Goal: Task Accomplishment & Management: Manage account settings

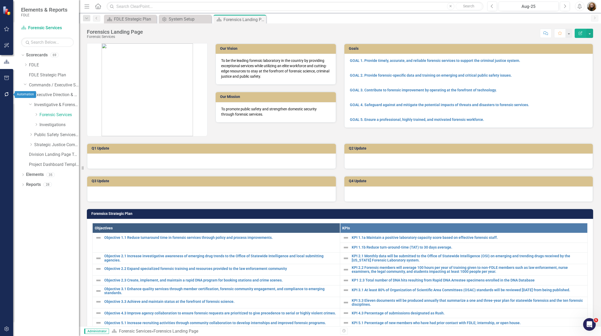
click at [7, 94] on icon "button" at bounding box center [7, 94] width 6 height 4
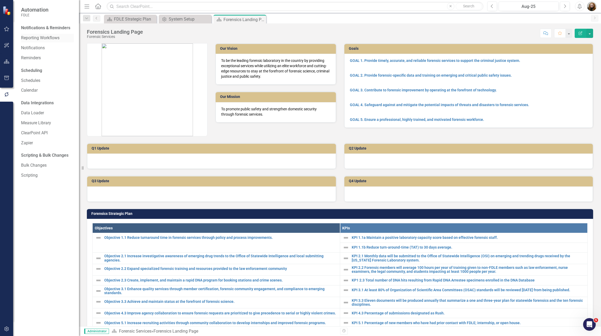
click at [42, 40] on link "Reporting Workflows" at bounding box center [47, 38] width 53 height 6
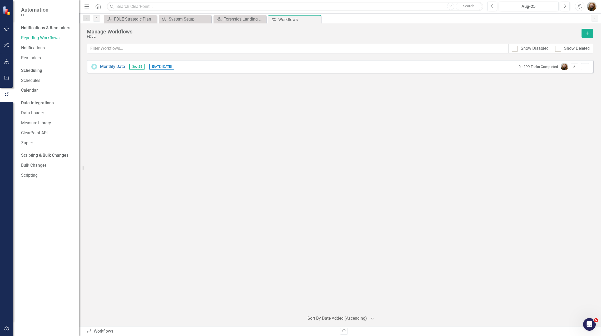
click at [575, 68] on button "Edit" at bounding box center [575, 66] width 8 height 7
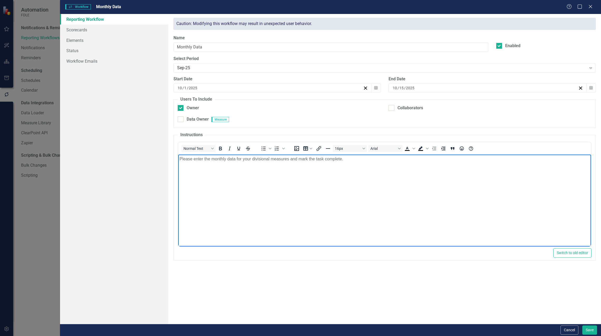
click at [241, 183] on body "Please enter the monthly data for your divisional measures and mark the task co…" at bounding box center [384, 193] width 413 height 79
click at [298, 159] on p "Please enter the monthly data for your divisional measures and mark the task co…" at bounding box center [385, 159] width 410 height 6
click at [359, 162] on body "Please enter the monthly data for your divisional measures and then mark the ta…" at bounding box center [384, 193] width 413 height 79
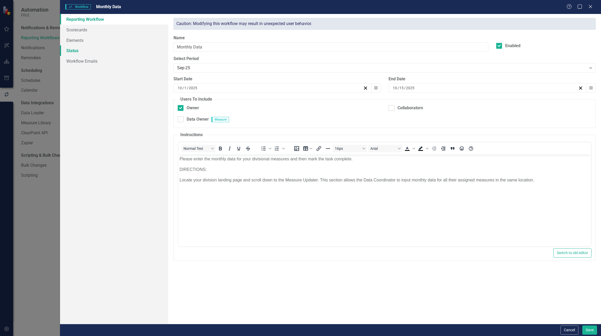
click at [71, 49] on link "Status" at bounding box center [114, 50] width 108 height 11
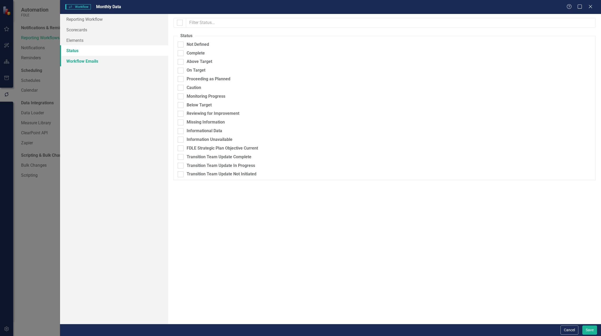
click at [81, 61] on link "Workflow Emails" at bounding box center [114, 61] width 108 height 11
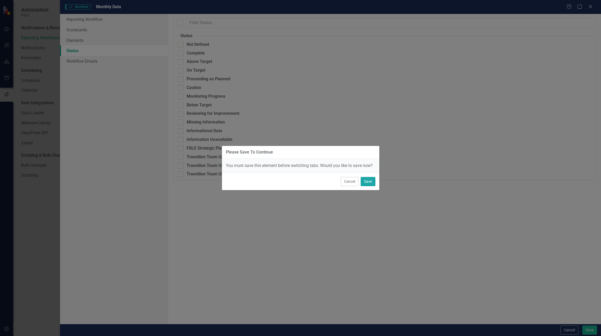
click at [372, 182] on button "Save" at bounding box center [368, 181] width 15 height 9
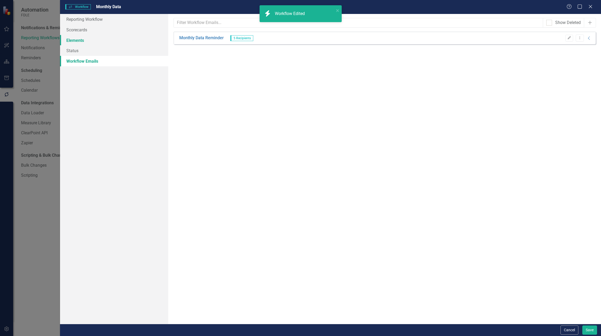
click at [75, 41] on link "Elements" at bounding box center [114, 40] width 108 height 11
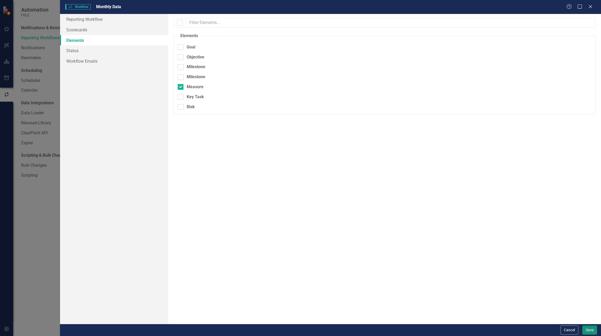
click at [584, 326] on button "Save" at bounding box center [589, 329] width 15 height 9
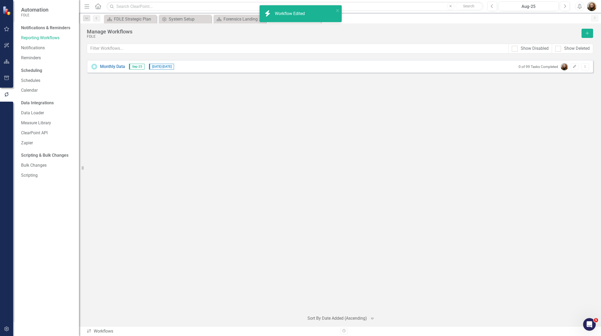
click at [170, 168] on div "Monthly Data Sep-25 [DATE] - [DATE] 0 of 99 Tasks Completed Edit Dropdown Menu" at bounding box center [340, 184] width 506 height 248
click at [34, 58] on link "Reminders" at bounding box center [47, 58] width 53 height 6
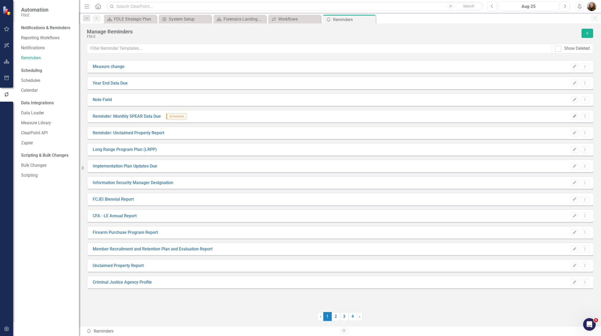
click at [574, 118] on button "Edit" at bounding box center [575, 116] width 8 height 7
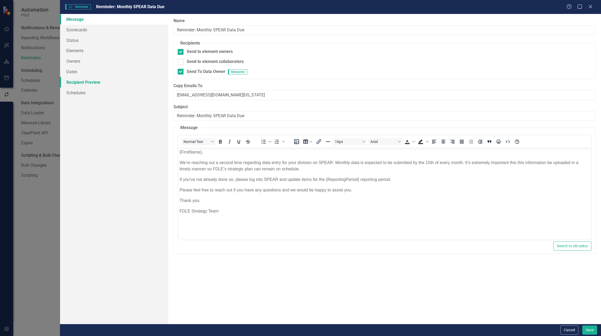
click at [78, 82] on link "Recipient Preview" at bounding box center [114, 82] width 108 height 11
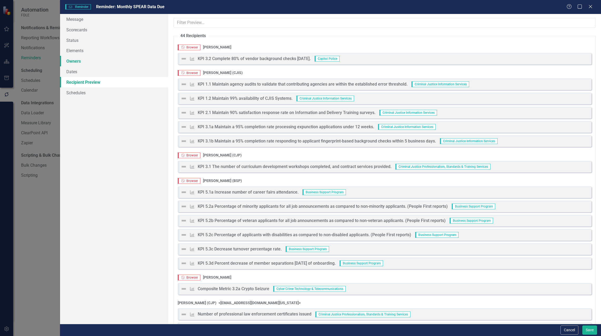
click at [71, 61] on link "Owners" at bounding box center [114, 61] width 108 height 11
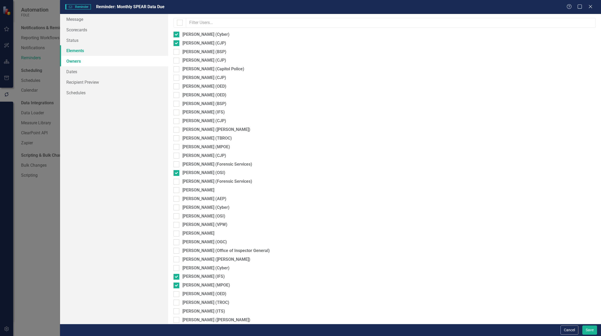
click at [74, 49] on link "Elements" at bounding box center [114, 50] width 108 height 11
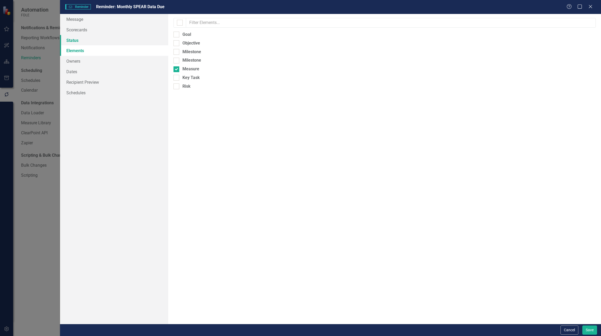
click at [73, 40] on link "Status" at bounding box center [114, 40] width 108 height 11
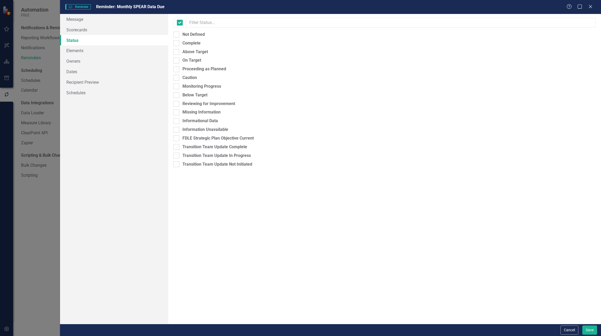
checkbox input "false"
click at [74, 33] on link "Scorecards" at bounding box center [114, 29] width 108 height 11
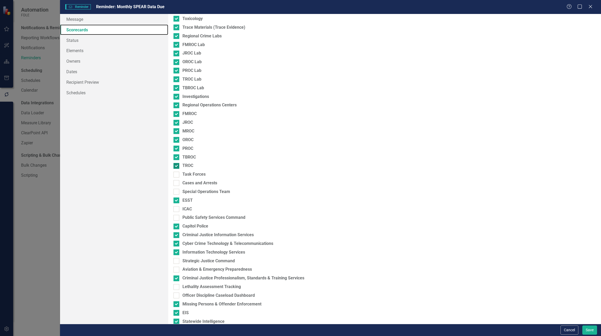
scroll to position [308, 0]
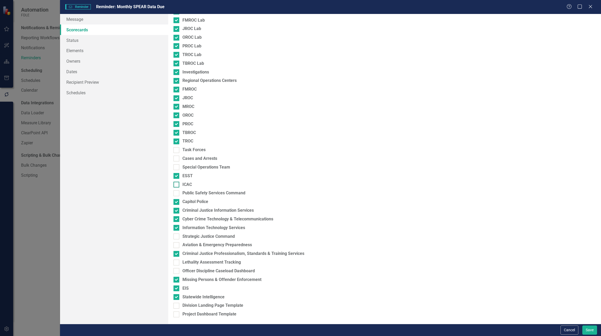
click at [177, 185] on input "ICAC" at bounding box center [174, 183] width 3 height 3
checkbox input "true"
click at [175, 155] on div "Select which scorecards to include in the reminders. This allows you to send cu…" at bounding box center [384, 169] width 433 height 310
click at [179, 149] on div at bounding box center [176, 150] width 6 height 6
click at [177, 149] on input "Task Forces" at bounding box center [174, 148] width 3 height 3
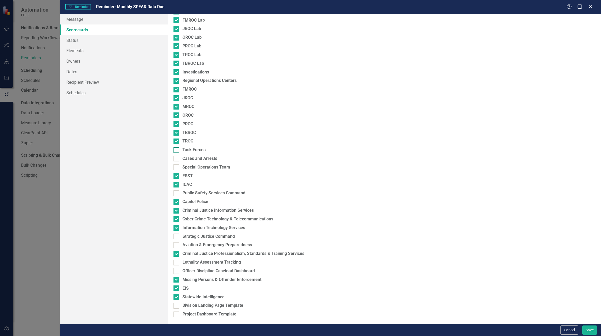
checkbox input "true"
click at [179, 158] on div at bounding box center [176, 159] width 6 height 6
click at [177, 158] on input "Cases and Arrests" at bounding box center [174, 157] width 3 height 3
checkbox input "true"
click at [177, 167] on div at bounding box center [176, 167] width 6 height 6
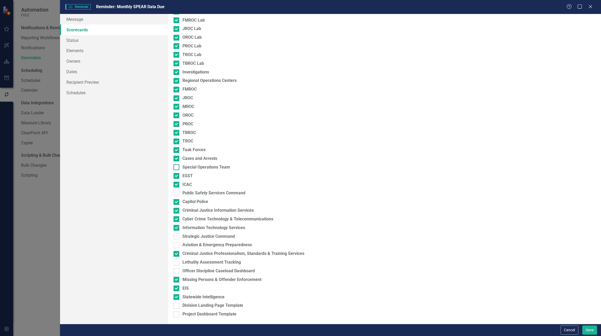
click at [177, 167] on input "Special Operations Team" at bounding box center [174, 165] width 3 height 3
checkbox input "true"
click at [176, 195] on div at bounding box center [176, 193] width 6 height 6
click at [176, 194] on input "Public Safety Services Command" at bounding box center [174, 191] width 3 height 3
checkbox input "true"
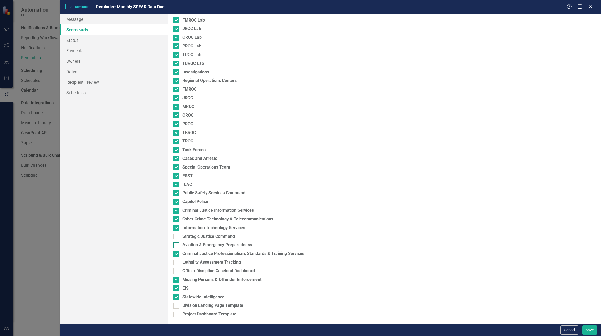
click at [176, 245] on input "Aviation & Emergency Preparedness" at bounding box center [174, 243] width 3 height 3
checkbox input "true"
drag, startPoint x: 175, startPoint y: 269, endPoint x: 174, endPoint y: 266, distance: 3.5
click at [174, 268] on input "Officer Discipline Caseload Dashboard" at bounding box center [174, 269] width 3 height 3
checkbox input "true"
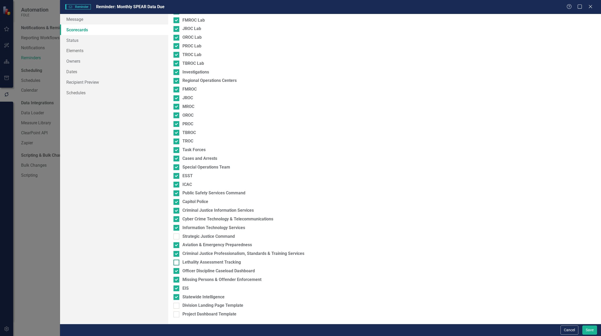
click at [175, 262] on input "Lethality Assessment Tracking" at bounding box center [174, 261] width 3 height 3
checkbox input "true"
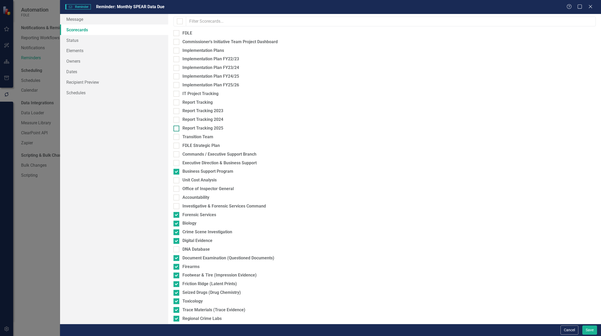
scroll to position [0, 0]
click at [76, 59] on link "Owners" at bounding box center [114, 61] width 108 height 11
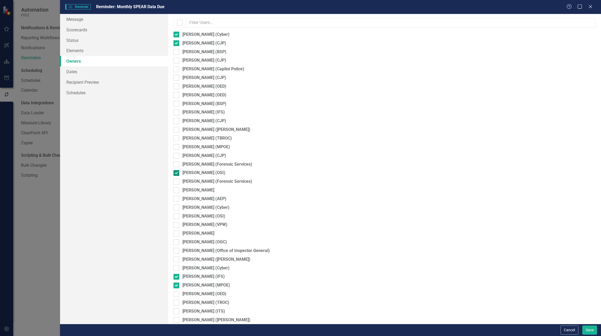
click at [176, 173] on div at bounding box center [176, 173] width 6 height 6
click at [176, 173] on input "[PERSON_NAME] (OSI)" at bounding box center [174, 171] width 3 height 3
checkbox input "false"
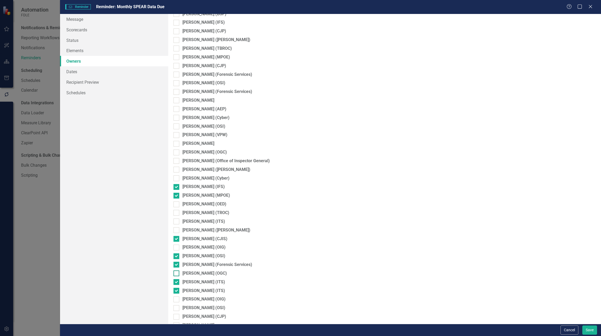
scroll to position [132, 0]
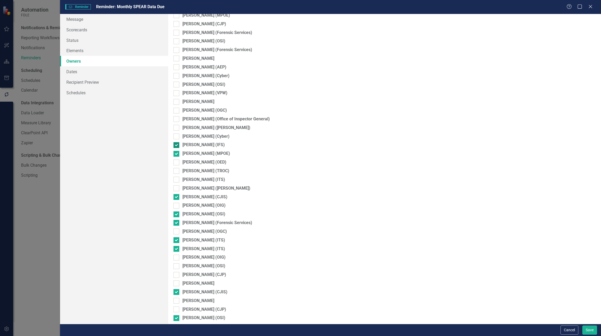
click at [176, 144] on input "[PERSON_NAME] (IFS)" at bounding box center [174, 143] width 3 height 3
checkbox input "false"
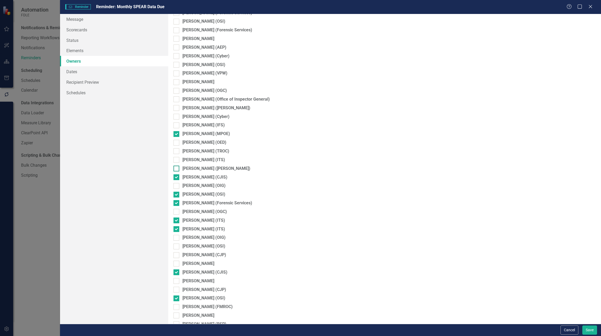
scroll to position [158, 0]
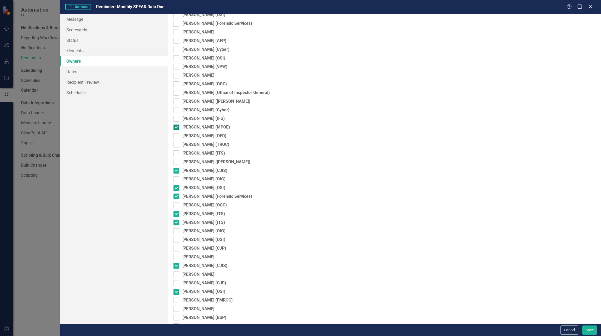
click at [175, 128] on div at bounding box center [176, 127] width 6 height 6
click at [175, 128] on input "[PERSON_NAME] (MPOE)" at bounding box center [174, 125] width 3 height 3
checkbox input "false"
click at [175, 170] on input "[PERSON_NAME] (CJIS)" at bounding box center [174, 169] width 3 height 3
checkbox input "false"
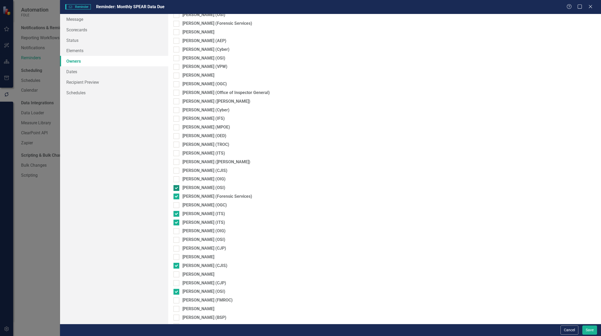
click at [176, 187] on input "[PERSON_NAME] (OSI)" at bounding box center [174, 186] width 3 height 3
checkbox input "false"
click at [175, 214] on input "[PERSON_NAME] (ITS)" at bounding box center [174, 212] width 3 height 3
checkbox input "false"
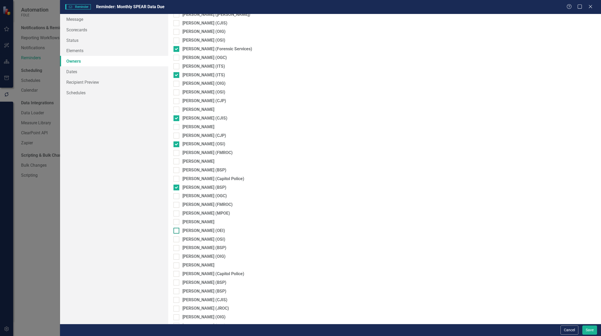
scroll to position [316, 0]
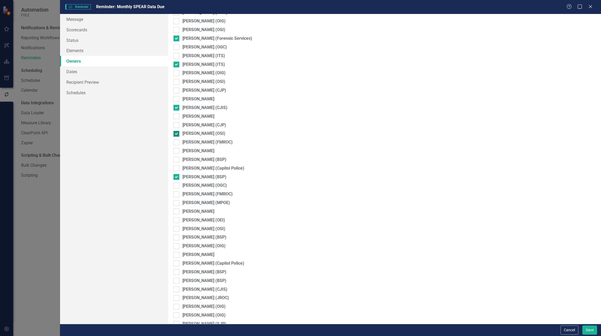
click at [176, 133] on input "[PERSON_NAME] (OSI)" at bounding box center [174, 132] width 3 height 3
checkbox input "false"
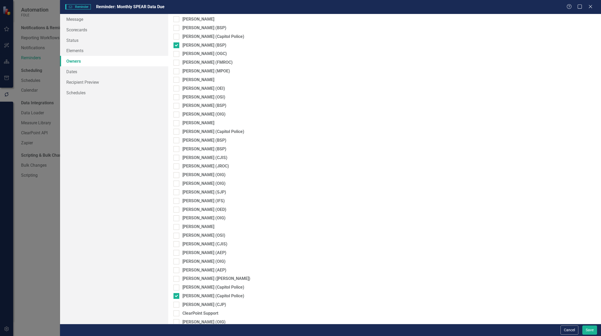
scroll to position [585, 0]
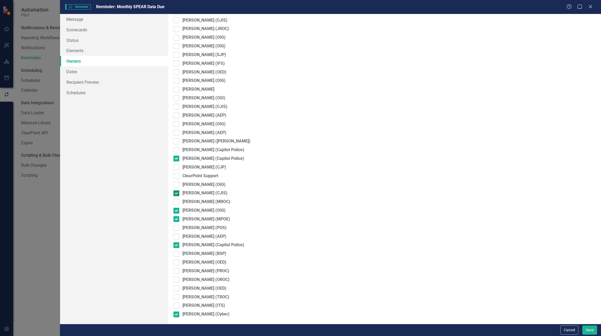
click at [177, 192] on div at bounding box center [176, 193] width 6 height 6
click at [177, 192] on input "[PERSON_NAME] (CJIS)" at bounding box center [174, 191] width 3 height 3
checkbox input "false"
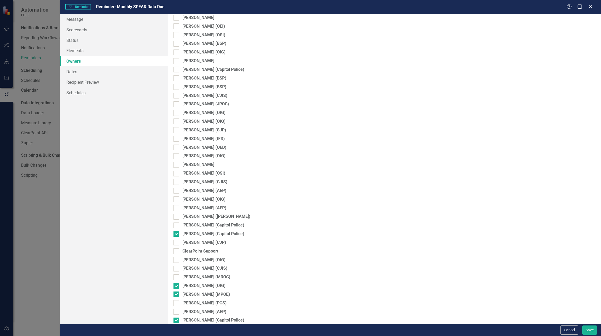
scroll to position [480, 0]
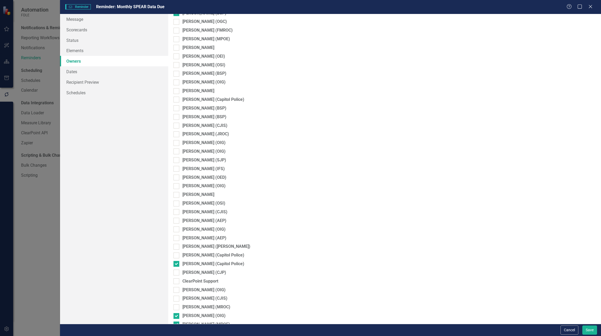
click at [137, 138] on div "Message Scorecards Status Elements Owners Dates Recipient Preview Schedules" at bounding box center [114, 169] width 108 height 310
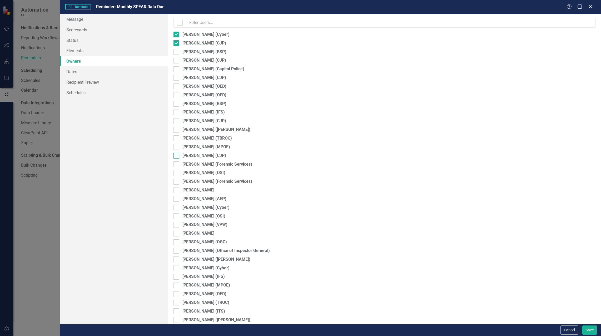
scroll to position [26, 0]
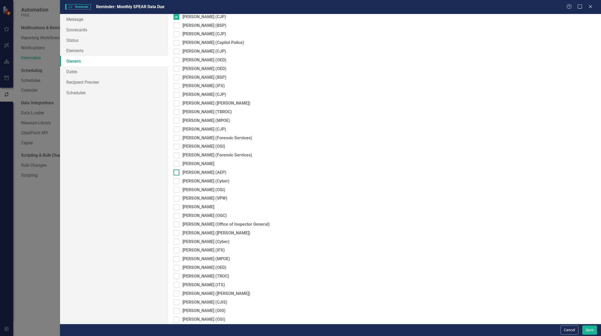
click at [177, 174] on div at bounding box center [176, 173] width 6 height 6
click at [177, 173] on input "[PERSON_NAME] (AEP)" at bounding box center [174, 171] width 3 height 3
checkbox input "true"
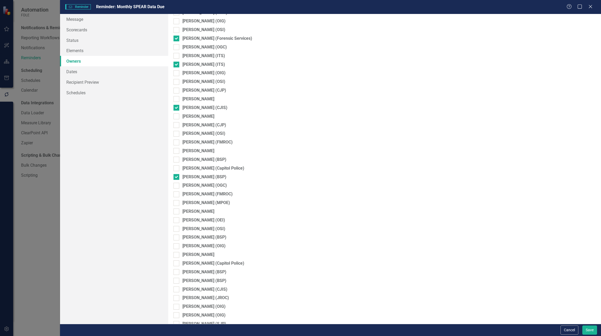
scroll to position [342, 0]
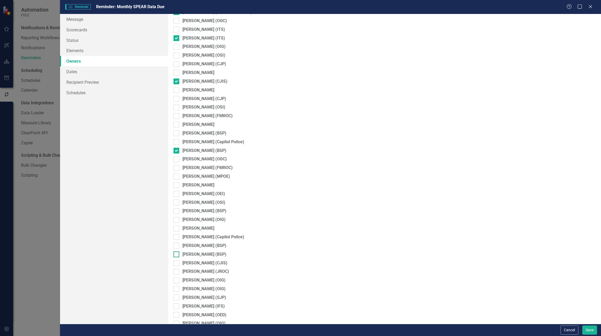
click at [176, 256] on div at bounding box center [176, 254] width 6 height 6
click at [176, 255] on input "[PERSON_NAME] (BSP)" at bounding box center [174, 252] width 3 height 3
checkbox input "true"
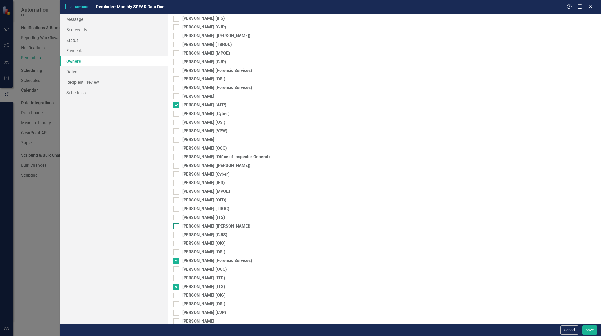
scroll to position [105, 0]
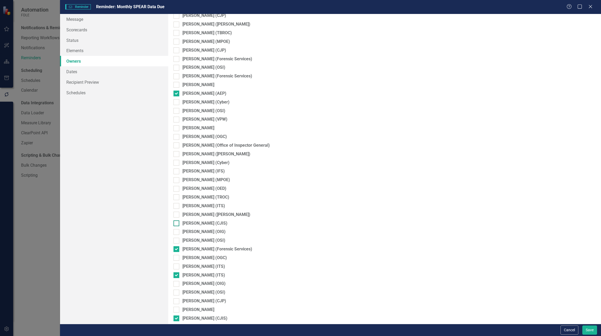
click at [177, 223] on div at bounding box center [176, 223] width 6 height 6
click at [177, 223] on input "[PERSON_NAME] (CJIS)" at bounding box center [174, 221] width 3 height 3
checkbox input "true"
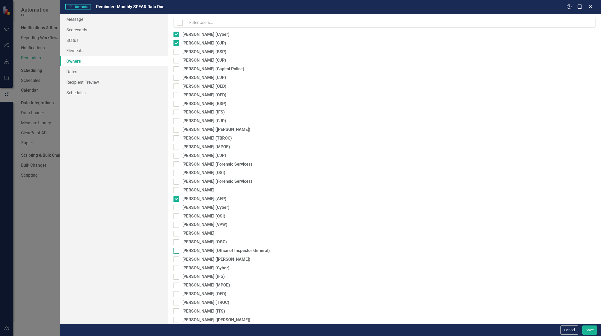
scroll to position [184, 0]
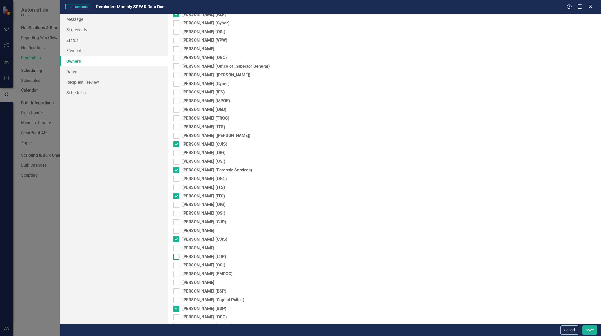
click at [176, 257] on input "[PERSON_NAME] (CJP)" at bounding box center [174, 255] width 3 height 3
checkbox input "true"
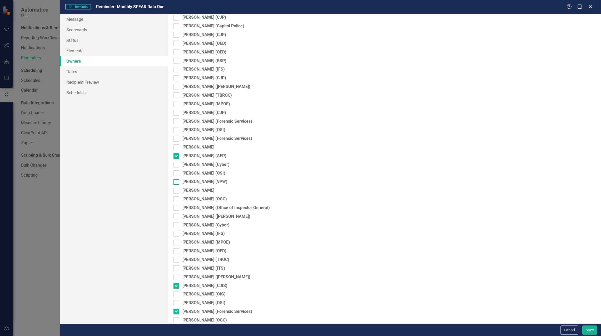
scroll to position [0, 0]
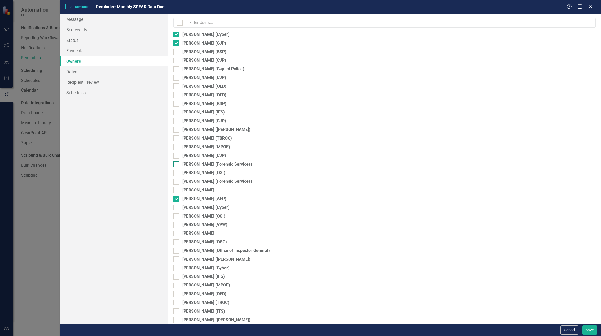
click at [176, 167] on div "[PERSON_NAME] (Forensic Services)" at bounding box center [384, 164] width 422 height 6
click at [176, 165] on input "[PERSON_NAME] (Forensic Services)" at bounding box center [174, 162] width 3 height 3
click at [175, 166] on div at bounding box center [176, 164] width 6 height 6
click at [175, 165] on input "[PERSON_NAME] (Forensic Services)" at bounding box center [174, 162] width 3 height 3
drag, startPoint x: 175, startPoint y: 165, endPoint x: 176, endPoint y: 170, distance: 5.1
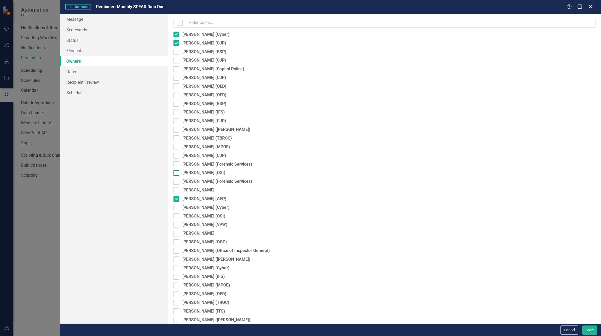
click at [175, 165] on div at bounding box center [176, 164] width 6 height 6
click at [175, 165] on input "[PERSON_NAME] (Forensic Services)" at bounding box center [174, 162] width 3 height 3
checkbox input "true"
click at [176, 181] on input "[PERSON_NAME] (Forensic Services)" at bounding box center [174, 180] width 3 height 3
checkbox input "true"
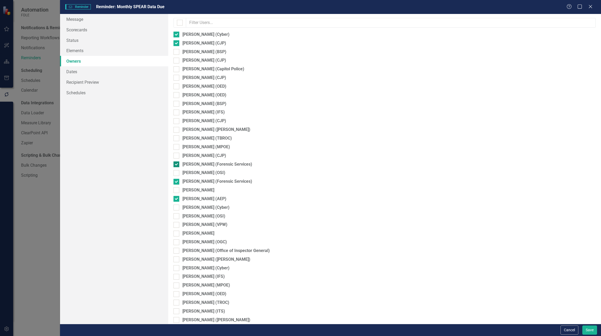
click at [176, 165] on div at bounding box center [176, 164] width 6 height 6
click at [176, 165] on input "[PERSON_NAME] (Forensic Services)" at bounding box center [174, 162] width 3 height 3
checkbox input "false"
click at [74, 30] on link "Scorecards" at bounding box center [114, 29] width 108 height 11
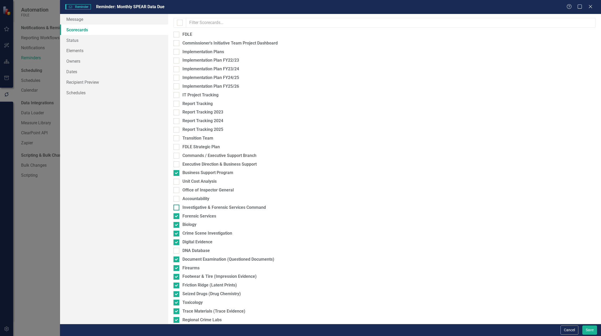
click at [177, 208] on input "Investigative & Forensic Services Command" at bounding box center [174, 206] width 3 height 3
checkbox input "true"
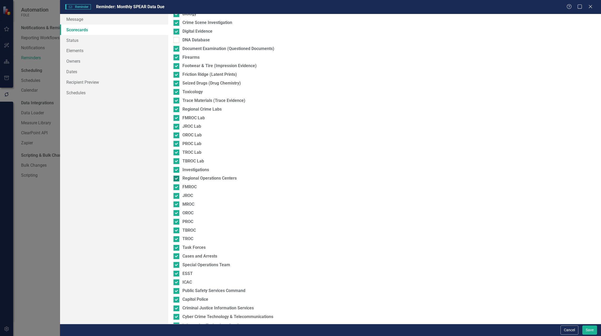
scroll to position [308, 0]
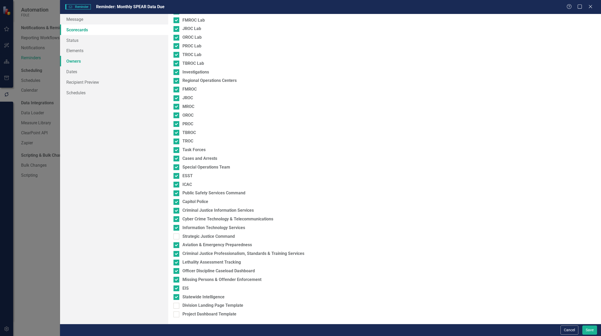
click at [72, 62] on link "Owners" at bounding box center [114, 61] width 108 height 11
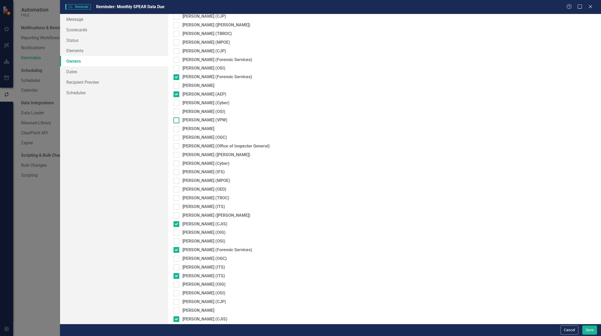
scroll to position [105, 0]
drag, startPoint x: 178, startPoint y: 294, endPoint x: 180, endPoint y: 292, distance: 2.8
click at [178, 294] on div at bounding box center [176, 293] width 6 height 6
click at [177, 293] on input "[PERSON_NAME] (OSI)" at bounding box center [174, 291] width 3 height 3
checkbox input "true"
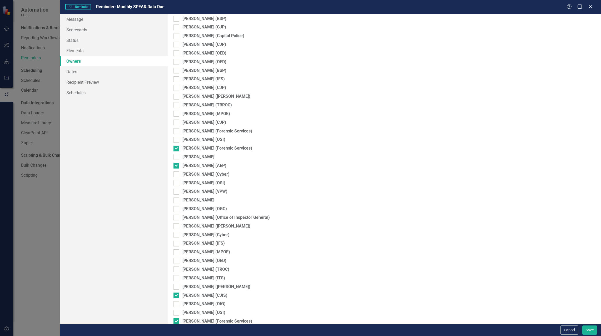
scroll to position [0, 0]
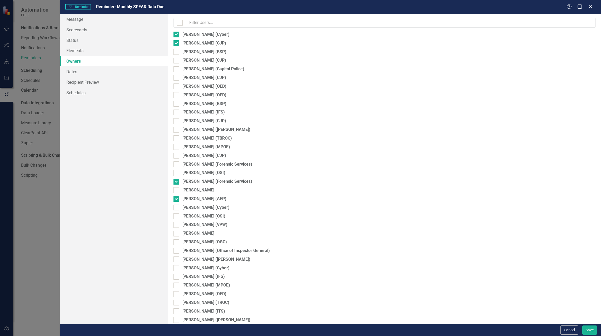
click at [152, 171] on div "Message Scorecards Status Elements Owners Dates Recipient Preview Schedules" at bounding box center [114, 169] width 108 height 310
click at [85, 94] on link "Schedules" at bounding box center [114, 92] width 108 height 11
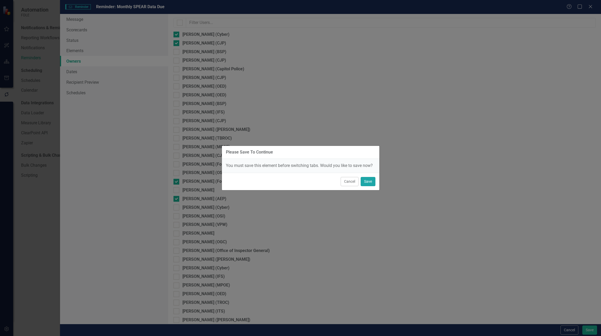
click at [363, 178] on button "Save" at bounding box center [368, 181] width 15 height 9
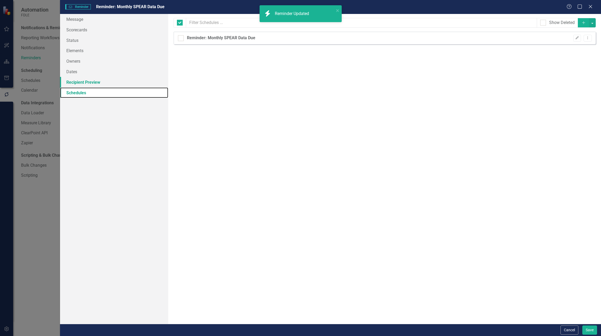
checkbox input "false"
click at [84, 83] on link "Recipient Preview" at bounding box center [114, 82] width 108 height 11
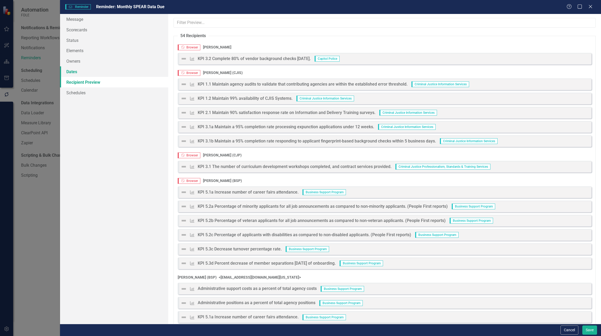
click at [74, 72] on link "Dates" at bounding box center [114, 71] width 108 height 11
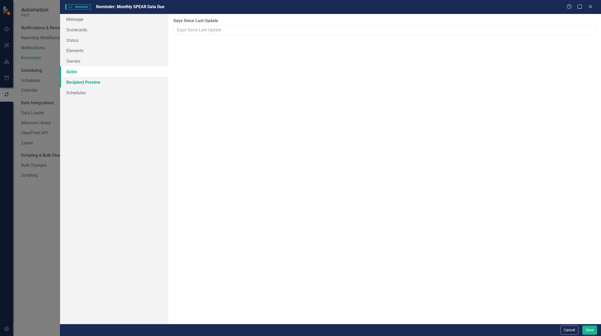
click at [79, 79] on link "Recipient Preview" at bounding box center [114, 82] width 108 height 11
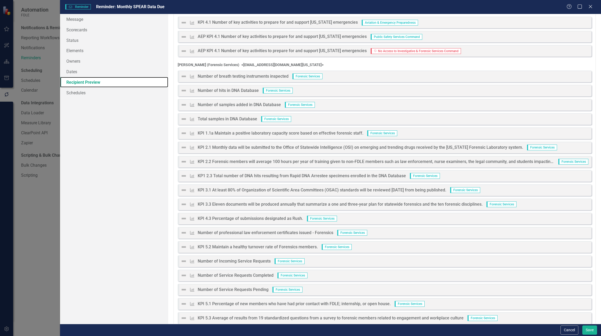
scroll to position [895, 0]
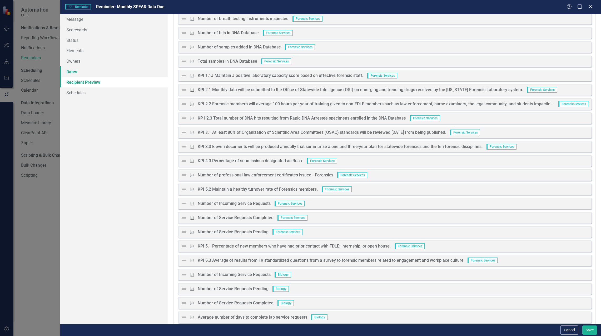
click at [70, 69] on link "Dates" at bounding box center [114, 71] width 108 height 11
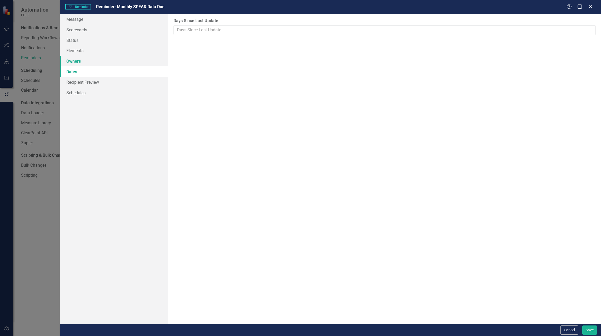
click at [73, 61] on link "Owners" at bounding box center [114, 61] width 108 height 11
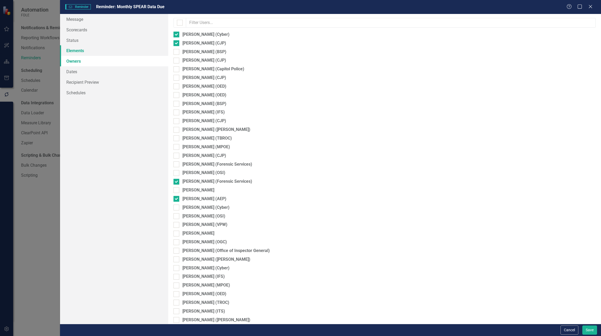
click at [77, 49] on link "Elements" at bounding box center [114, 50] width 108 height 11
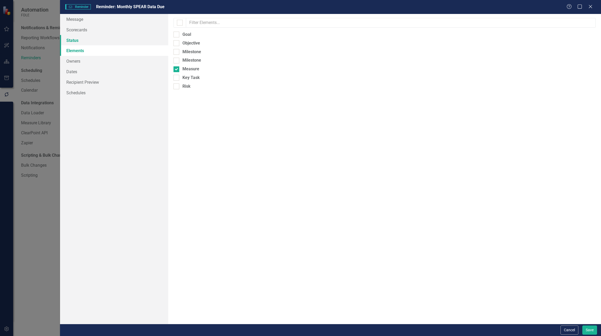
click at [75, 41] on link "Status" at bounding box center [114, 40] width 108 height 11
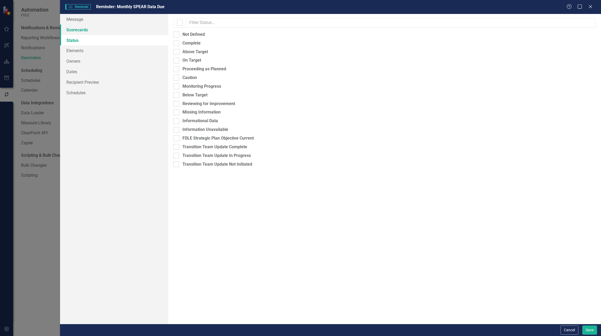
click at [81, 28] on link "Scorecards" at bounding box center [114, 29] width 108 height 11
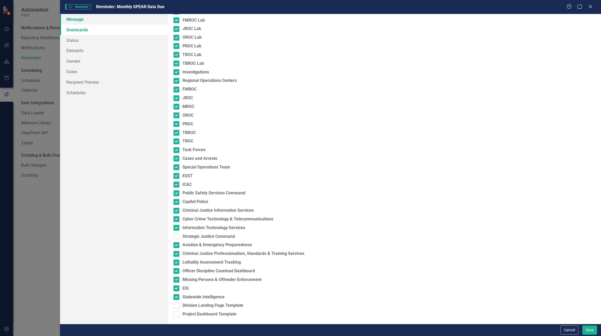
click at [89, 23] on link "Message" at bounding box center [114, 19] width 108 height 11
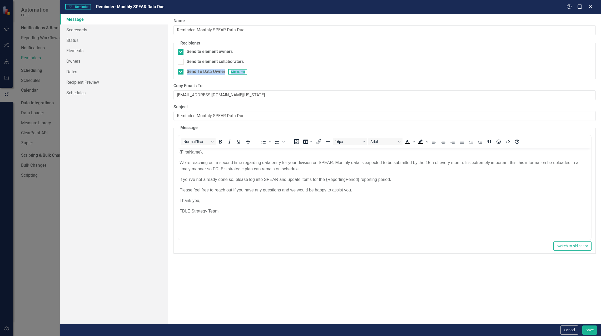
drag, startPoint x: 181, startPoint y: 73, endPoint x: 396, endPoint y: 75, distance: 215.3
click at [396, 75] on fieldset "Recipients Send to element owners Send to element collaborators Send To Data Ow…" at bounding box center [384, 59] width 422 height 39
click at [117, 166] on div "Message Scorecards Status Elements Owners Dates Recipient Preview Schedules" at bounding box center [114, 169] width 108 height 310
click at [591, 331] on button "Save" at bounding box center [589, 329] width 15 height 9
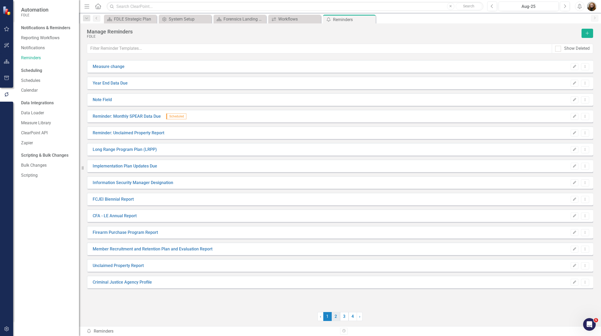
click at [336, 318] on link "2" at bounding box center [336, 316] width 8 height 9
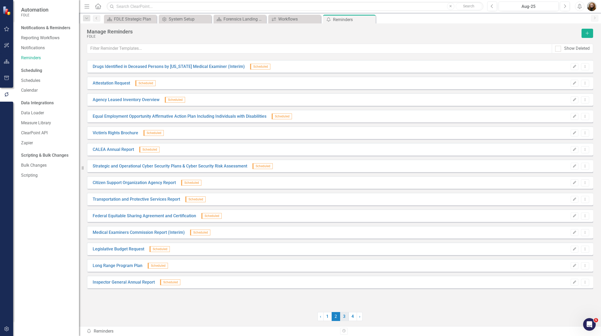
click at [346, 319] on link "3" at bounding box center [344, 316] width 8 height 9
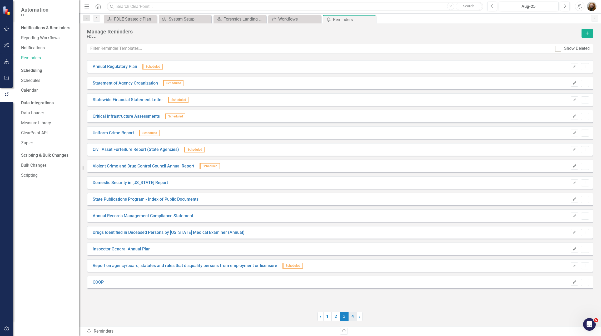
click at [350, 317] on link "4" at bounding box center [352, 316] width 8 height 9
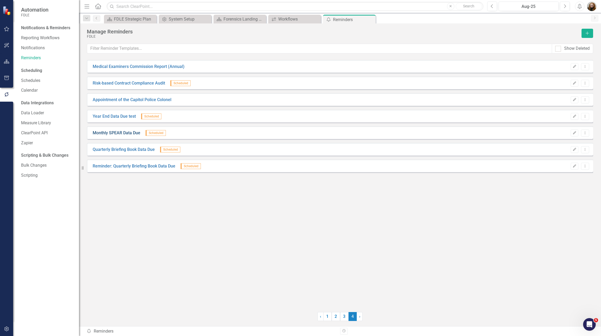
click at [129, 133] on link "Monthly SPEAR Data Due" at bounding box center [117, 133] width 48 height 6
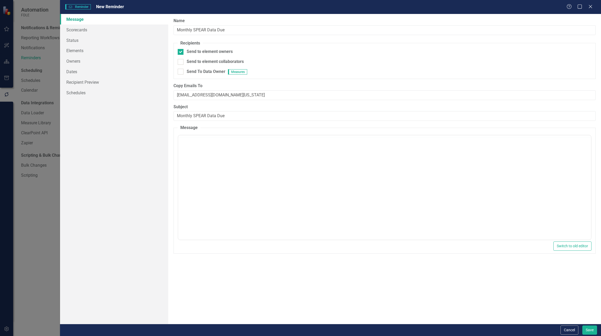
checkbox input "true"
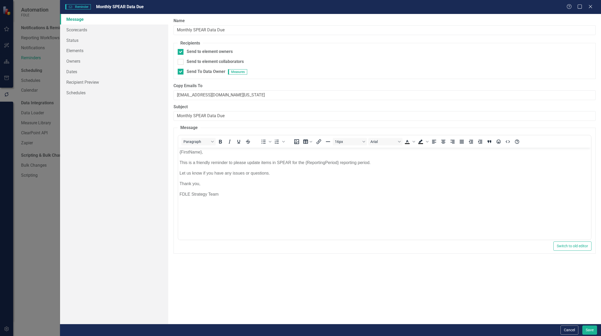
scroll to position [0, 0]
click at [81, 29] on link "Scorecards" at bounding box center [114, 29] width 108 height 11
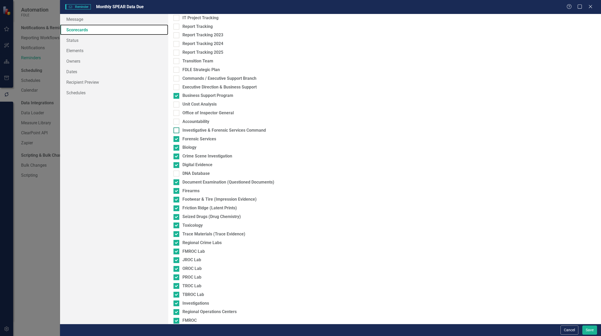
scroll to position [79, 0]
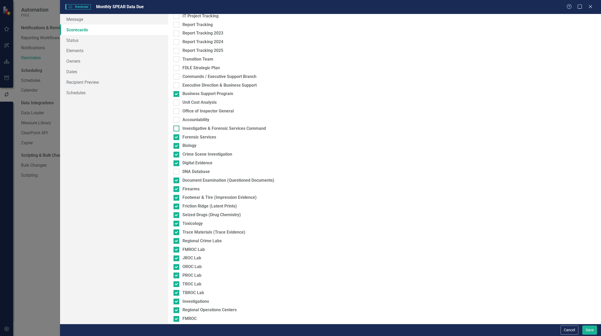
click at [175, 127] on input "Investigative & Forensic Services Command" at bounding box center [174, 127] width 3 height 3
checkbox input "true"
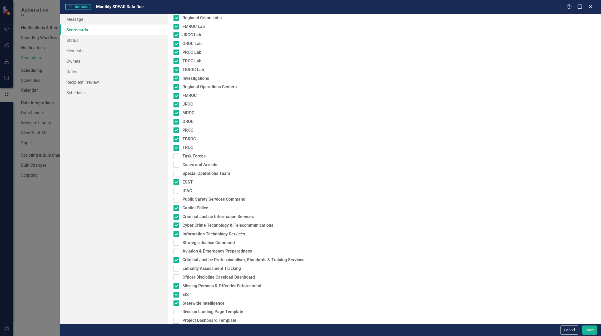
scroll to position [308, 0]
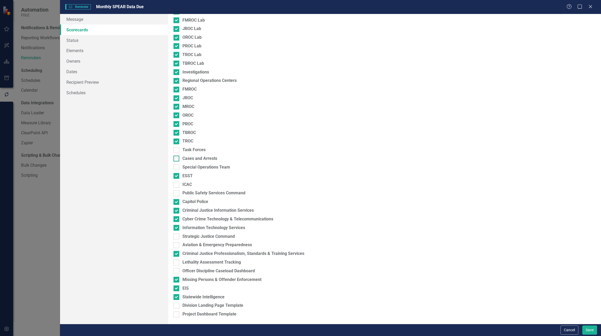
drag, startPoint x: 175, startPoint y: 151, endPoint x: 176, endPoint y: 157, distance: 6.8
click at [175, 151] on div at bounding box center [176, 150] width 6 height 6
click at [175, 151] on input "Task Forces" at bounding box center [174, 148] width 3 height 3
checkbox input "true"
drag, startPoint x: 177, startPoint y: 159, endPoint x: 177, endPoint y: 164, distance: 4.2
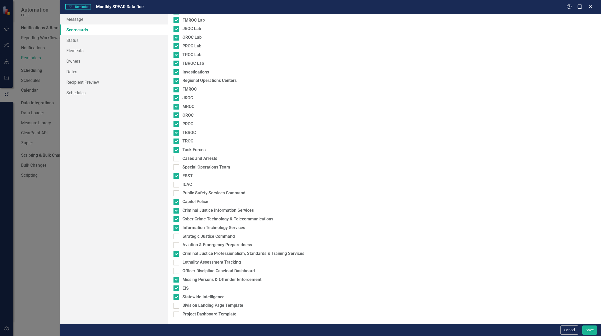
click at [177, 160] on div at bounding box center [176, 159] width 6 height 6
click at [177, 159] on input "Cases and Arrests" at bounding box center [174, 157] width 3 height 3
checkbox input "true"
drag, startPoint x: 177, startPoint y: 168, endPoint x: 183, endPoint y: 184, distance: 17.4
click at [177, 168] on div at bounding box center [176, 167] width 6 height 6
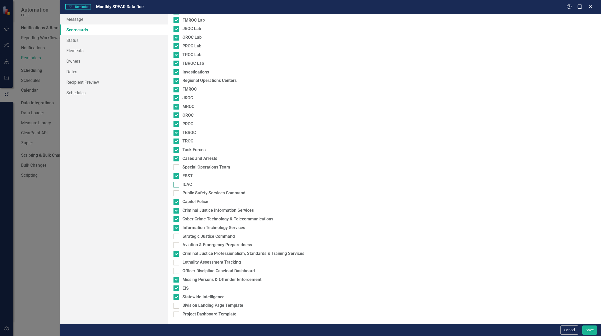
click at [177, 168] on input "Special Operations Team" at bounding box center [174, 165] width 3 height 3
checkbox input "true"
click at [176, 188] on div "Select which scorecards to include in the reminders. This allows you to send cu…" at bounding box center [384, 169] width 433 height 310
drag, startPoint x: 176, startPoint y: 188, endPoint x: 179, endPoint y: 194, distance: 7.1
click at [176, 194] on div at bounding box center [176, 193] width 6 height 6
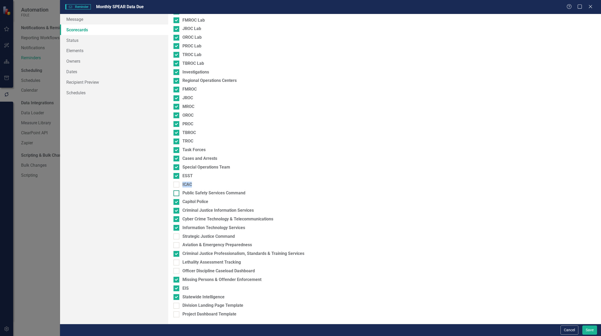
click at [176, 194] on input "Public Safety Services Command" at bounding box center [174, 191] width 3 height 3
checkbox input "true"
drag, startPoint x: 179, startPoint y: 185, endPoint x: 178, endPoint y: 190, distance: 5.6
click at [179, 185] on div at bounding box center [176, 185] width 6 height 6
click at [177, 185] on input "ICAC" at bounding box center [174, 183] width 3 height 3
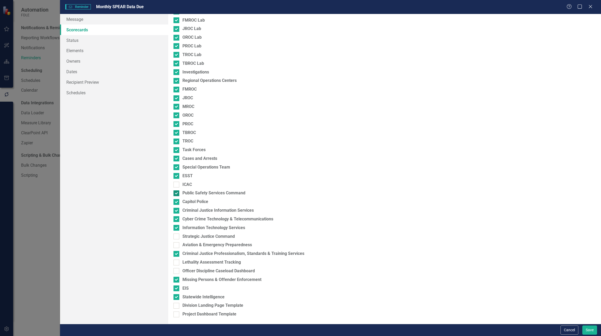
checkbox input "true"
click at [178, 190] on div at bounding box center [176, 193] width 6 height 6
click at [177, 190] on input "Public Safety Services Command" at bounding box center [174, 191] width 3 height 3
checkbox input "false"
click at [177, 248] on div at bounding box center [176, 245] width 6 height 6
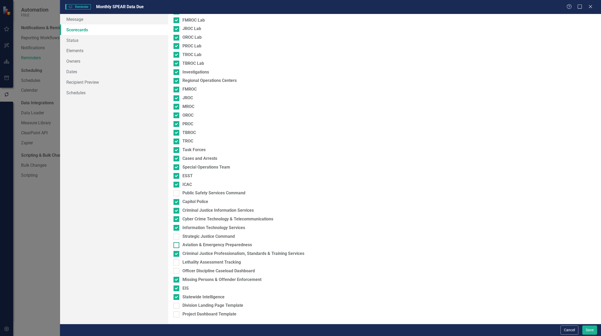
click at [177, 246] on input "Aviation & Emergency Preparedness" at bounding box center [174, 243] width 3 height 3
checkbox input "true"
click at [177, 272] on div at bounding box center [176, 271] width 6 height 6
click at [177, 271] on input "Officer Discipline Caseload Dashboard" at bounding box center [174, 269] width 3 height 3
checkbox input "true"
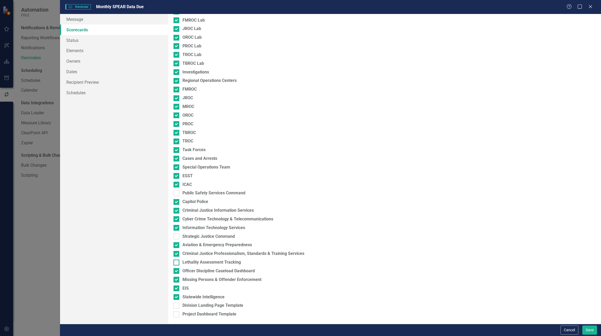
drag, startPoint x: 177, startPoint y: 262, endPoint x: 180, endPoint y: 261, distance: 3.2
click at [177, 262] on input "Lethality Assessment Tracking" at bounding box center [174, 261] width 3 height 3
checkbox input "true"
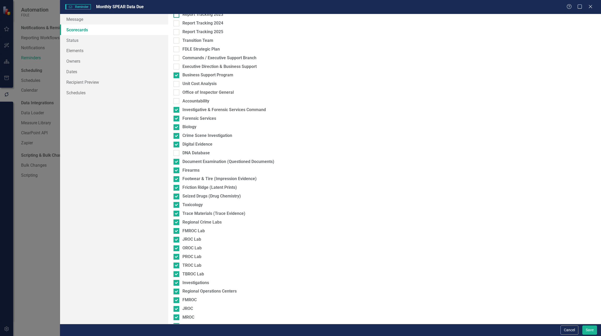
scroll to position [0, 0]
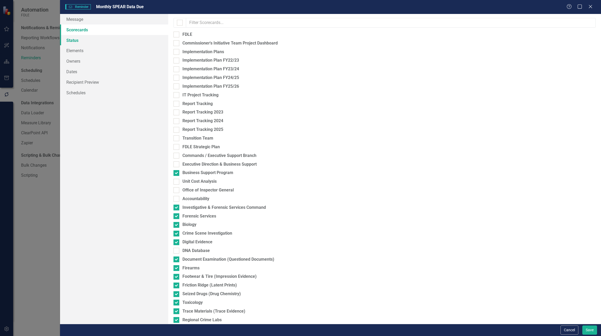
click at [77, 42] on link "Status" at bounding box center [114, 40] width 108 height 11
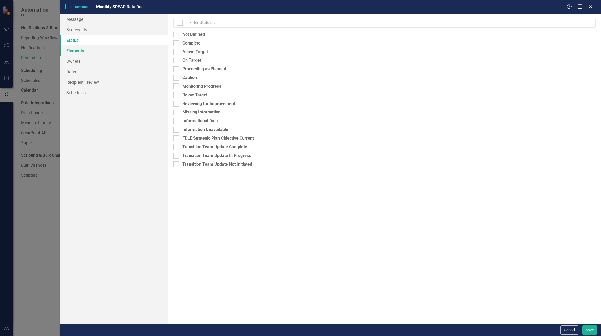
click at [76, 51] on link "Elements" at bounding box center [114, 50] width 108 height 11
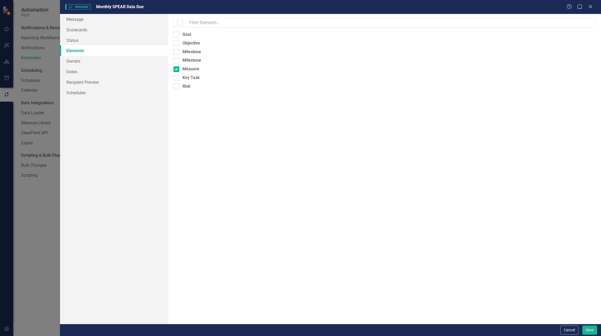
click at [71, 45] on link "Elements" at bounding box center [114, 50] width 108 height 11
click at [75, 62] on link "Owners" at bounding box center [114, 61] width 108 height 11
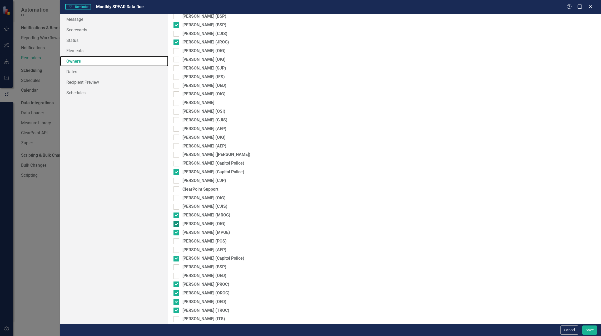
scroll to position [585, 0]
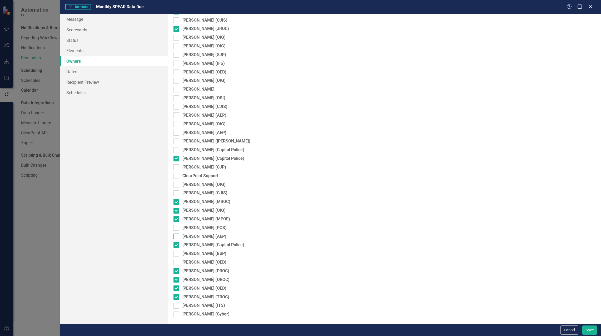
click at [177, 235] on input "[PERSON_NAME] (AEP)" at bounding box center [174, 234] width 3 height 3
click at [177, 235] on div at bounding box center [176, 236] width 6 height 6
click at [177, 235] on input "[PERSON_NAME] (AEP)" at bounding box center [174, 234] width 3 height 3
checkbox input "false"
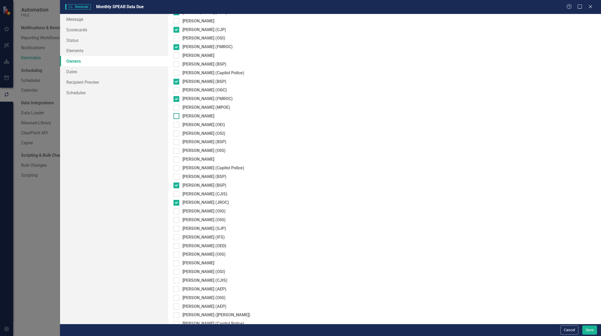
scroll to position [401, 0]
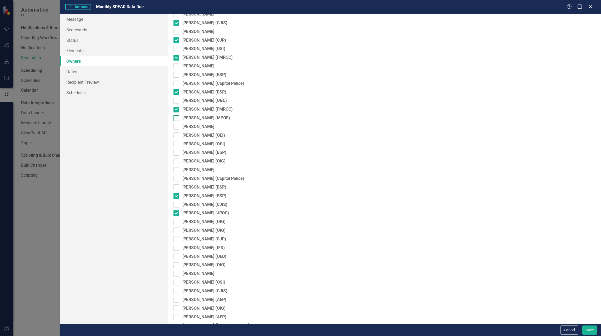
click at [177, 118] on div at bounding box center [176, 118] width 6 height 6
click at [177, 118] on input "[PERSON_NAME] (MPOE)" at bounding box center [174, 116] width 3 height 3
checkbox input "true"
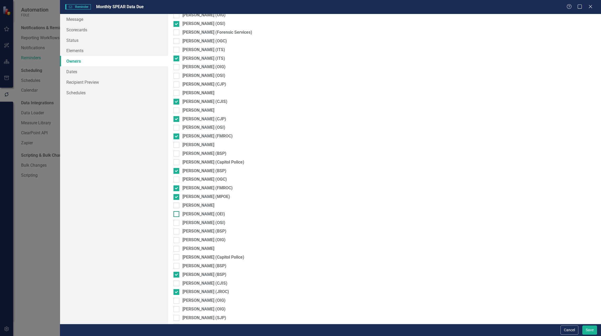
scroll to position [322, 0]
click at [175, 128] on input "[PERSON_NAME] (OSI)" at bounding box center [174, 126] width 3 height 3
checkbox input "true"
click at [176, 77] on div at bounding box center [176, 76] width 6 height 6
click at [176, 77] on input "[PERSON_NAME] (OSI)" at bounding box center [174, 74] width 3 height 3
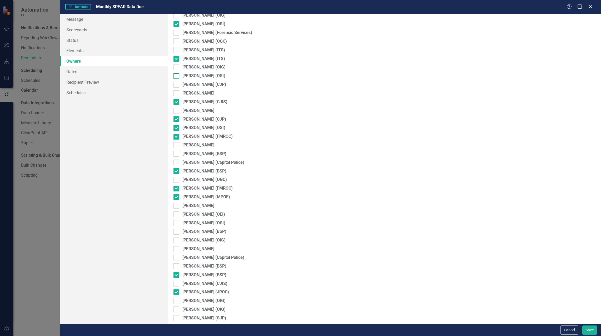
checkbox input "true"
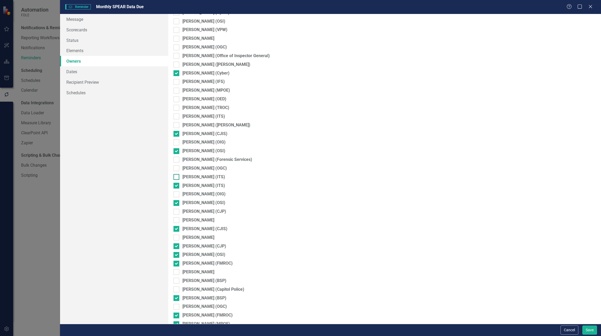
scroll to position [190, 0]
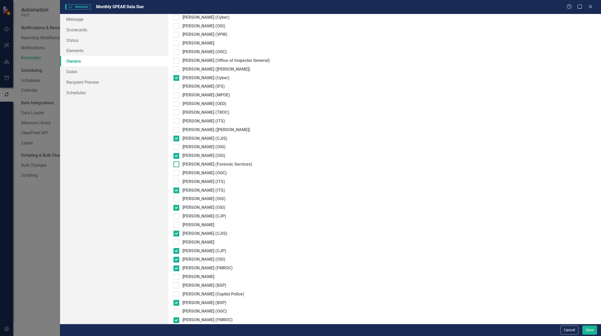
click at [174, 166] on div at bounding box center [176, 164] width 6 height 6
click at [174, 165] on input "[PERSON_NAME] (Forensic Services)" at bounding box center [174, 162] width 3 height 3
checkbox input "true"
click at [175, 155] on input "[PERSON_NAME] (OSI)" at bounding box center [174, 154] width 3 height 3
checkbox input "false"
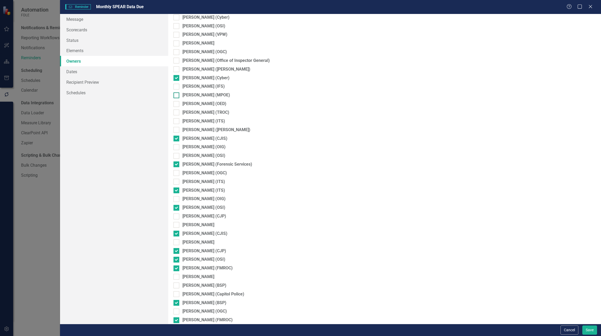
click at [176, 94] on input "[PERSON_NAME] (MPOE)" at bounding box center [174, 93] width 3 height 3
checkbox input "true"
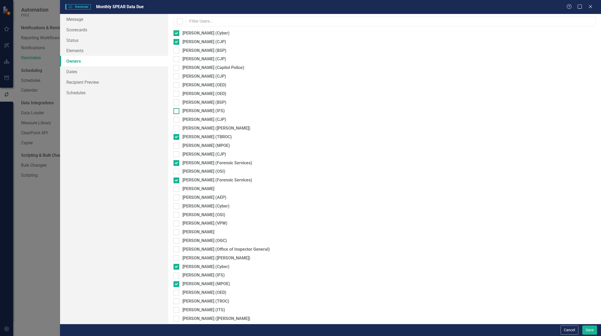
scroll to position [0, 0]
click at [591, 332] on button "Save" at bounding box center [589, 329] width 15 height 9
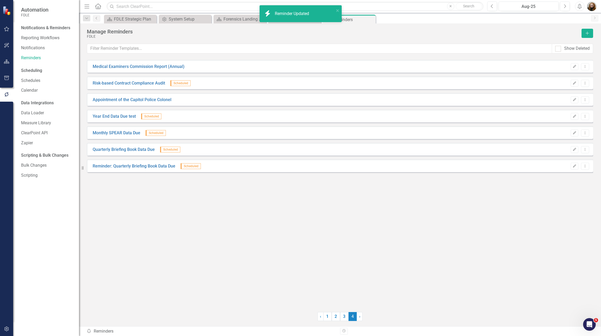
click at [173, 199] on div "Medical Examiners Commission Report (Annual) Edit Dropdown Menu Risk-based Cont…" at bounding box center [340, 182] width 506 height 245
click at [327, 317] on link "1" at bounding box center [327, 316] width 8 height 9
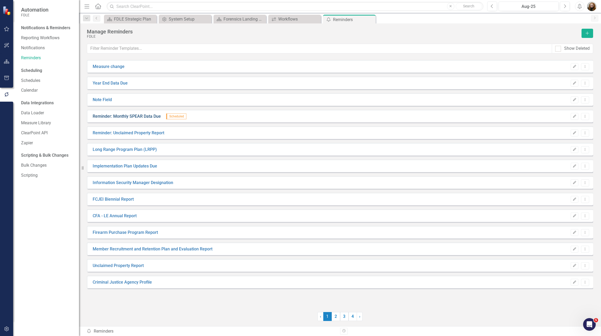
click at [118, 117] on link "Reminder: Monthly SPEAR Data Due" at bounding box center [127, 116] width 68 height 6
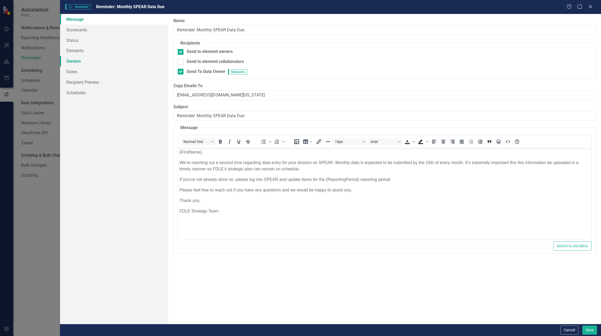
click at [75, 62] on link "Owners" at bounding box center [114, 61] width 108 height 11
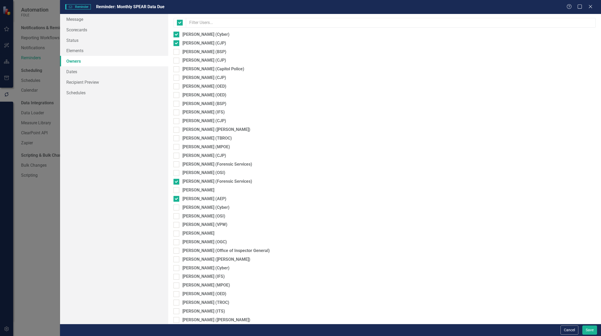
checkbox input "false"
click at [176, 163] on input "[PERSON_NAME] (Forensic Services)" at bounding box center [174, 162] width 3 height 3
checkbox input "true"
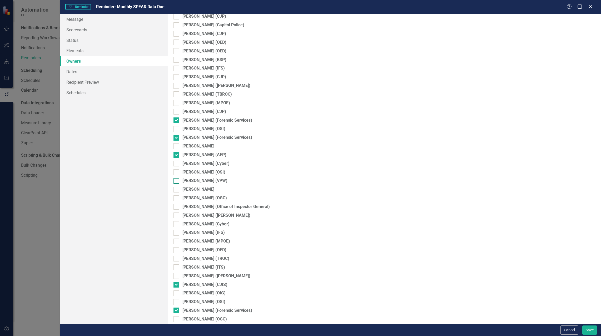
scroll to position [53, 0]
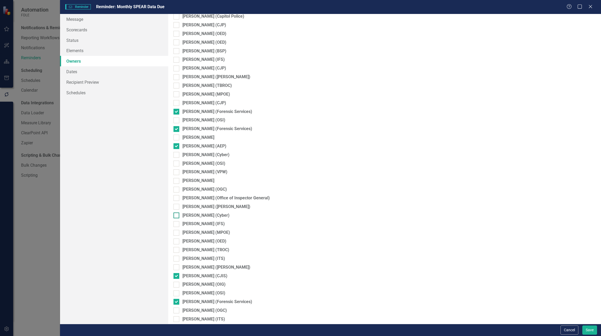
click at [177, 215] on input "[PERSON_NAME] (Cyber)" at bounding box center [174, 213] width 3 height 3
checkbox input "true"
click at [176, 233] on div at bounding box center [176, 233] width 6 height 6
click at [176, 233] on input "[PERSON_NAME] (MPOE)" at bounding box center [174, 231] width 3 height 3
checkbox input "true"
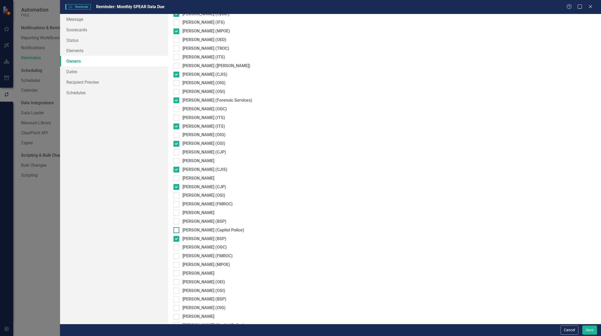
scroll to position [263, 0]
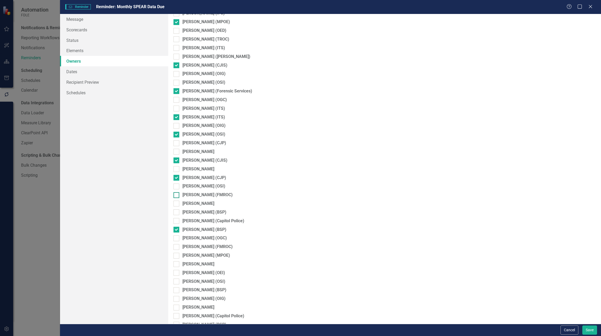
click at [176, 196] on div at bounding box center [176, 195] width 6 height 6
click at [176, 196] on input "[PERSON_NAME] (FMROC)" at bounding box center [174, 193] width 3 height 3
checkbox input "true"
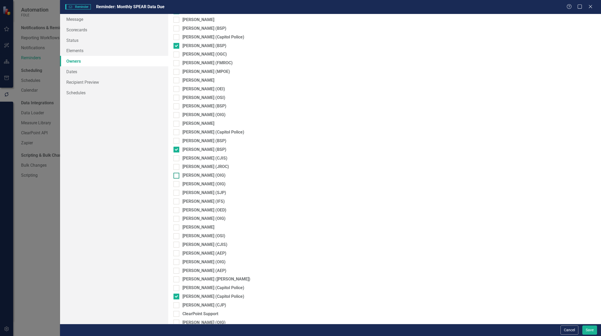
scroll to position [447, 0]
click at [176, 65] on div at bounding box center [176, 63] width 6 height 6
click at [176, 63] on input "[PERSON_NAME] (FMROC)" at bounding box center [174, 61] width 3 height 3
checkbox input "true"
click at [176, 72] on input "[PERSON_NAME] (MPOE)" at bounding box center [174, 69] width 3 height 3
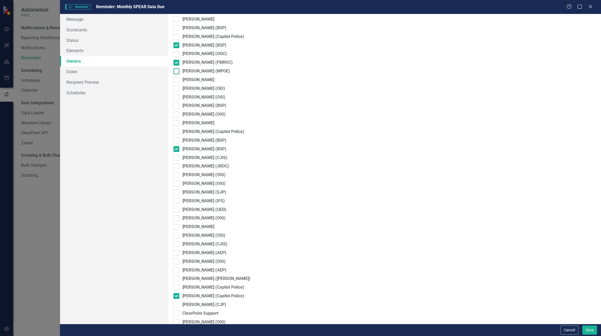
checkbox input "true"
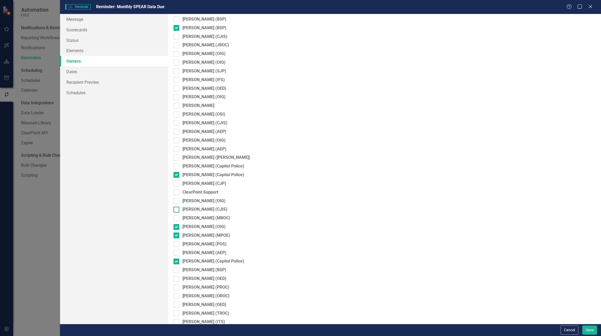
scroll to position [585, 0]
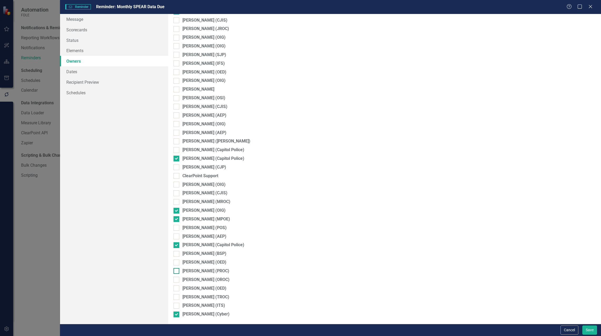
click at [178, 271] on div at bounding box center [176, 271] width 6 height 6
click at [177, 271] on input "[PERSON_NAME] (PROC)" at bounding box center [174, 269] width 3 height 3
checkbox input "true"
click at [177, 279] on div at bounding box center [176, 280] width 6 height 6
click at [177, 279] on input "[PERSON_NAME] (OROC)" at bounding box center [174, 278] width 3 height 3
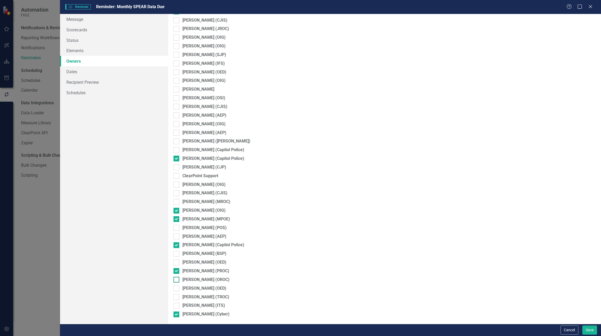
checkbox input "true"
click at [178, 288] on div at bounding box center [176, 288] width 6 height 6
click at [177, 288] on input "[PERSON_NAME] (OED)" at bounding box center [174, 286] width 3 height 3
checkbox input "true"
click at [178, 296] on div at bounding box center [176, 297] width 6 height 6
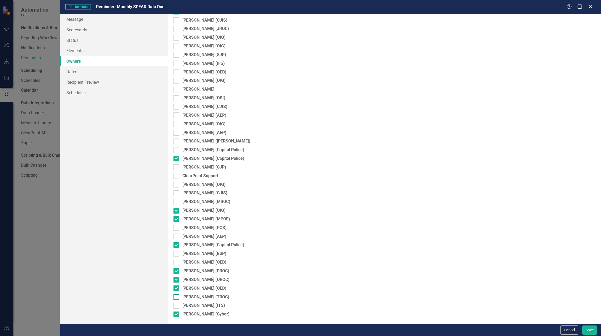
click at [177, 296] on input "[PERSON_NAME] (TROC)" at bounding box center [174, 295] width 3 height 3
checkbox input "true"
click at [178, 304] on div at bounding box center [176, 306] width 6 height 6
click at [177, 304] on input "[PERSON_NAME] (ITS)" at bounding box center [174, 304] width 3 height 3
click at [178, 305] on div at bounding box center [176, 306] width 6 height 6
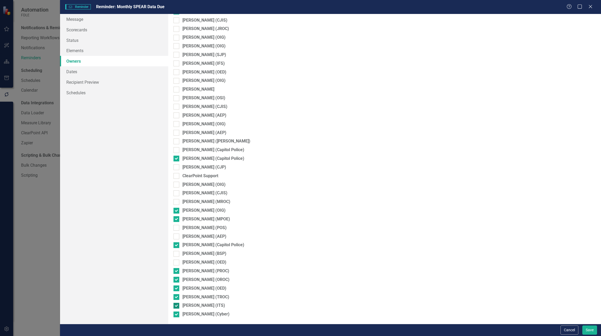
click at [177, 305] on input "[PERSON_NAME] (ITS)" at bounding box center [174, 304] width 3 height 3
checkbox input "false"
click at [176, 245] on input "[PERSON_NAME] (Capitol Police)" at bounding box center [174, 243] width 3 height 3
checkbox input "false"
click at [174, 201] on input "[PERSON_NAME] (MROC)" at bounding box center [174, 200] width 3 height 3
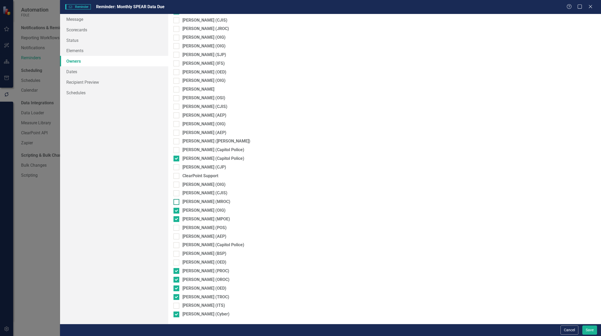
checkbox input "true"
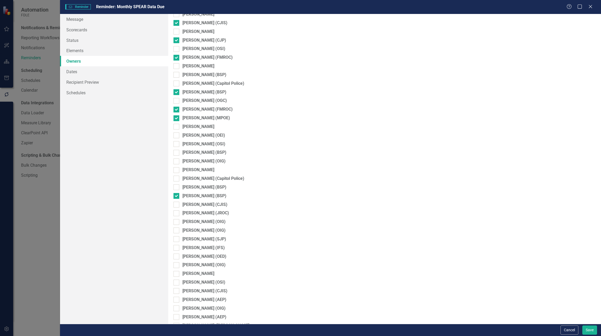
scroll to position [374, 0]
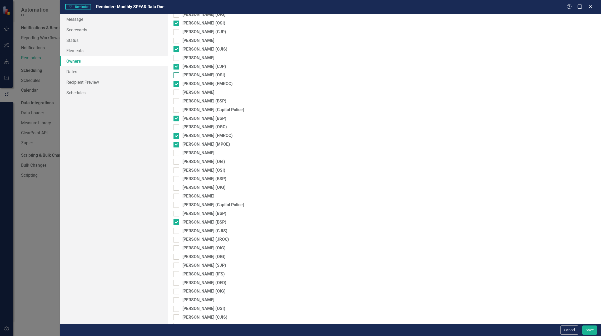
click at [175, 74] on input "[PERSON_NAME] (OSI)" at bounding box center [174, 73] width 3 height 3
checkbox input "true"
click at [587, 331] on button "Save" at bounding box center [589, 329] width 15 height 9
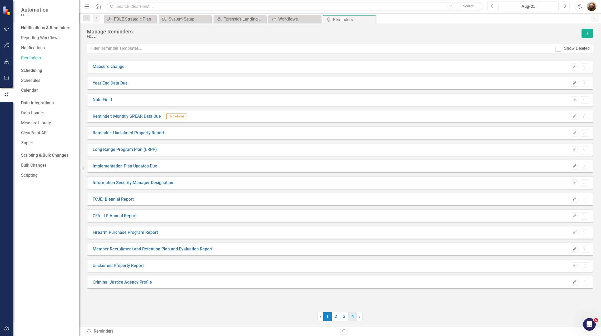
click at [351, 317] on link "4" at bounding box center [352, 316] width 8 height 9
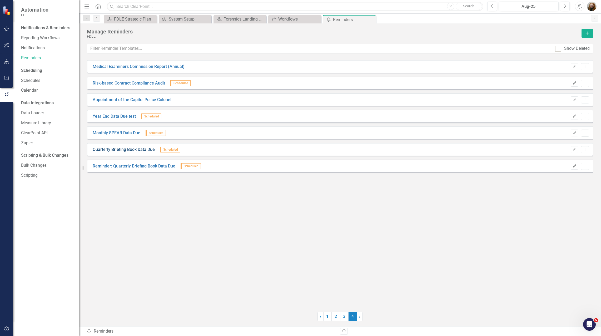
click at [131, 151] on link "Quarterly Briefing Book Data Due" at bounding box center [124, 150] width 62 height 6
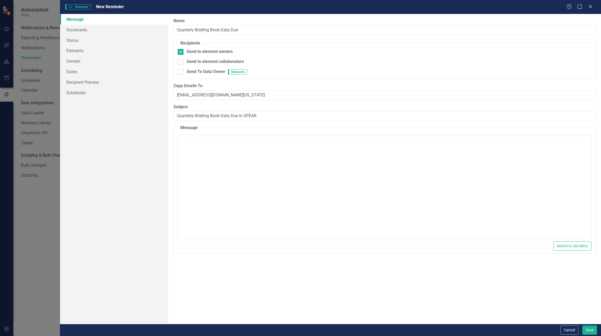
checkbox input "true"
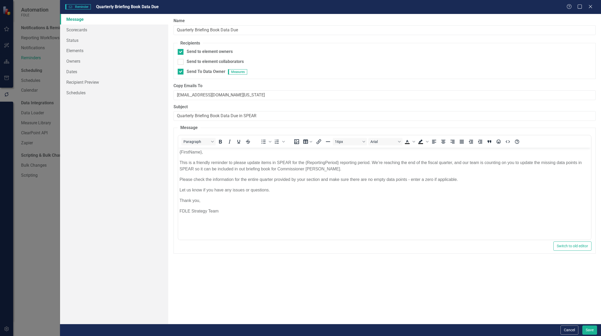
scroll to position [0, 0]
click at [593, 7] on icon "Close" at bounding box center [590, 6] width 7 height 5
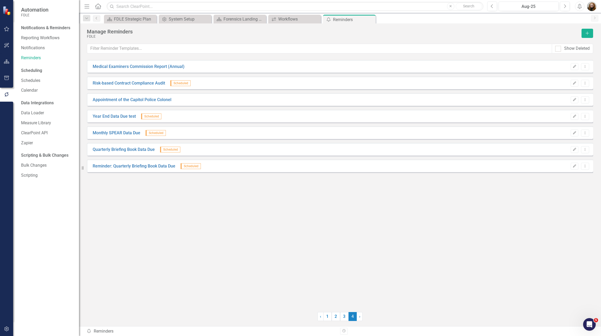
click at [226, 193] on div "Medical Examiners Commission Report (Annual) Edit Dropdown Menu Risk-based Cont…" at bounding box center [340, 182] width 506 height 245
click at [326, 317] on link "1" at bounding box center [327, 316] width 8 height 9
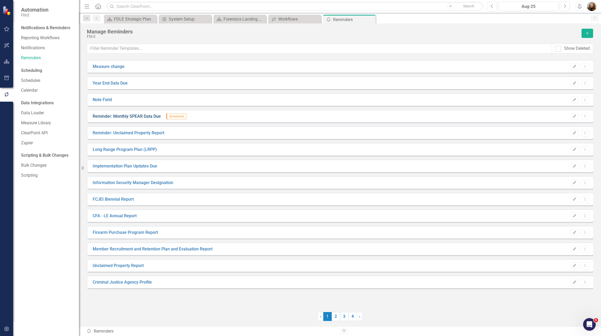
click at [105, 117] on link "Reminder: Monthly SPEAR Data Due" at bounding box center [127, 116] width 68 height 6
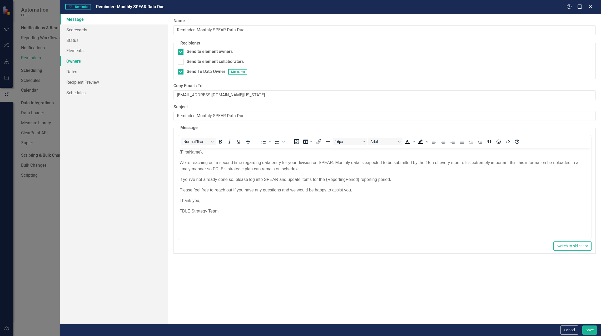
click at [73, 58] on link "Owners" at bounding box center [114, 61] width 108 height 11
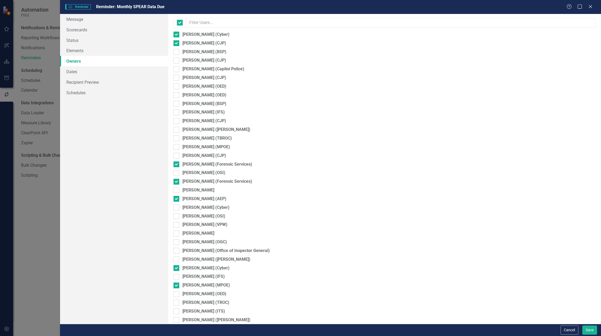
checkbox input "false"
click at [175, 164] on input "[PERSON_NAME] (Forensic Services)" at bounding box center [174, 162] width 3 height 3
checkbox input "false"
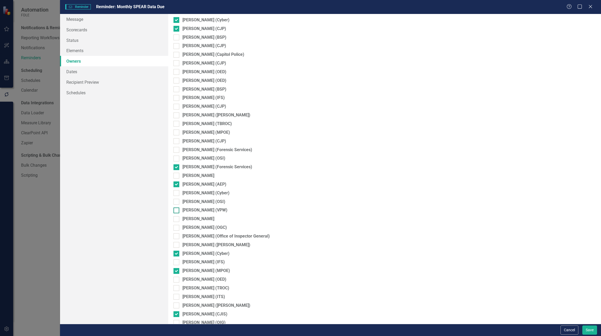
scroll to position [26, 0]
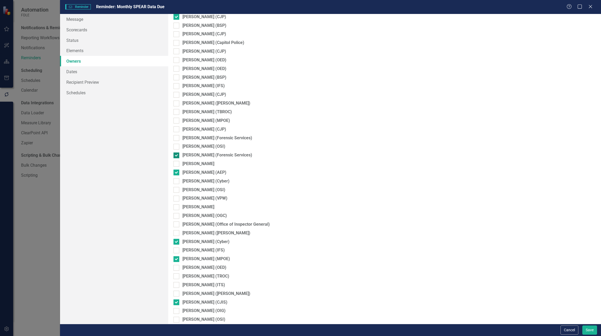
click at [178, 156] on div at bounding box center [176, 155] width 6 height 6
click at [177, 156] on input "[PERSON_NAME] (Forensic Services)" at bounding box center [174, 153] width 3 height 3
checkbox input "false"
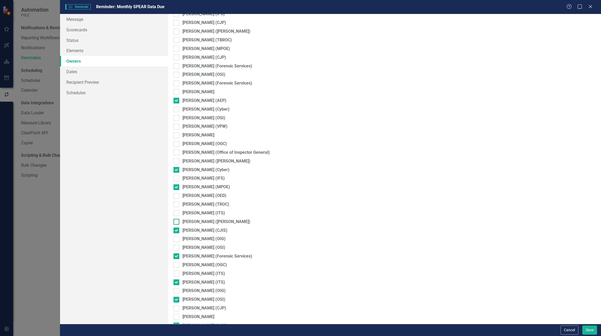
scroll to position [105, 0]
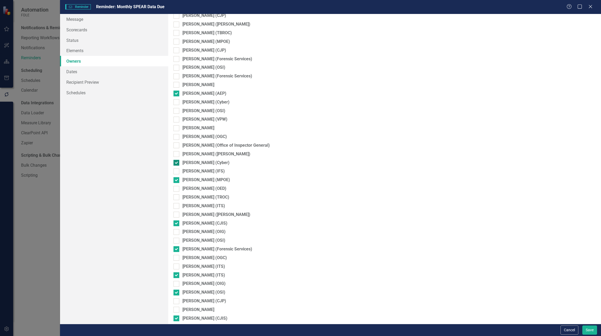
click at [178, 164] on div at bounding box center [176, 163] width 6 height 6
click at [177, 163] on input "[PERSON_NAME] (Cyber)" at bounding box center [174, 161] width 3 height 3
checkbox input "false"
click at [175, 180] on input "[PERSON_NAME] (MPOE)" at bounding box center [174, 178] width 3 height 3
checkbox input "false"
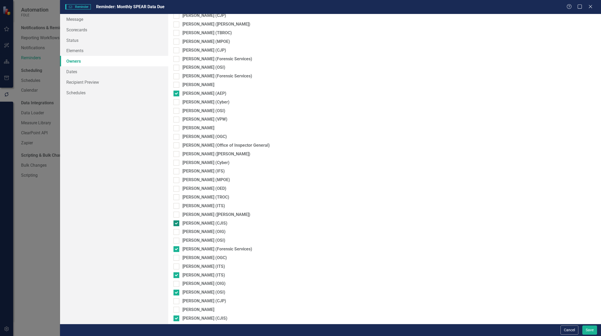
click at [178, 222] on div at bounding box center [176, 223] width 6 height 6
click at [177, 222] on input "[PERSON_NAME] (CJIS)" at bounding box center [174, 221] width 3 height 3
checkbox input "false"
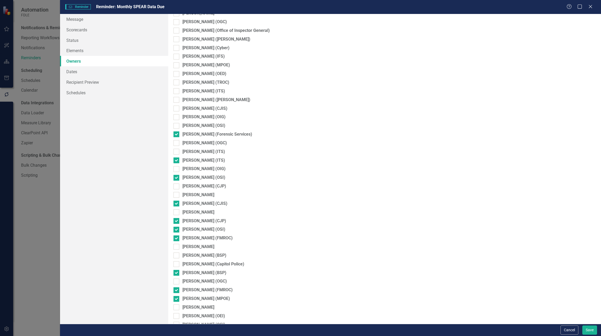
scroll to position [237, 0]
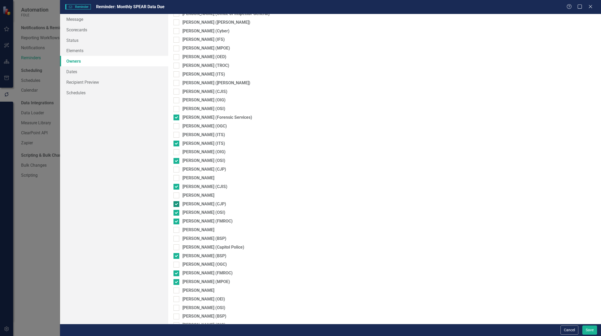
click at [175, 203] on input "[PERSON_NAME] (CJP)" at bounding box center [174, 202] width 3 height 3
checkbox input "false"
click at [174, 212] on input "[PERSON_NAME] (OSI)" at bounding box center [174, 211] width 3 height 3
checkbox input "false"
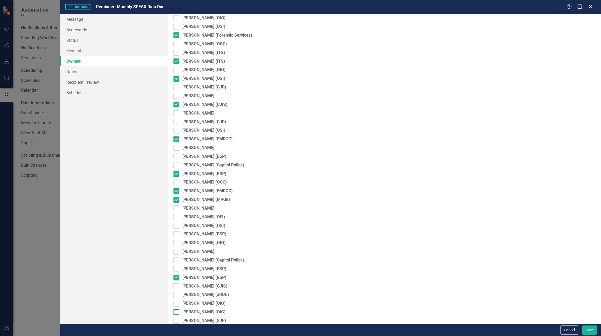
scroll to position [395, 0]
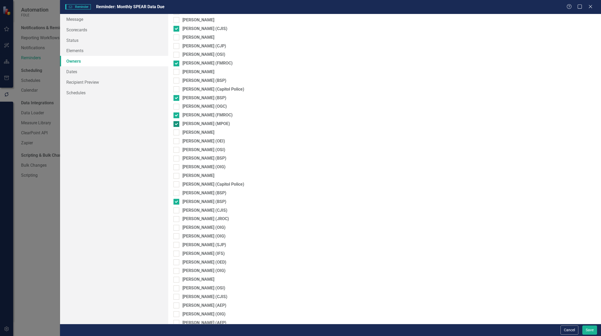
click at [175, 125] on div at bounding box center [176, 124] width 6 height 6
click at [175, 124] on input "[PERSON_NAME] (MPOE)" at bounding box center [174, 122] width 3 height 3
checkbox input "false"
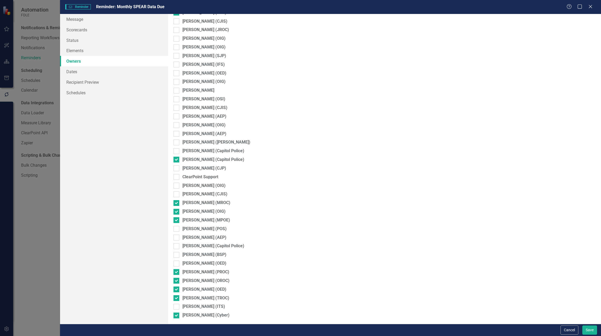
scroll to position [585, 0]
click at [587, 329] on button "Save" at bounding box center [589, 329] width 15 height 9
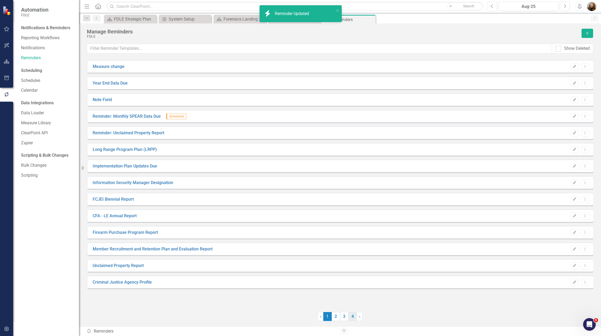
click at [353, 319] on link "4" at bounding box center [352, 316] width 8 height 9
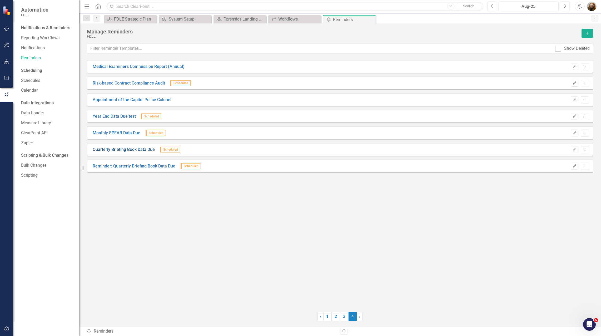
click at [122, 148] on link "Quarterly Briefing Book Data Due" at bounding box center [124, 150] width 62 height 6
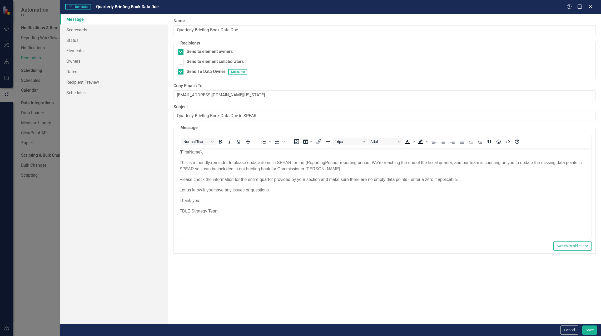
scroll to position [0, 0]
click at [78, 92] on link "Schedules" at bounding box center [114, 92] width 108 height 11
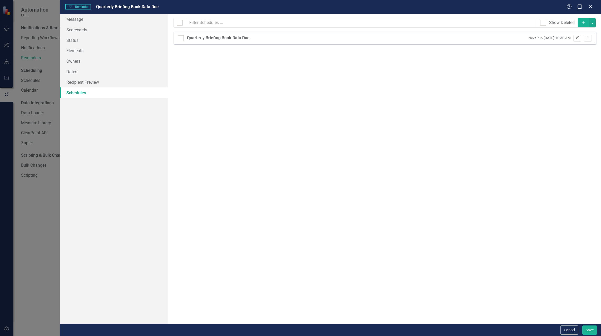
click at [579, 39] on icon "Edit" at bounding box center [577, 37] width 4 height 3
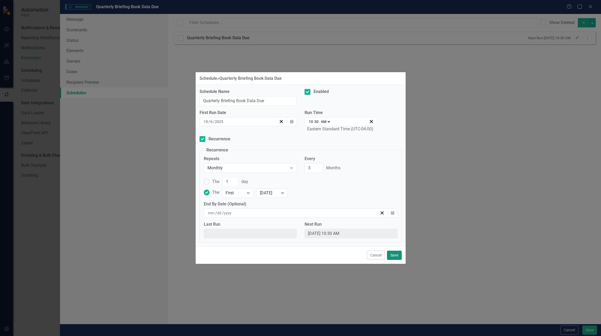
click at [395, 256] on button "Save" at bounding box center [394, 255] width 15 height 9
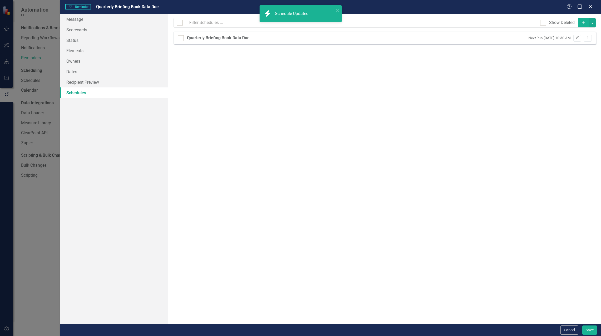
click at [233, 143] on div "Reminders can be configured to automatically run on schedules that you define b…" at bounding box center [384, 169] width 433 height 310
click at [72, 71] on link "Dates" at bounding box center [114, 71] width 108 height 11
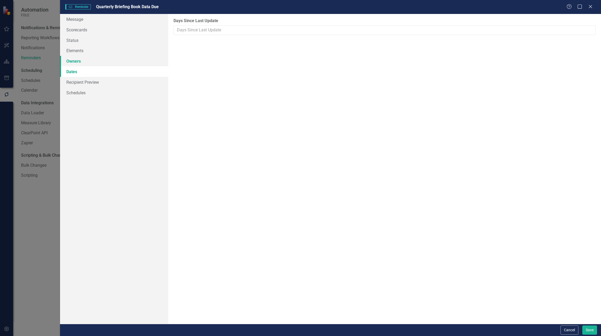
click at [69, 58] on link "Owners" at bounding box center [114, 61] width 108 height 11
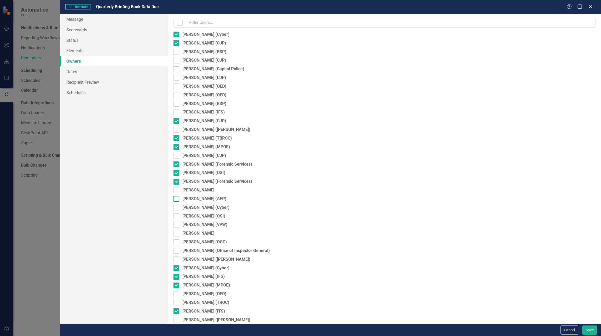
click at [177, 199] on input "[PERSON_NAME] (AEP)" at bounding box center [174, 197] width 3 height 3
checkbox input "true"
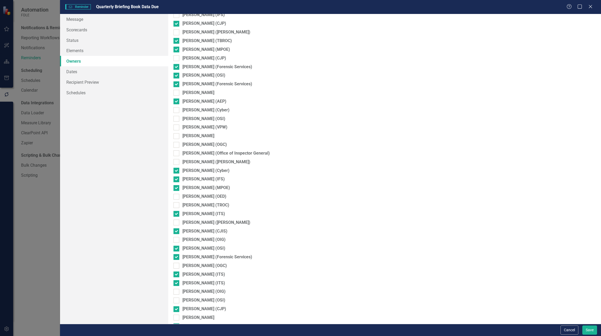
scroll to position [105, 0]
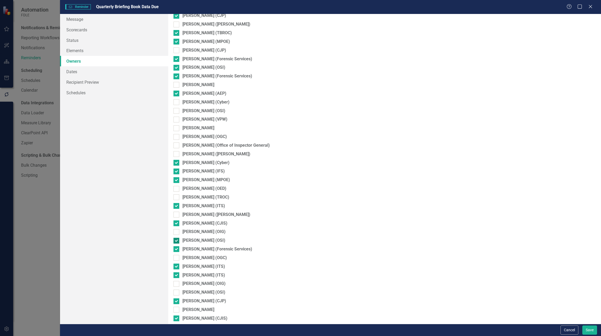
click at [176, 240] on input "[PERSON_NAME] (OSI)" at bounding box center [174, 239] width 3 height 3
checkbox input "false"
click at [176, 207] on div at bounding box center [176, 206] width 6 height 6
click at [176, 206] on input "[PERSON_NAME] (ITS)" at bounding box center [174, 204] width 3 height 3
checkbox input "false"
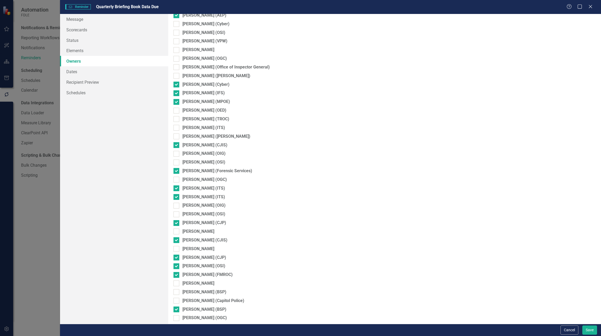
scroll to position [184, 0]
click at [177, 213] on div at bounding box center [176, 214] width 6 height 6
click at [177, 213] on input "[PERSON_NAME] (OSI)" at bounding box center [174, 212] width 3 height 3
checkbox input "true"
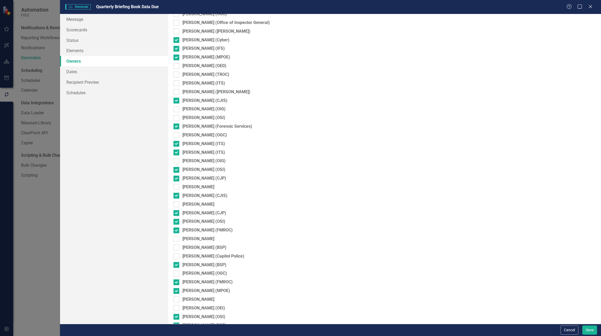
scroll to position [237, 0]
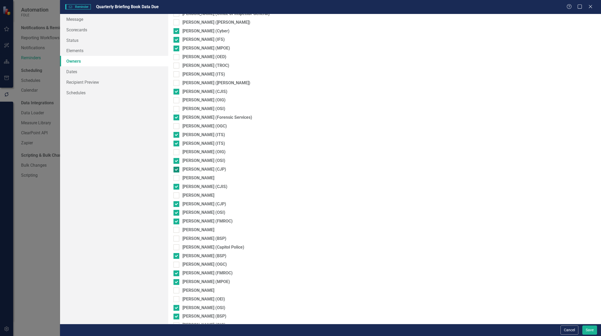
click at [178, 168] on div at bounding box center [176, 170] width 6 height 6
click at [177, 168] on input "[PERSON_NAME] (CJP)" at bounding box center [174, 168] width 3 height 3
checkbox input "false"
click at [177, 213] on div at bounding box center [176, 213] width 6 height 6
click at [177, 213] on input "[PERSON_NAME] (OSI)" at bounding box center [174, 211] width 3 height 3
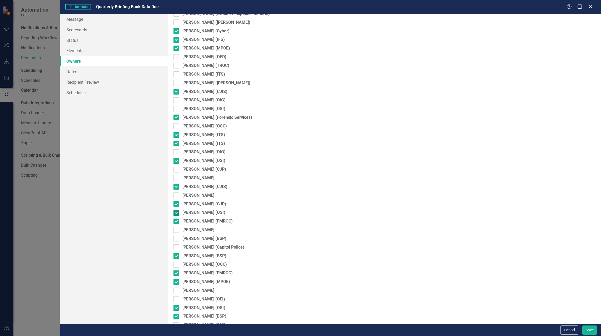
checkbox input "false"
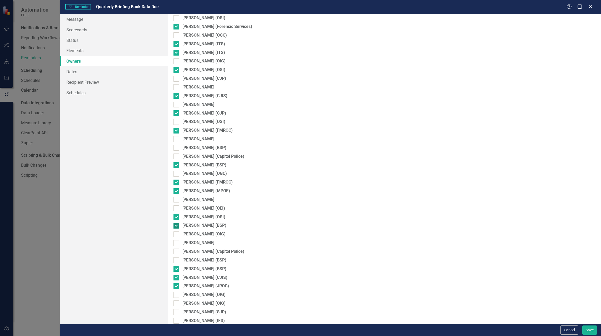
scroll to position [322, 0]
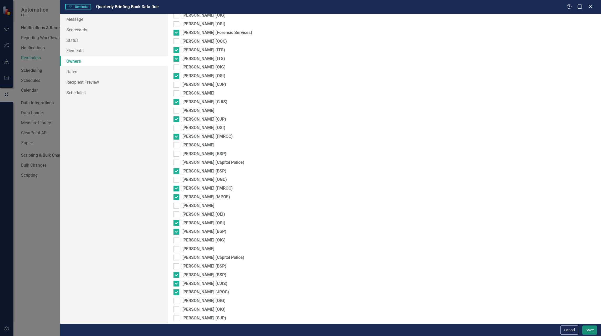
click at [591, 329] on button "Save" at bounding box center [589, 329] width 15 height 9
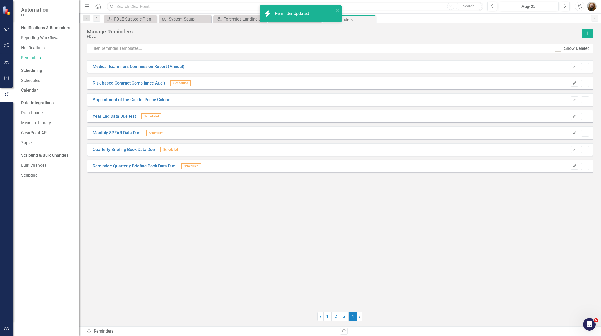
drag, startPoint x: 242, startPoint y: 179, endPoint x: 189, endPoint y: 181, distance: 53.5
click at [238, 180] on div "Medical Examiners Commission Report (Annual) Edit Dropdown Menu Risk-based Cont…" at bounding box center [340, 182] width 506 height 245
click at [585, 149] on icon at bounding box center [585, 149] width 1 height 3
click at [504, 207] on div "Medical Examiners Commission Report (Annual) Edit Dropdown Menu Risk-based Cont…" at bounding box center [340, 182] width 506 height 245
click at [124, 163] on link "Reminder: Quarterly Briefing Book Data Due" at bounding box center [134, 166] width 83 height 6
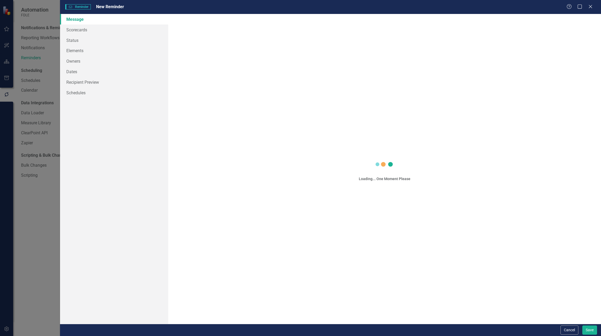
click at [124, 163] on div "Reminder Reminder New Reminder Help Maximize Close Message Scorecards Status El…" at bounding box center [300, 168] width 601 height 336
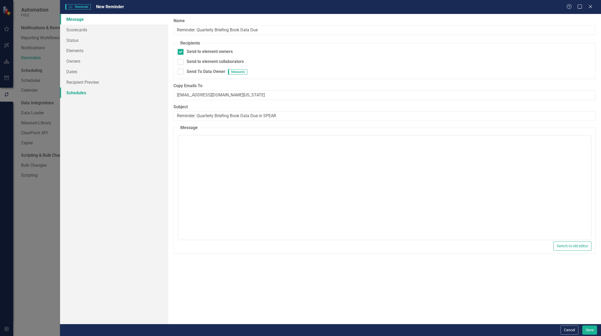
checkbox input "true"
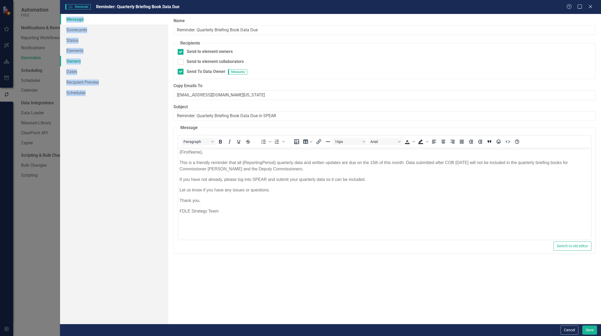
scroll to position [0, 0]
click at [75, 62] on link "Owners" at bounding box center [114, 61] width 108 height 11
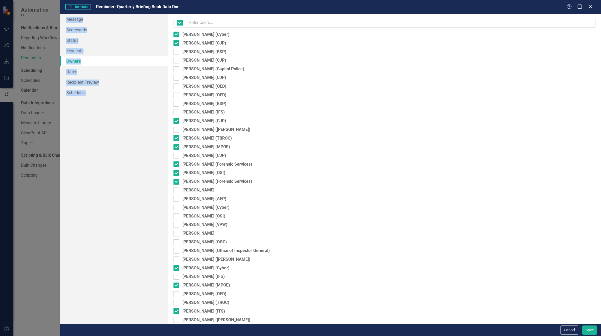
checkbox input "false"
click at [177, 200] on div at bounding box center [176, 199] width 6 height 6
click at [177, 199] on input "[PERSON_NAME] (AEP)" at bounding box center [174, 197] width 3 height 3
checkbox input "true"
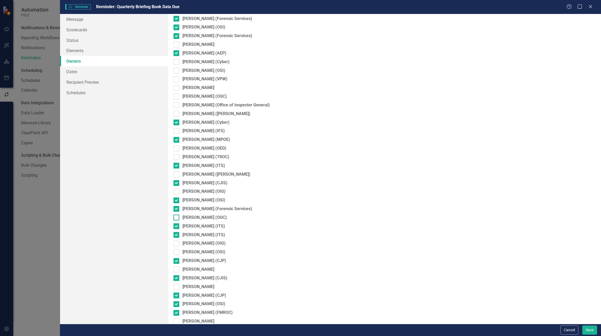
scroll to position [158, 0]
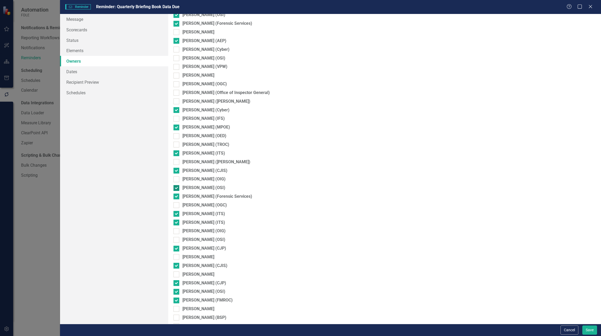
drag, startPoint x: 176, startPoint y: 188, endPoint x: 184, endPoint y: 188, distance: 8.2
click at [176, 187] on input "[PERSON_NAME] (OSI)" at bounding box center [174, 186] width 3 height 3
checkbox input "false"
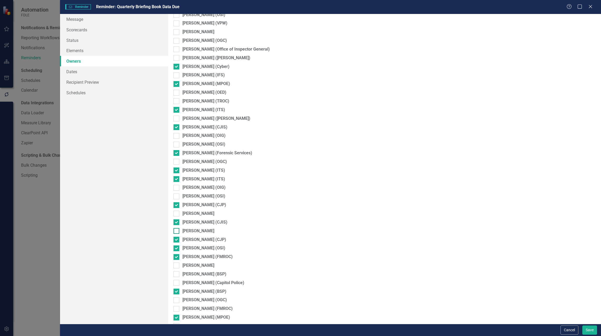
scroll to position [211, 0]
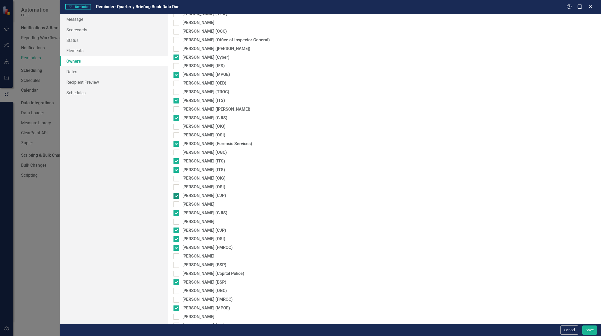
click at [178, 196] on div at bounding box center [176, 196] width 6 height 6
click at [177, 196] on input "[PERSON_NAME] (CJP)" at bounding box center [174, 194] width 3 height 3
checkbox input "false"
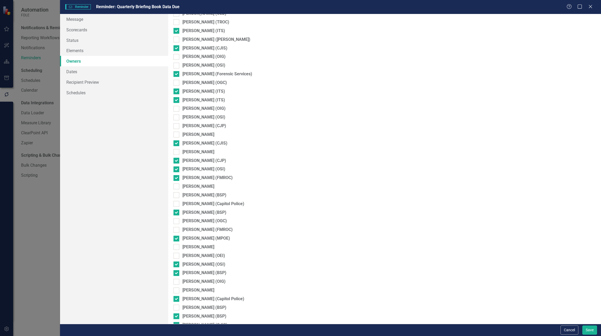
scroll to position [290, 0]
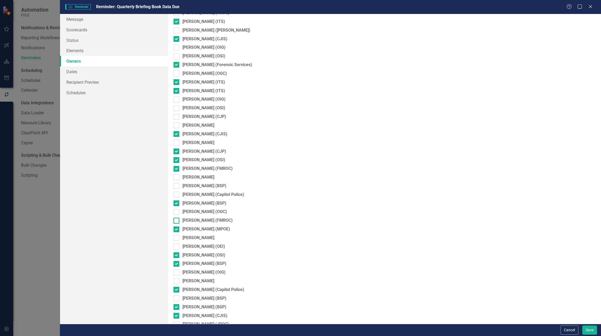
click at [175, 221] on input "[PERSON_NAME] (FMROC)" at bounding box center [174, 219] width 3 height 3
checkbox input "true"
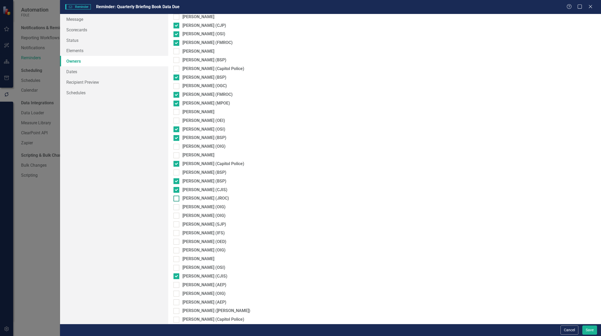
scroll to position [421, 0]
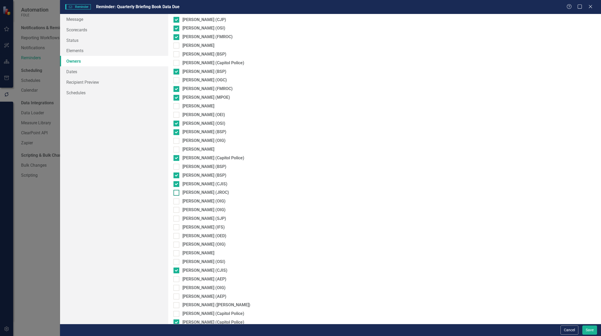
click at [176, 194] on div at bounding box center [176, 193] width 6 height 6
click at [176, 193] on input "[PERSON_NAME] (JROC)" at bounding box center [174, 191] width 3 height 3
checkbox input "true"
click at [176, 202] on div at bounding box center [176, 201] width 6 height 6
click at [176, 202] on input "[PERSON_NAME] (OIG)" at bounding box center [174, 199] width 3 height 3
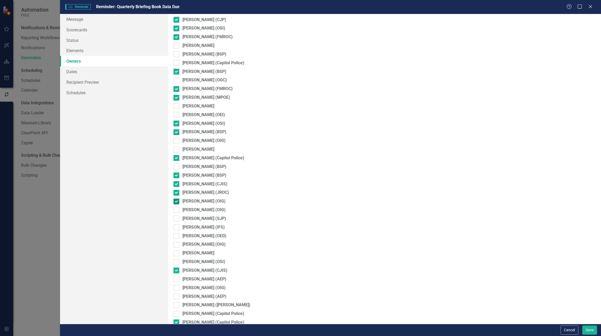
click at [175, 201] on input "[PERSON_NAME] (OIG)" at bounding box center [174, 199] width 3 height 3
checkbox input "false"
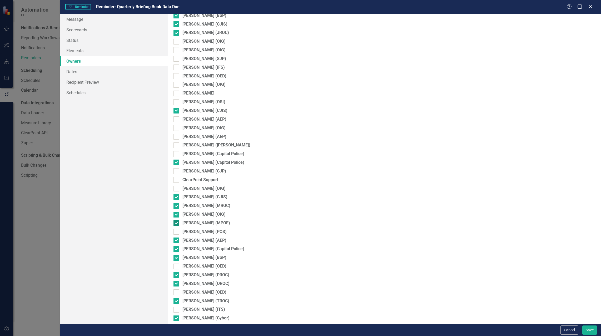
scroll to position [585, 0]
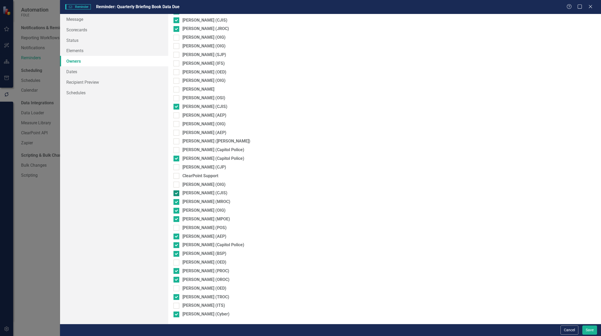
click at [176, 194] on div at bounding box center [176, 193] width 6 height 6
click at [176, 194] on input "[PERSON_NAME] (CJIS)" at bounding box center [174, 191] width 3 height 3
checkbox input "false"
click at [589, 332] on button "Save" at bounding box center [589, 329] width 15 height 9
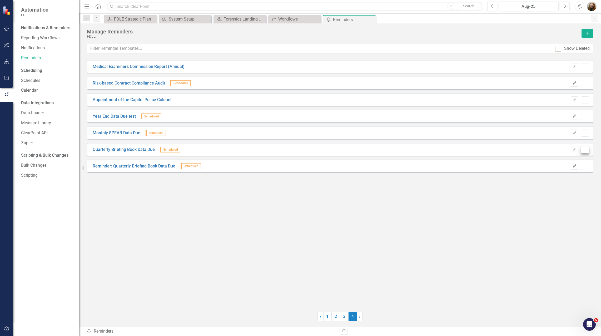
click at [583, 150] on icon "Dropdown Menu" at bounding box center [585, 149] width 4 height 3
click at [575, 177] on link "Copy Duplicate Reminder" at bounding box center [564, 178] width 49 height 10
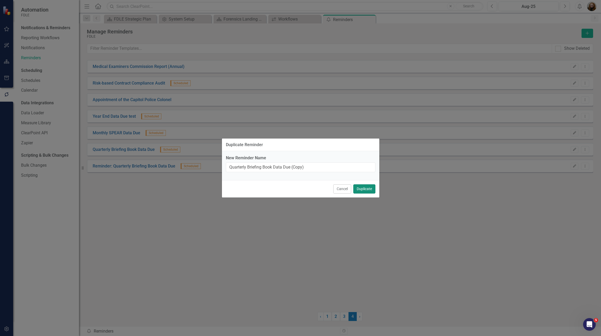
click at [371, 191] on button "Duplicate" at bounding box center [364, 188] width 22 height 9
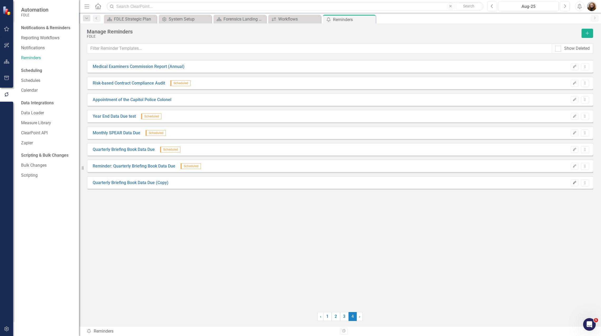
click at [576, 181] on icon "button" at bounding box center [574, 182] width 3 height 3
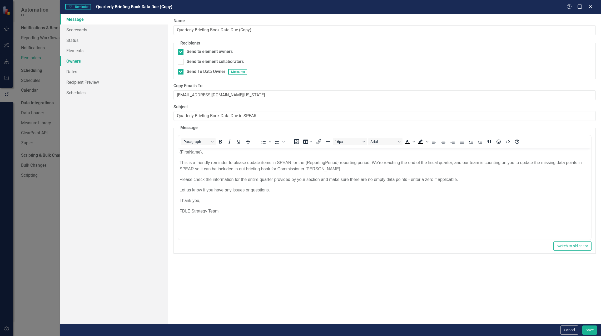
scroll to position [0, 0]
drag, startPoint x: 196, startPoint y: 31, endPoint x: 271, endPoint y: 33, distance: 75.6
click at [271, 33] on input "Quarterly Briefing Book Data Due (Copy)" at bounding box center [384, 30] width 422 height 10
type input "Quarterly Update from Division Heads"
drag, startPoint x: 196, startPoint y: 115, endPoint x: 231, endPoint y: 116, distance: 35.3
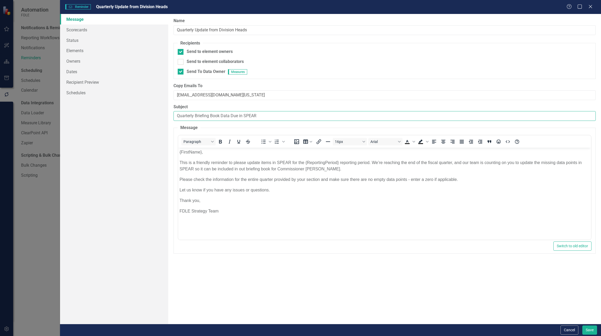
click at [231, 116] on input "Quarterly Briefing Book Data Due in SPEAR" at bounding box center [384, 116] width 422 height 10
drag, startPoint x: 248, startPoint y: 116, endPoint x: 210, endPoint y: 117, distance: 37.7
click at [210, 117] on input "Quarterly Update from Due in SPEAR" at bounding box center [384, 116] width 422 height 10
click at [209, 116] on input "Quarterly Update from Due in SPEAR" at bounding box center [384, 116] width 422 height 10
drag, startPoint x: 211, startPoint y: 115, endPoint x: 217, endPoint y: 116, distance: 6.8
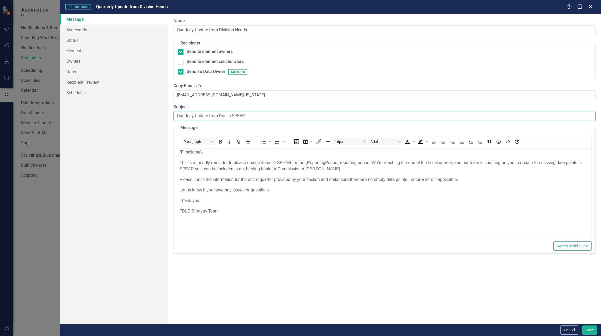
click at [217, 116] on input "Quarterly Update from Due in SPEAR" at bounding box center [384, 116] width 422 height 10
type input "Quarterly Update Due in SPEAR"
drag, startPoint x: 315, startPoint y: 223, endPoint x: 279, endPoint y: 199, distance: 43.5
click at [315, 222] on body "{FirstName}, This is a friendly reminder to please update items in SPEAR for th…" at bounding box center [384, 187] width 413 height 79
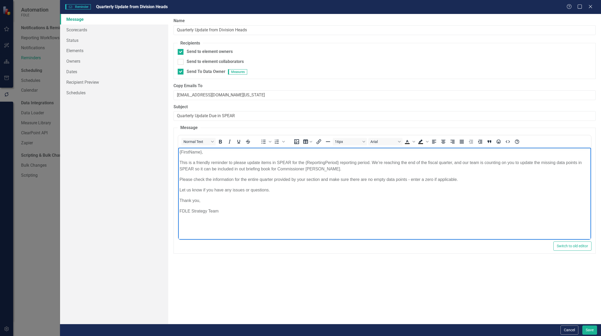
click at [180, 161] on p "This is a friendly reminder to please update items in SPEAR for the {ReportingP…" at bounding box center [385, 165] width 410 height 13
click at [250, 163] on p "This is a friendly reminder to please update items in SPEAR for the {ReportingP…" at bounding box center [385, 165] width 410 height 13
drag, startPoint x: 336, startPoint y: 161, endPoint x: 343, endPoint y: 164, distance: 7.7
click at [343, 164] on p "This is a friendly reminder to please submit the quarterly update from your div…" at bounding box center [385, 165] width 410 height 13
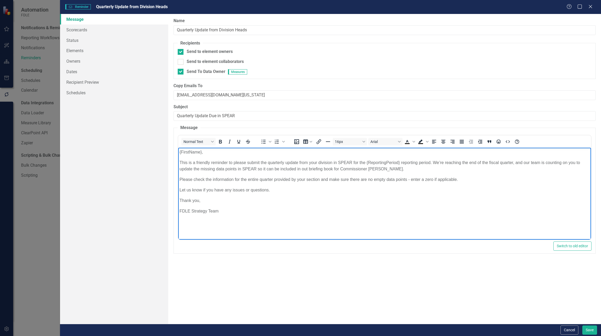
click at [453, 172] on p "This is a friendly reminder to please submit the quarterly update from your div…" at bounding box center [385, 165] width 410 height 13
drag, startPoint x: 341, startPoint y: 234, endPoint x: 301, endPoint y: 221, distance: 41.5
click at [340, 227] on html "{FirstName}, This is a friendly reminder to please submit the quarterly update …" at bounding box center [384, 187] width 413 height 79
click at [209, 183] on body "{FirstName}, This is a friendly reminder to please submit the quarterly update …" at bounding box center [384, 187] width 413 height 79
click at [187, 184] on body "{FirstName}, This is a friendly reminder to please submit the quarterly update …" at bounding box center [384, 187] width 413 height 79
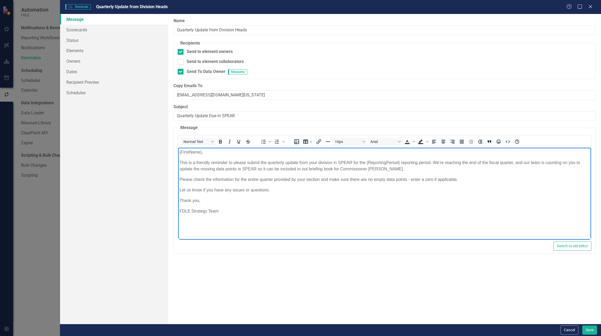
click at [220, 180] on p "Please check the information for the entire quarter provided by your section an…" at bounding box center [385, 179] width 410 height 6
drag, startPoint x: 470, startPoint y: 182, endPoint x: 472, endPoint y: 180, distance: 3.2
click at [471, 182] on p "Please check the information for the entire quarter provided by your section an…" at bounding box center [385, 179] width 410 height 6
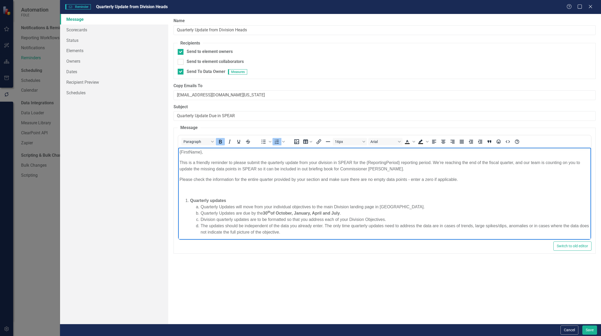
click at [190, 200] on li "Quarterly updates" at bounding box center [390, 200] width 400 height 6
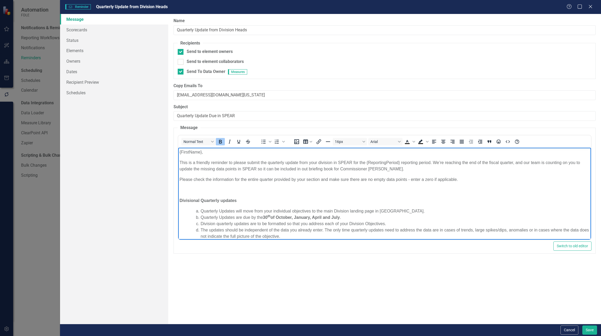
click at [346, 196] on body "{FirstName}, This is a friendly reminder to please submit the quarterly update …" at bounding box center [384, 212] width 413 height 129
click at [200, 193] on p "Rich Text Area. Press ALT-0 for help." at bounding box center [385, 190] width 410 height 6
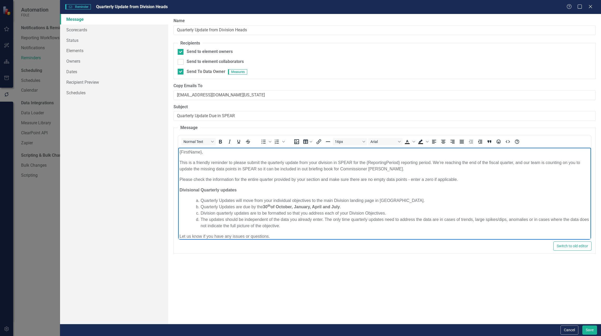
drag, startPoint x: 352, startPoint y: 170, endPoint x: 399, endPoint y: 161, distance: 48.1
click at [353, 170] on p "This is a friendly reminder to please submit the quarterly update from your div…" at bounding box center [385, 165] width 410 height 13
drag, startPoint x: 524, startPoint y: 163, endPoint x: 546, endPoint y: 163, distance: 21.6
click at [546, 163] on p "This is a friendly reminder to please submit the quarterly update from your div…" at bounding box center [385, 165] width 410 height 13
drag, startPoint x: 524, startPoint y: 161, endPoint x: 554, endPoint y: 167, distance: 29.8
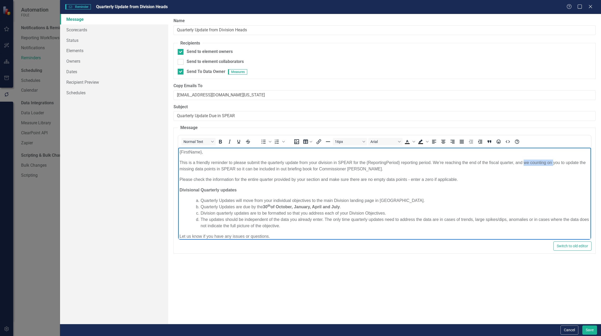
click at [553, 166] on p "This is a friendly reminder to please submit the quarterly update from your div…" at bounding box center [385, 165] width 410 height 13
drag, startPoint x: 532, startPoint y: 176, endPoint x: 532, endPoint y: 166, distance: 10.3
click at [532, 176] on p "Please check the information for the entire quarter provided by your section an…" at bounding box center [385, 179] width 410 height 6
drag, startPoint x: 525, startPoint y: 162, endPoint x: 552, endPoint y: 162, distance: 27.4
click at [552, 162] on p "This is a friendly reminder to please submit the quarterly update from your div…" at bounding box center [385, 165] width 410 height 13
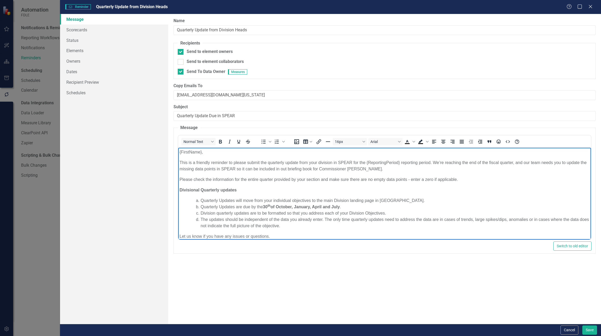
click at [579, 165] on p "This is a friendly reminder to please submit the quarterly update from your div…" at bounding box center [385, 165] width 410 height 13
drag, startPoint x: 566, startPoint y: 163, endPoint x: 227, endPoint y: 169, distance: 339.6
click at [227, 169] on p "This is a friendly reminder to please submit the quarterly update from your div…" at bounding box center [385, 165] width 410 height 13
click at [432, 163] on p "This is a friendly reminder to please submit the quarterly update from your div…" at bounding box center [385, 165] width 410 height 13
drag, startPoint x: 519, startPoint y: 161, endPoint x: 550, endPoint y: 161, distance: 30.5
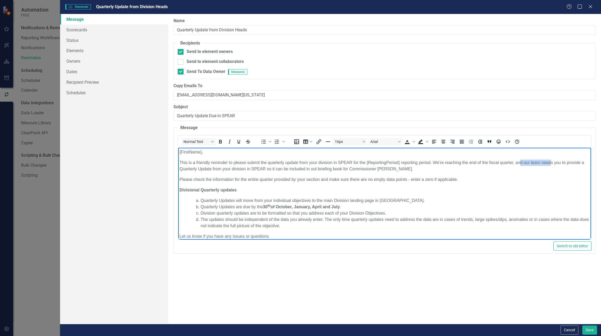
click at [550, 161] on p "This is a friendly reminder to please submit the quarterly update from your div…" at bounding box center [385, 165] width 410 height 13
click at [453, 183] on body "{FirstName}, This is a friendly reminder to please submit the quarterly update …" at bounding box center [384, 207] width 413 height 118
drag, startPoint x: 524, startPoint y: 163, endPoint x: 541, endPoint y: 162, distance: 16.9
click at [541, 162] on p "This is a friendly reminder to please submit the quarterly update from your div…" at bounding box center [385, 165] width 410 height 13
click at [577, 163] on p "This is a friendly reminder to please submit the quarterly update from your div…" at bounding box center [385, 165] width 410 height 13
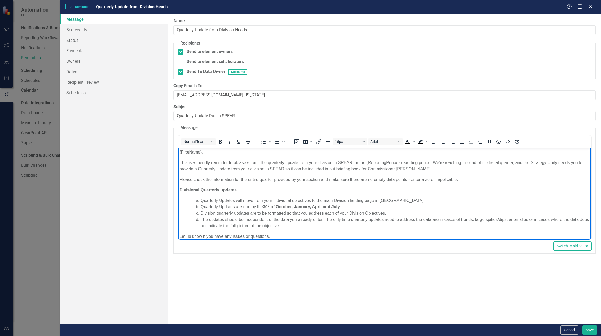
click at [576, 162] on p "This is a friendly reminder to please submit the quarterly update from your div…" at bounding box center [385, 165] width 410 height 13
click at [575, 167] on p "This is a friendly reminder to please submit the quarterly update from your div…" at bounding box center [385, 165] width 410 height 13
drag, startPoint x: 571, startPoint y: 163, endPoint x: 194, endPoint y: 168, distance: 377.2
click at [194, 168] on p "This is a friendly reminder to please submit the quarterly update from your div…" at bounding box center [385, 165] width 410 height 13
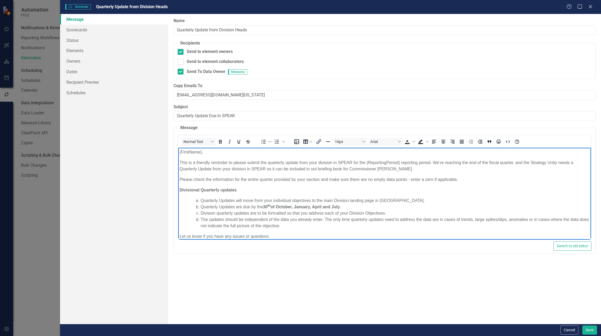
click at [214, 168] on p "This is a friendly reminder to please submit the quarterly update from your div…" at bounding box center [385, 165] width 410 height 13
click at [246, 169] on p "This is a friendly reminder to please submit the quarterly update from your div…" at bounding box center [385, 165] width 410 height 13
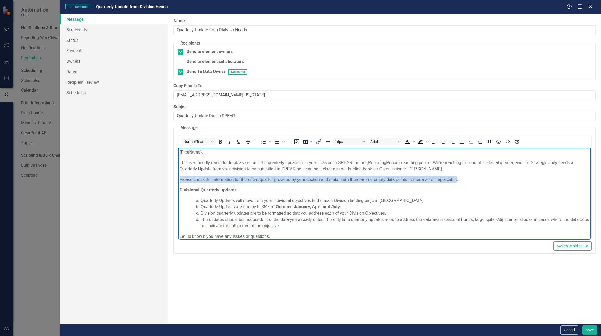
drag, startPoint x: 180, startPoint y: 178, endPoint x: 456, endPoint y: 178, distance: 275.8
click at [456, 178] on p "Please check the information for the entire quarter provided by your section an…" at bounding box center [385, 179] width 410 height 6
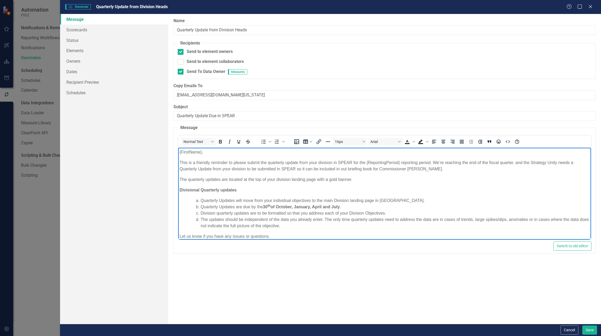
click at [268, 179] on p "The quarterly updates are located at the top of your division landing page with…" at bounding box center [385, 179] width 410 height 6
click at [313, 178] on p "The quarterly updates are located at the top of the division landing page with …" at bounding box center [385, 179] width 410 height 6
click at [353, 179] on p "The quarterly updates are located at the top of the division landing pages with…" at bounding box center [385, 179] width 410 height 6
drag, startPoint x: 384, startPoint y: 179, endPoint x: 353, endPoint y: 178, distance: 30.8
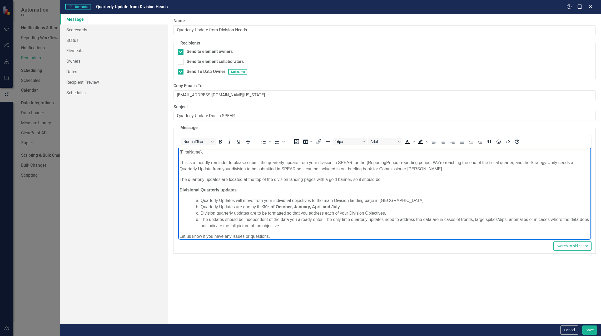
click at [353, 178] on p "The quarterly updates are located at the top of the division landing pages with…" at bounding box center [385, 179] width 410 height 6
click at [452, 188] on p "Divisional Quarterly updates" at bounding box center [385, 190] width 410 height 6
click at [398, 178] on p "The quarterly updates are located at the top of the division landing pages with…" at bounding box center [385, 179] width 410 height 6
click at [209, 185] on body "{FirstName}, This is a friendly reminder to please submit the quarterly update …" at bounding box center [384, 207] width 413 height 118
click at [401, 180] on p "The quarterly updates are located at the top of the division landing pages with…" at bounding box center [385, 179] width 410 height 6
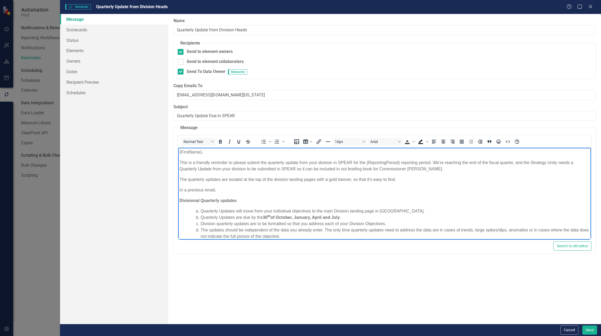
click at [179, 188] on body "{FirstName}, This is a friendly reminder to please submit the quarterly update …" at bounding box center [384, 212] width 413 height 129
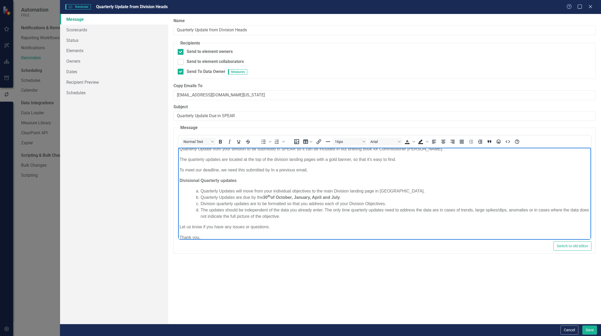
scroll to position [11, 0]
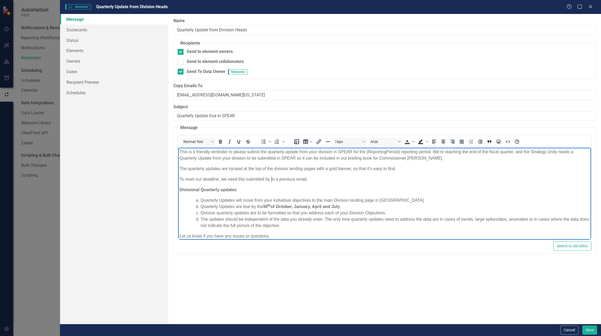
click at [271, 180] on p "To meet our deadline, we need this submitted by In a previous email," at bounding box center [385, 179] width 410 height 6
click at [270, 180] on p "To meet our deadline, we need this submitted by In a previous email," at bounding box center [385, 179] width 410 height 6
drag, startPoint x: 270, startPoint y: 179, endPoint x: 179, endPoint y: 181, distance: 91.3
click at [179, 181] on body "{FirstName}, This is a friendly reminder to please submit the quarterly update …" at bounding box center [384, 201] width 413 height 129
click at [181, 178] on p "To meet our deadline, we need this submitted by In a previous email," at bounding box center [385, 179] width 410 height 6
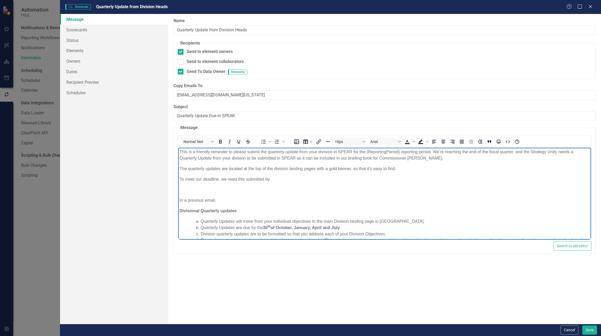
click at [273, 179] on p "To meet our deadline, we need this submitted by" at bounding box center [385, 179] width 410 height 6
click at [274, 179] on p "To meet our deadline, we need this submitted by" at bounding box center [385, 179] width 410 height 6
drag, startPoint x: 354, startPoint y: 226, endPoint x: 257, endPoint y: 227, distance: 96.9
click at [257, 227] on li "Quarterly Updates are due by the [DATE], January, April and July ." at bounding box center [395, 228] width 389 height 6
click at [381, 180] on p "To meet our deadline, we need this submitted by the end of the following month …" at bounding box center [385, 179] width 410 height 6
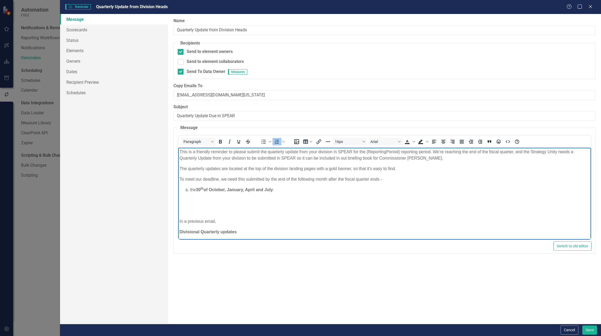
drag, startPoint x: 188, startPoint y: 189, endPoint x: 192, endPoint y: 191, distance: 4.7
click at [190, 190] on li "the [DATE], January, April and July ." at bounding box center [390, 190] width 400 height 6
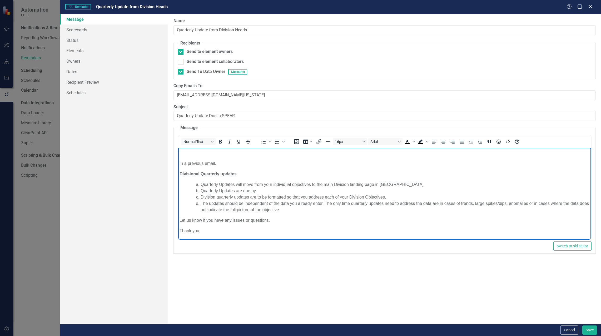
scroll to position [63, 0]
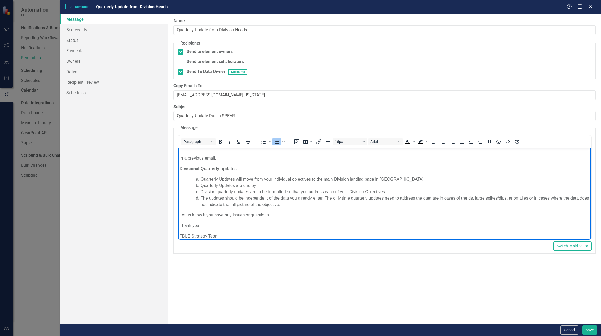
drag, startPoint x: 262, startPoint y: 185, endPoint x: 193, endPoint y: 185, distance: 68.4
click at [193, 185] on ol "Quarterly Updates will move from your individual objectives to the main Divisio…" at bounding box center [390, 192] width 400 height 32
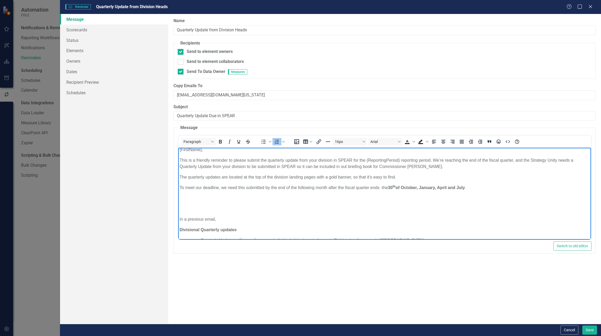
scroll to position [0, 0]
drag, startPoint x: 405, startPoint y: 178, endPoint x: 179, endPoint y: 173, distance: 225.4
click at [179, 173] on body "{FirstName}, This is a friendly reminder to please submit the quarterly update …" at bounding box center [384, 225] width 413 height 154
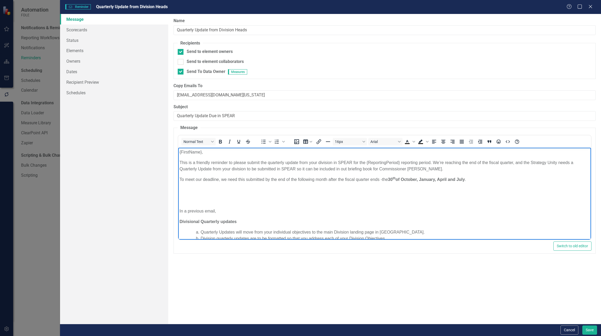
click at [183, 202] on p "Rich Text Area. Press ALT-0 for help." at bounding box center [385, 200] width 410 height 6
click at [187, 196] on body "{FirstName}, This is a friendly reminder to please submit the quarterly update …" at bounding box center [384, 220] width 413 height 144
click at [183, 205] on body "{FirstName}, This is a friendly reminder to please submit the quarterly update …" at bounding box center [384, 220] width 413 height 144
click at [181, 201] on p "Rich Text Area. Press ALT-0 for help." at bounding box center [385, 200] width 410 height 6
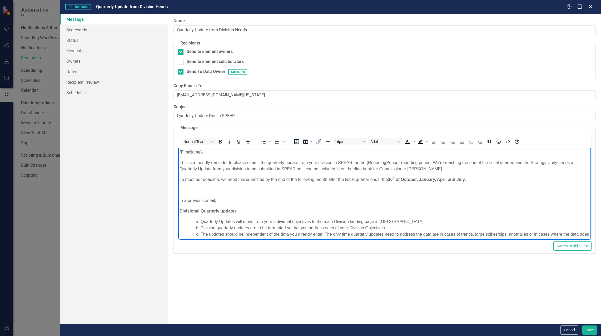
click at [186, 194] on body "{FirstName}, This is a friendly reminder to please submit the quarterly update …" at bounding box center [384, 214] width 413 height 133
drag, startPoint x: 187, startPoint y: 201, endPoint x: 173, endPoint y: 201, distance: 13.2
click at [178, 201] on html "{FirstName}, This is a friendly reminder to please submit the quarterly update …" at bounding box center [384, 214] width 413 height 133
click at [181, 201] on p "The quarterly updates are located at the top of the division landing pages with…" at bounding box center [385, 200] width 410 height 6
drag, startPoint x: 181, startPoint y: 201, endPoint x: 191, endPoint y: 201, distance: 9.7
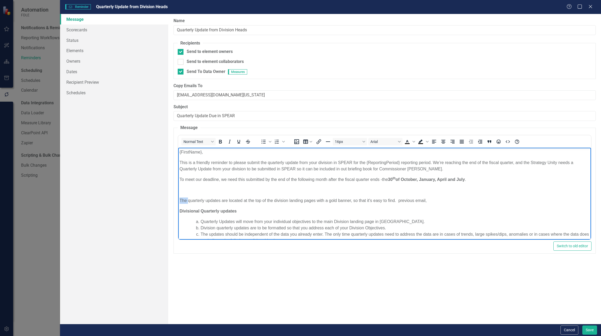
click at [182, 201] on p "The quarterly updates are located at the top of the division landing pages with…" at bounding box center [385, 200] width 410 height 6
click at [228, 201] on p "Once you login to SPEAR, the quarterly updates are located at the top of the di…" at bounding box center [385, 200] width 410 height 6
click at [317, 200] on p "Once you login to SPEAR the quarterly updates are located at the top of the div…" at bounding box center [385, 200] width 410 height 6
click at [450, 200] on p "Once you login to SPEAR the quarterly updates are located at the top of each di…" at bounding box center [385, 200] width 410 height 6
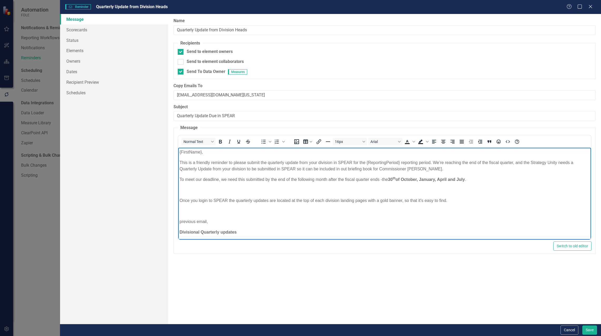
click at [179, 201] on body "{FirstName}, This is a friendly reminder to please submit the quarterly update …" at bounding box center [384, 225] width 413 height 154
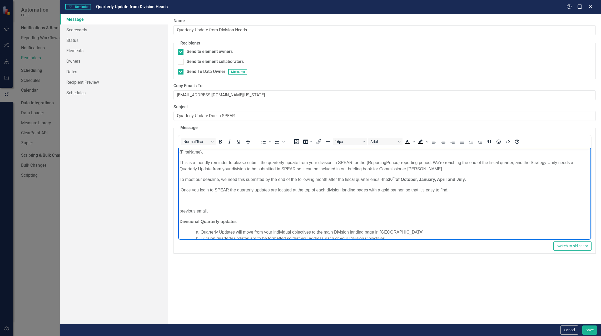
click at [180, 178] on p "To meet our deadline, we need this submitted by the end of the following month …" at bounding box center [385, 179] width 410 height 6
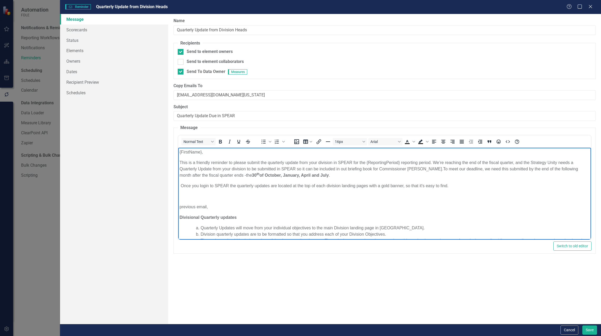
click at [181, 197] on p "Rich Text Area. Press ALT-0 for help." at bounding box center [385, 196] width 410 height 6
click at [181, 185] on p "Once you login to SPEAR the quarterly updates are located at the top of each di…" at bounding box center [385, 186] width 410 height 6
click at [179, 206] on body "{FirstName}, This is a friendly reminder to please submit the quarterly update …" at bounding box center [384, 217] width 413 height 139
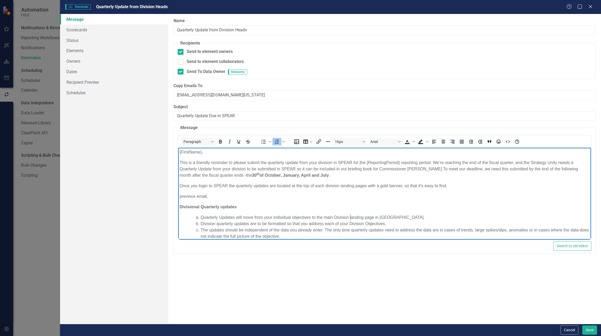
click at [351, 217] on li "Quarterly Updates will move from your individual objectives to the main Divisio…" at bounding box center [395, 217] width 389 height 6
click at [367, 216] on li "Quarterly Updates will move from your individual objectives to the main Divisio…" at bounding box center [395, 217] width 389 height 6
click at [351, 216] on li "Quarterly Updates will move from your individual objectives to the main Divisio…" at bounding box center [395, 217] width 389 height 6
click at [336, 217] on li "Quarterly Updates will move from your individual objectives to the main Divisio…" at bounding box center [395, 217] width 389 height 6
click at [372, 217] on li "Quarterly Updates will move from your individual objectives to the main divisio…" at bounding box center [395, 217] width 389 height 6
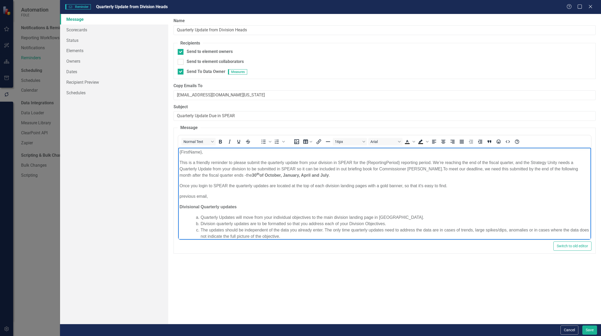
drag, startPoint x: 220, startPoint y: 197, endPoint x: 156, endPoint y: 196, distance: 64.0
click at [178, 196] on html "{FirstName}, This is a friendly reminder to please submit the quarterly update …" at bounding box center [384, 212] width 413 height 129
click at [182, 195] on p "In a previous email," at bounding box center [385, 196] width 410 height 6
click at [181, 196] on p "A few guidelines were provided in a previous email," at bounding box center [385, 196] width 410 height 6
drag, startPoint x: 276, startPoint y: 195, endPoint x: 280, endPoint y: 197, distance: 4.2
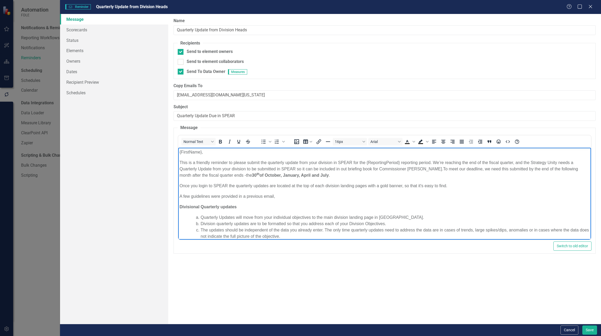
click at [280, 197] on p "A few guidelines were provided in a previous email," at bounding box center [385, 196] width 410 height 6
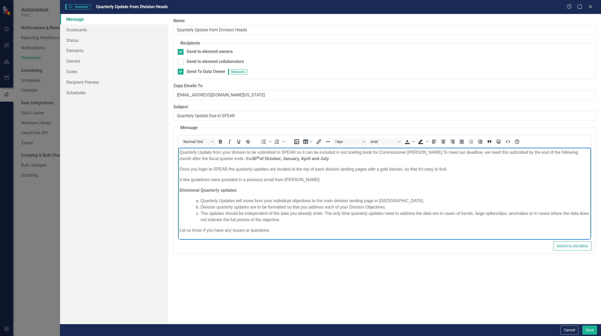
scroll to position [37, 0]
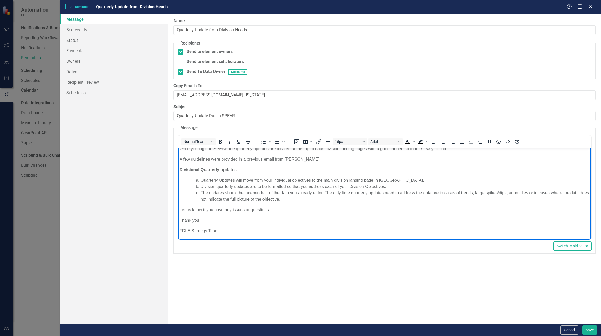
click at [275, 205] on body "{FirstName}, This is a friendly reminder to please submit the quarterly update …" at bounding box center [384, 175] width 413 height 129
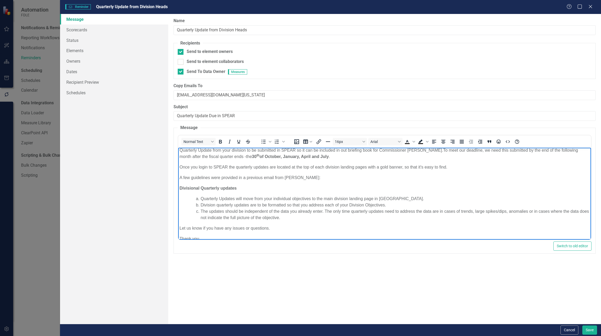
scroll to position [26, 0]
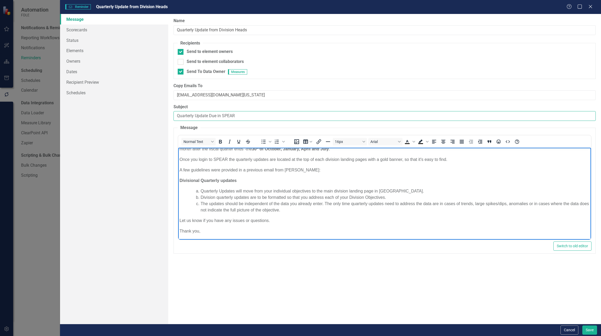
click at [209, 116] on input "Quarterly Update Due in SPEAR" at bounding box center [384, 116] width 422 height 10
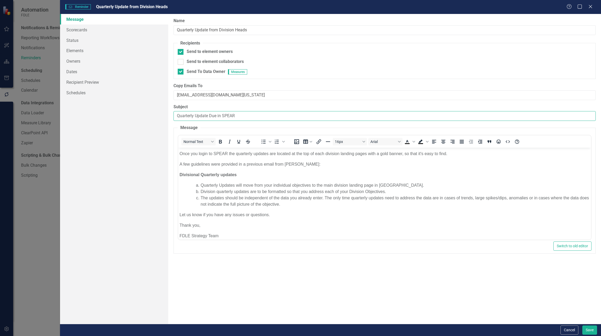
scroll to position [37, 0]
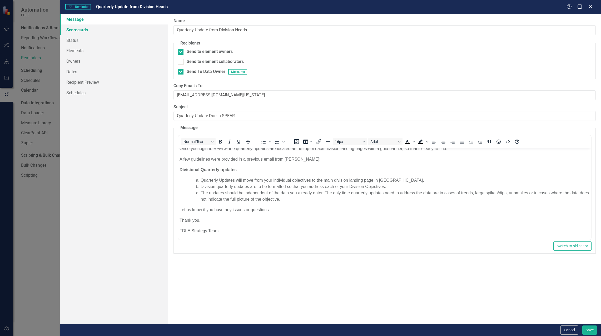
click at [82, 30] on link "Scorecards" at bounding box center [114, 29] width 108 height 11
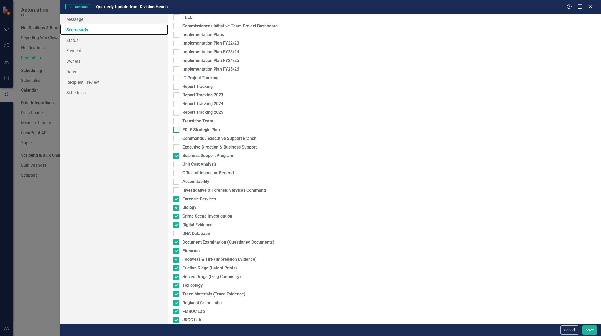
scroll to position [26, 0]
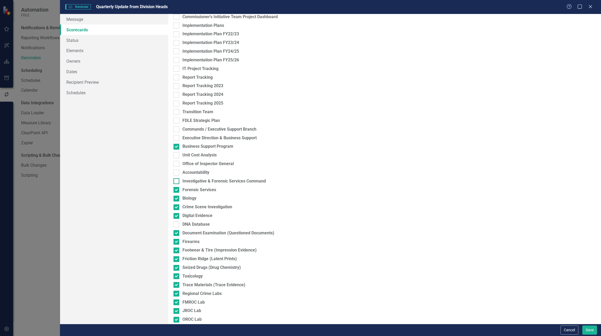
click at [177, 181] on div at bounding box center [176, 181] width 6 height 6
click at [177, 181] on input "Investigative & Forensic Services Command" at bounding box center [174, 179] width 3 height 3
checkbox input "true"
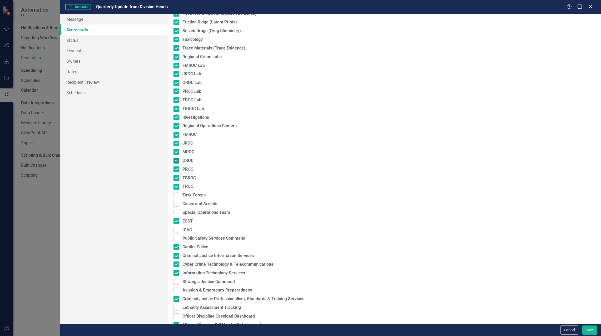
scroll to position [263, 0]
click at [176, 196] on div at bounding box center [176, 195] width 6 height 6
click at [176, 196] on input "Task Forces" at bounding box center [174, 193] width 3 height 3
checkbox input "true"
click at [176, 203] on input "Cases and Arrests" at bounding box center [174, 202] width 3 height 3
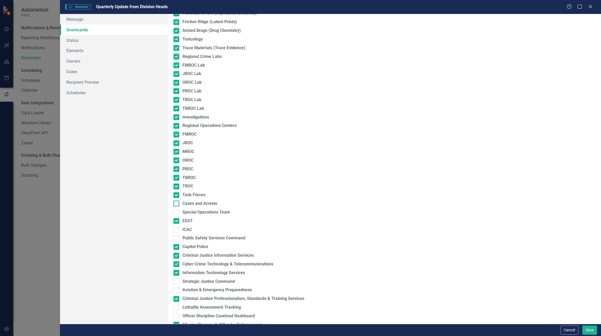
checkbox input "true"
click at [177, 211] on input "Special Operations Team" at bounding box center [174, 210] width 3 height 3
checkbox input "true"
click at [175, 231] on div at bounding box center [176, 230] width 6 height 6
click at [175, 230] on input "ICAC" at bounding box center [174, 228] width 3 height 3
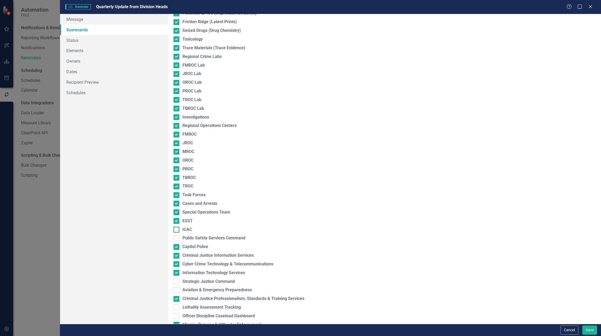
checkbox input "true"
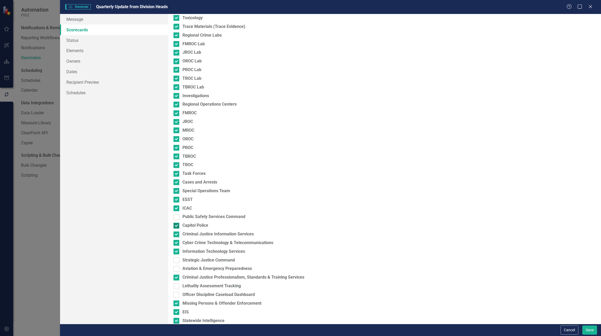
scroll to position [308, 0]
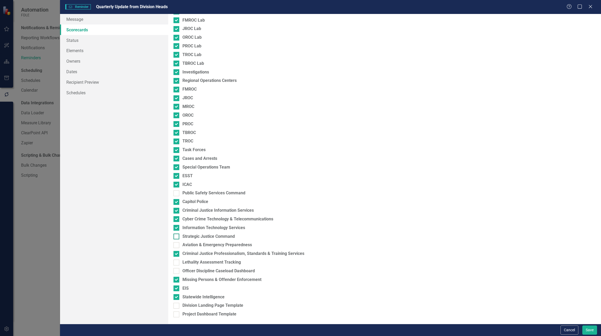
click at [175, 237] on input "Strategic Justice Command" at bounding box center [174, 234] width 3 height 3
checkbox input "true"
click at [176, 246] on div at bounding box center [176, 245] width 6 height 6
click at [176, 246] on input "Aviation & Emergency Preparedness" at bounding box center [174, 243] width 3 height 3
checkbox input "true"
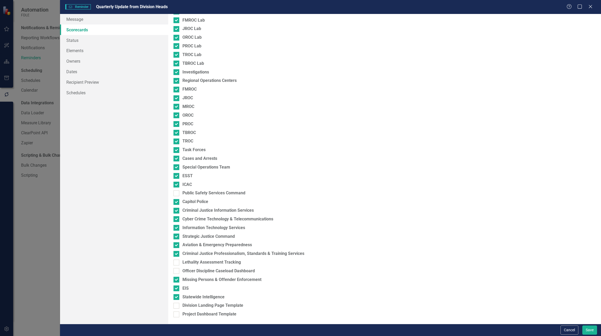
drag, startPoint x: 177, startPoint y: 263, endPoint x: 177, endPoint y: 268, distance: 4.2
click at [177, 265] on div at bounding box center [176, 263] width 6 height 6
click at [177, 263] on input "Lethality Assessment Tracking" at bounding box center [174, 261] width 3 height 3
checkbox input "true"
click at [177, 273] on div at bounding box center [176, 271] width 6 height 6
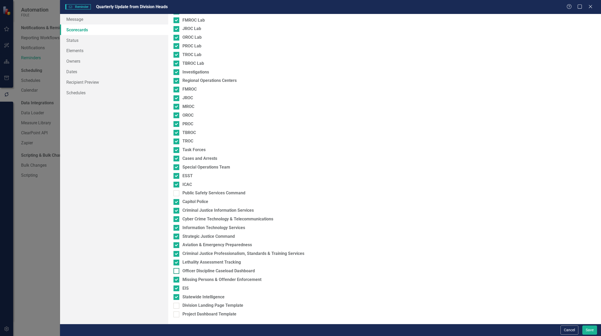
click at [177, 271] on input "Officer Discipline Caseload Dashboard" at bounding box center [174, 269] width 3 height 3
checkbox input "true"
click at [79, 41] on link "Status" at bounding box center [114, 40] width 108 height 11
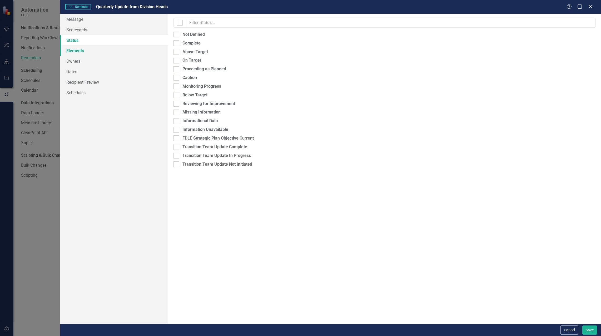
click at [77, 49] on link "Elements" at bounding box center [114, 50] width 108 height 11
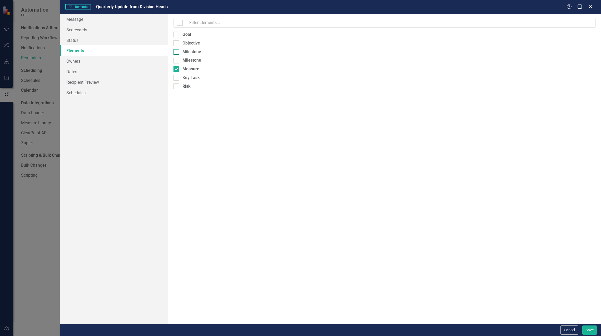
click at [177, 52] on div at bounding box center [176, 52] width 6 height 6
click at [177, 52] on input "Milestone" at bounding box center [174, 50] width 3 height 3
drag, startPoint x: 178, startPoint y: 52, endPoint x: 178, endPoint y: 44, distance: 8.2
click at [178, 52] on div at bounding box center [176, 52] width 6 height 6
click at [177, 52] on input "Milestone" at bounding box center [174, 50] width 3 height 3
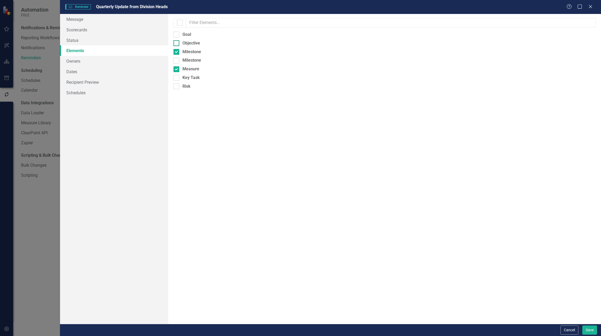
checkbox input "false"
drag, startPoint x: 178, startPoint y: 43, endPoint x: 178, endPoint y: 40, distance: 3.4
click at [178, 41] on div at bounding box center [176, 43] width 6 height 6
click at [177, 41] on input "Objective" at bounding box center [174, 41] width 3 height 3
checkbox input "true"
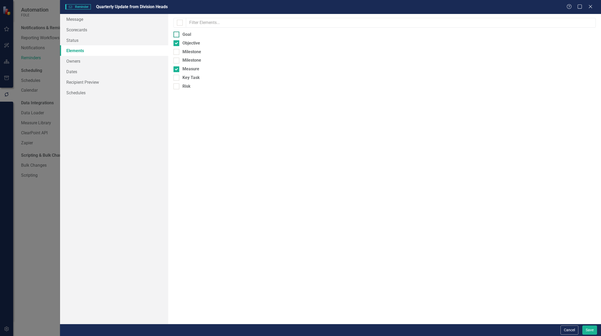
click at [177, 34] on div at bounding box center [176, 35] width 6 height 6
click at [177, 34] on input "Goal" at bounding box center [174, 33] width 3 height 3
checkbox input "true"
click at [74, 61] on link "Owners" at bounding box center [114, 61] width 108 height 11
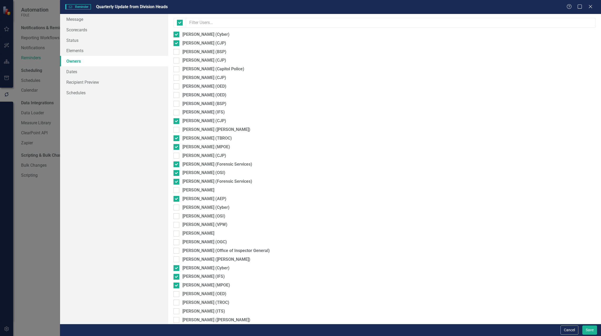
checkbox input "false"
click at [176, 52] on div at bounding box center [176, 52] width 6 height 6
click at [176, 52] on input "[PERSON_NAME] (BSP)" at bounding box center [174, 50] width 3 height 3
checkbox input "true"
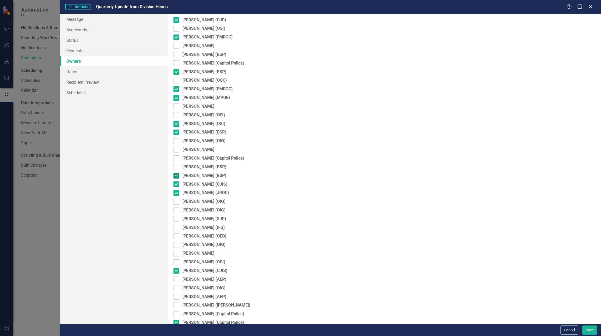
scroll to position [421, 0]
click at [178, 158] on div at bounding box center [176, 158] width 6 height 6
click at [177, 158] on input "[PERSON_NAME] (Capitol Police)" at bounding box center [174, 156] width 3 height 3
checkbox input "true"
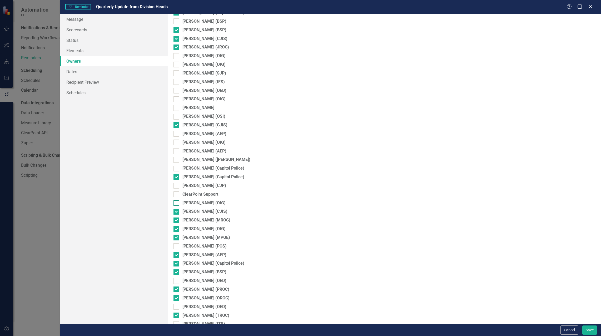
scroll to position [585, 0]
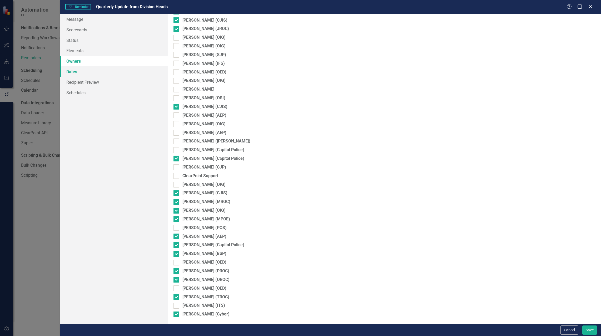
click at [72, 73] on link "Dates" at bounding box center [114, 71] width 108 height 11
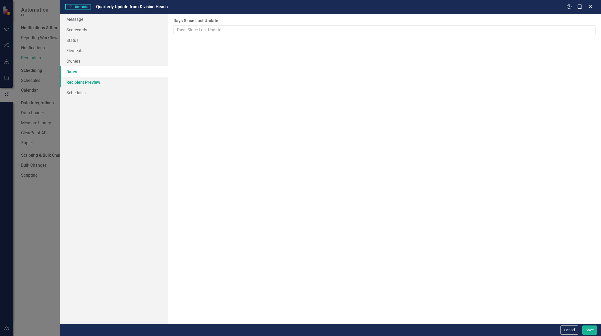
click at [71, 82] on link "Recipient Preview" at bounding box center [114, 82] width 108 height 11
click at [73, 94] on link "Schedules" at bounding box center [114, 92] width 108 height 11
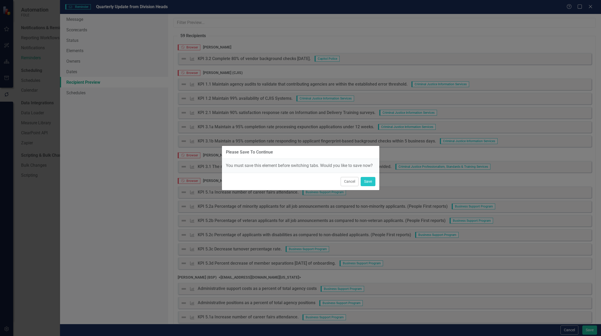
click at [376, 182] on div "Cancel Save" at bounding box center [300, 181] width 157 height 17
click at [367, 181] on button "Save" at bounding box center [368, 181] width 15 height 9
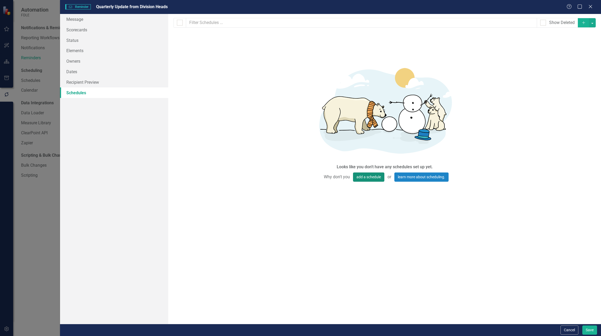
click at [370, 177] on button "add a schedule" at bounding box center [368, 176] width 31 height 9
select select "pm"
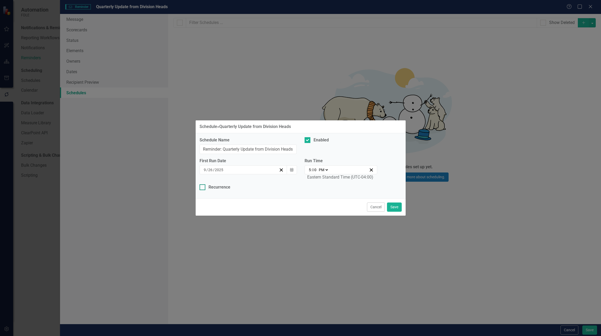
click at [204, 187] on div at bounding box center [203, 187] width 6 height 6
click at [203, 187] on input "Recurrence" at bounding box center [201, 185] width 3 height 3
checkbox input "true"
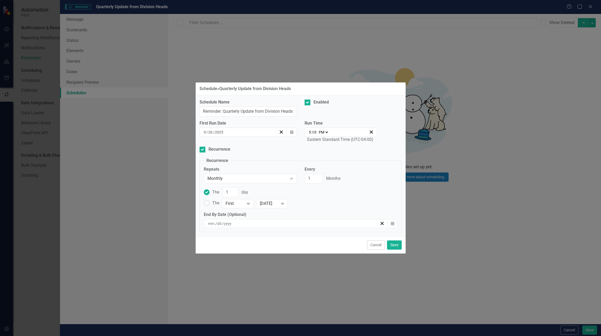
click at [222, 132] on input "2025" at bounding box center [219, 131] width 9 height 5
click at [290, 132] on button "Calendar" at bounding box center [292, 132] width 10 height 9
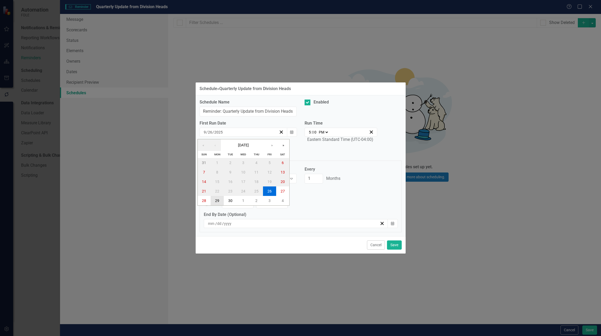
click at [215, 201] on abbr "29" at bounding box center [217, 200] width 4 height 4
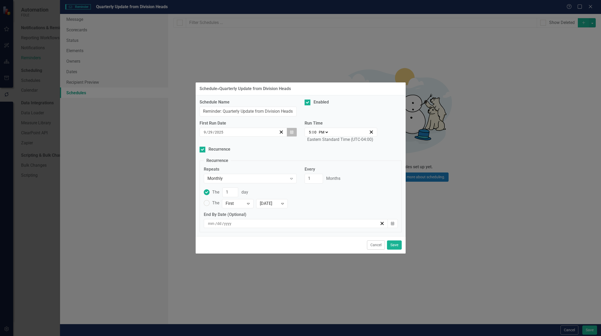
click at [290, 133] on icon "button" at bounding box center [291, 132] width 3 height 4
click at [291, 132] on icon "button" at bounding box center [291, 132] width 3 height 4
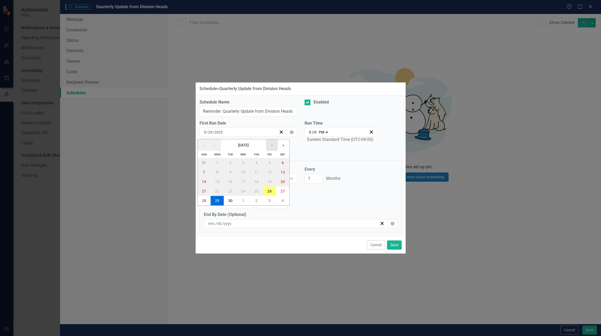
click at [275, 145] on button "›" at bounding box center [272, 145] width 12 height 12
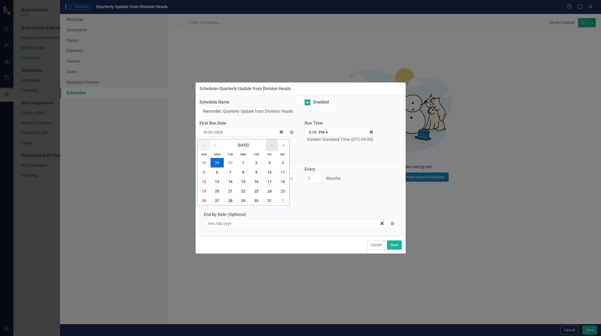
click at [275, 145] on button "›" at bounding box center [272, 145] width 12 height 12
click at [218, 183] on abbr "15" at bounding box center [217, 182] width 4 height 4
click at [327, 132] on select "AM PM" at bounding box center [322, 131] width 11 height 5
select select "am"
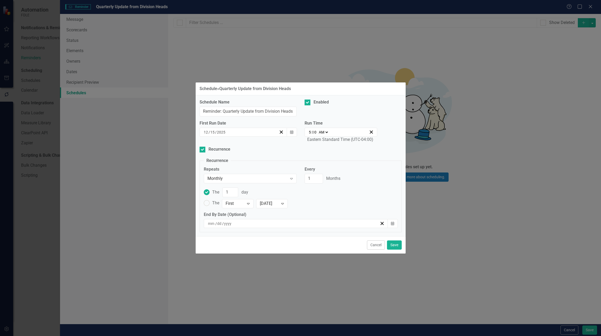
click at [317, 129] on select "AM PM" at bounding box center [322, 131] width 11 height 5
type input "05:00"
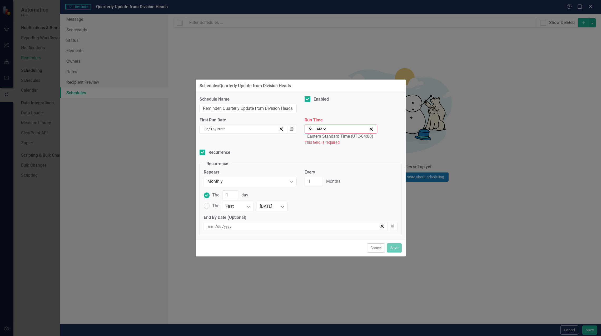
click at [310, 130] on input "5" at bounding box center [309, 128] width 3 height 5
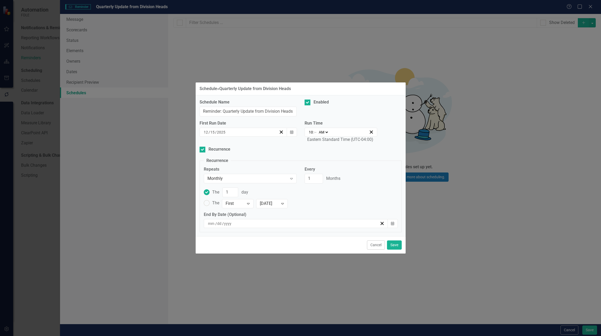
type input "10"
type input "10:00"
type input "0"
click at [265, 157] on div "Schedule Name Reminder: Quarterly Update from Division Heads Enabled First Run …" at bounding box center [301, 165] width 210 height 141
click at [289, 178] on icon "Expand" at bounding box center [291, 178] width 5 height 4
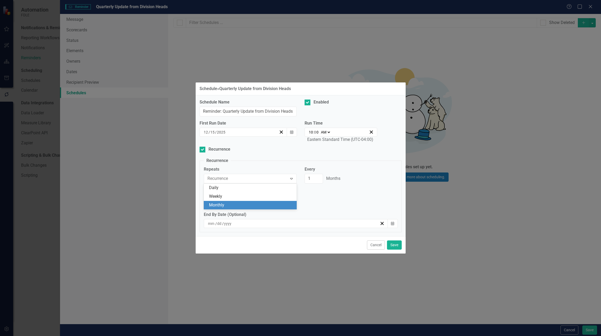
click at [273, 205] on div "Monthly" at bounding box center [251, 205] width 84 height 6
click at [319, 179] on input "1" at bounding box center [314, 179] width 18 height 10
click at [317, 177] on input "2" at bounding box center [314, 179] width 18 height 10
type input "3"
click at [317, 177] on input "3" at bounding box center [314, 179] width 18 height 10
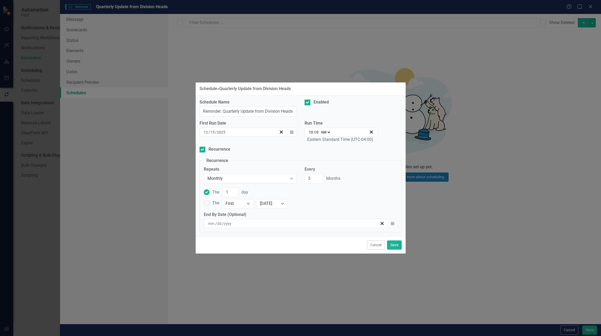
click at [297, 209] on div "The 1 day The First Expand [DATE] Expand" at bounding box center [301, 199] width 202 height 24
click at [247, 205] on icon "Expand" at bounding box center [248, 203] width 5 height 4
click at [233, 192] on input "2" at bounding box center [230, 192] width 16 height 10
click at [233, 192] on input "3" at bounding box center [230, 192] width 16 height 10
click at [233, 192] on input "4" at bounding box center [230, 192] width 16 height 10
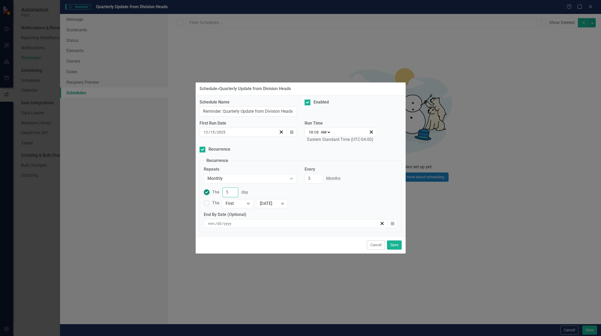
click at [233, 191] on input "5" at bounding box center [230, 192] width 16 height 10
click at [233, 191] on input "6" at bounding box center [230, 192] width 16 height 10
click at [233, 191] on input "7" at bounding box center [230, 192] width 16 height 10
click at [233, 191] on input "8" at bounding box center [230, 192] width 16 height 10
click at [233, 191] on input "9" at bounding box center [230, 192] width 16 height 10
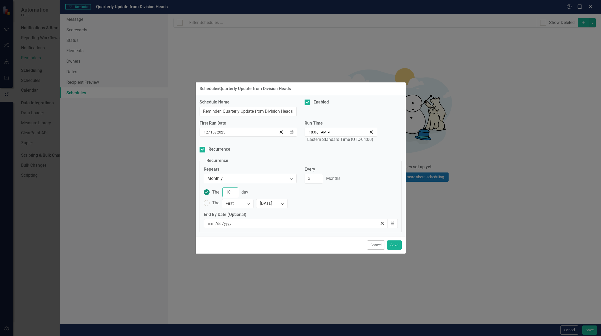
click at [233, 191] on input "10" at bounding box center [230, 192] width 16 height 10
click at [233, 191] on input "11" at bounding box center [230, 192] width 16 height 10
click at [233, 191] on input "12" at bounding box center [230, 192] width 16 height 10
click at [233, 191] on input "13" at bounding box center [230, 192] width 16 height 10
click at [233, 191] on input "14" at bounding box center [230, 192] width 16 height 10
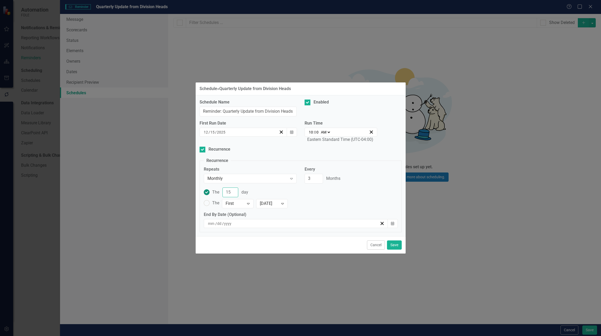
type input "15"
click at [233, 191] on input "15" at bounding box center [230, 192] width 16 height 10
click at [225, 111] on input "Reminder: Quarterly Update from Division Heads" at bounding box center [248, 112] width 97 height 10
drag, startPoint x: 224, startPoint y: 111, endPoint x: 185, endPoint y: 113, distance: 39.5
click at [185, 113] on div "Schedule » Quarterly Update from Division Heads Schedule Name Reminder: Quarter…" at bounding box center [300, 168] width 601 height 336
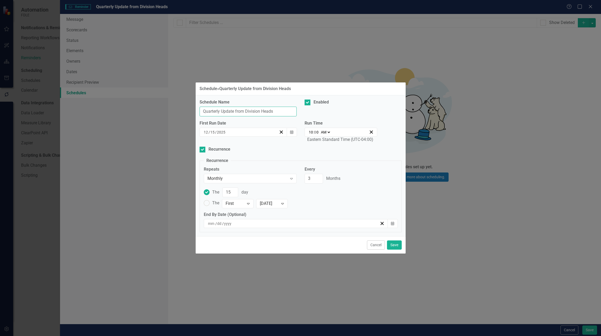
drag, startPoint x: 237, startPoint y: 110, endPoint x: 294, endPoint y: 110, distance: 57.6
click at [294, 110] on input "Quarterly Update from Division Heads" at bounding box center [248, 112] width 97 height 10
type input "Quarterly Update Due in SPEAR"
click at [394, 247] on button "Save" at bounding box center [394, 244] width 15 height 9
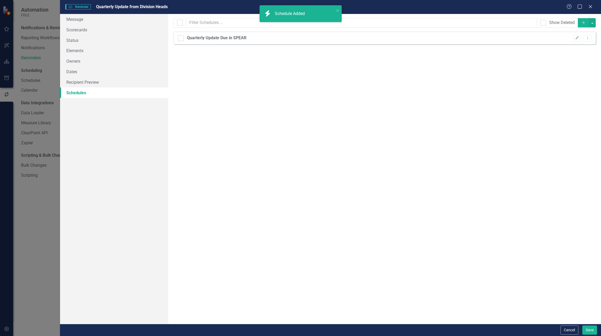
checkbox input "false"
click at [76, 19] on link "Message" at bounding box center [114, 19] width 108 height 11
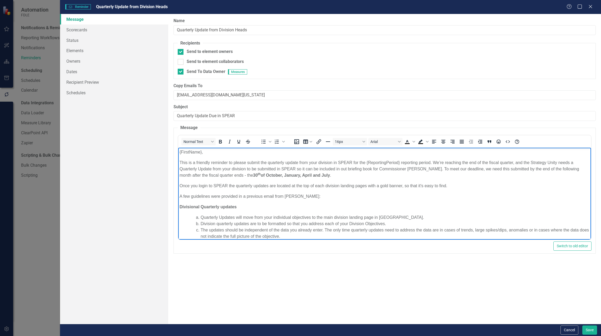
click at [227, 182] on body "{FirstName}, This is a friendly reminder to please submit the quarterly update …" at bounding box center [384, 212] width 413 height 129
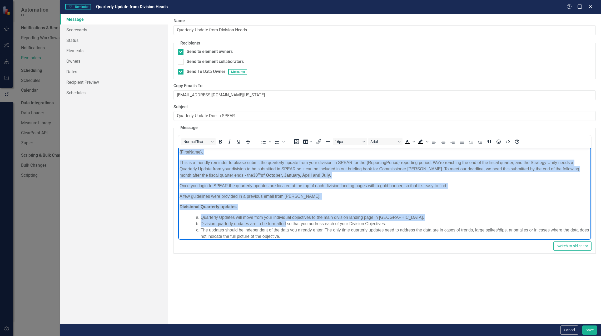
scroll to position [37, 0]
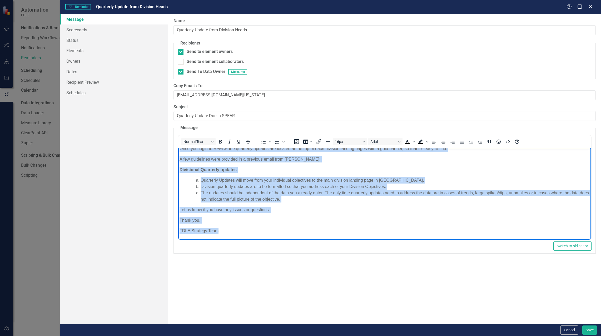
drag, startPoint x: 179, startPoint y: 152, endPoint x: 262, endPoint y: 209, distance: 101.0
click at [319, 233] on body "{FirstName}, This is a friendly reminder to please submit the quarterly update …" at bounding box center [384, 175] width 413 height 129
copy body "{LoremIpsu}, Dolo si a consecte adipisci el seddoe tempor inc utlaboree dolore …"
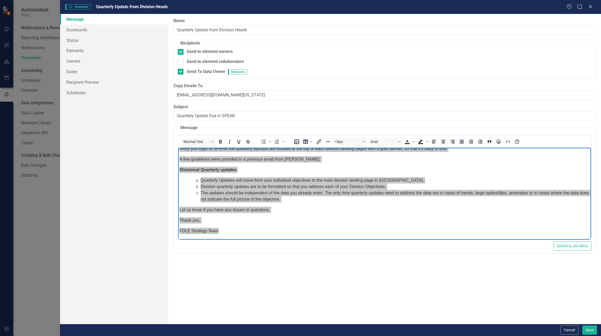
click at [381, 301] on div "Reminders are email templates that can send messages asking people to update th…" at bounding box center [384, 169] width 433 height 310
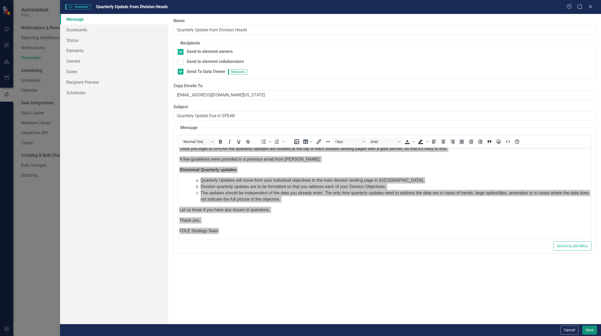
click at [588, 328] on button "Save" at bounding box center [589, 329] width 15 height 9
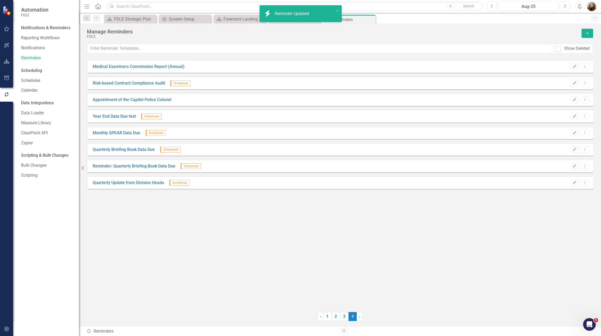
drag, startPoint x: 182, startPoint y: 272, endPoint x: 187, endPoint y: 270, distance: 5.4
click at [183, 272] on div "Medical Examiners Commission Report (Annual) Edit Dropdown Menu Risk-based Cont…" at bounding box center [340, 182] width 506 height 245
click at [99, 133] on link "Monthly SPEAR Data Due" at bounding box center [117, 133] width 48 height 6
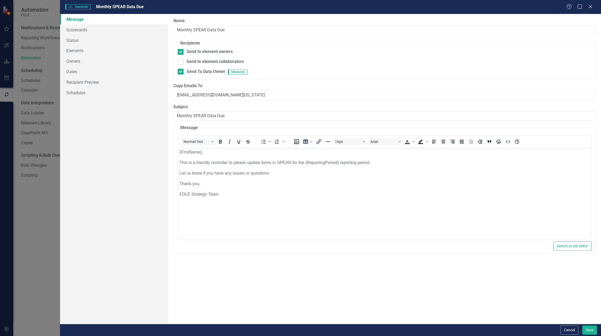
scroll to position [0, 0]
click at [71, 62] on link "Owners" at bounding box center [114, 61] width 108 height 11
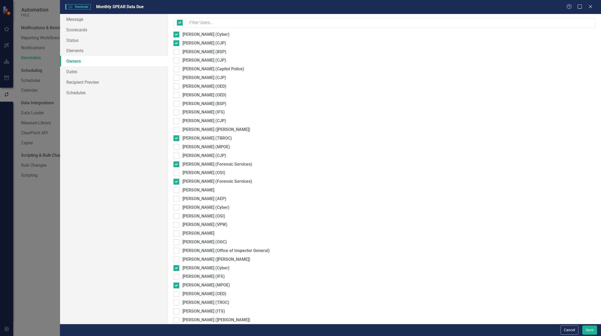
checkbox input "false"
click at [74, 38] on link "Status" at bounding box center [114, 40] width 108 height 11
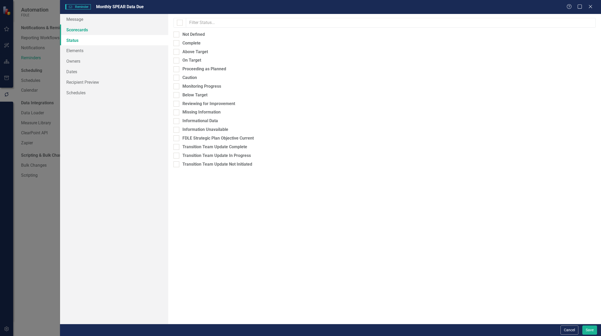
click at [78, 31] on link "Scorecards" at bounding box center [114, 29] width 108 height 11
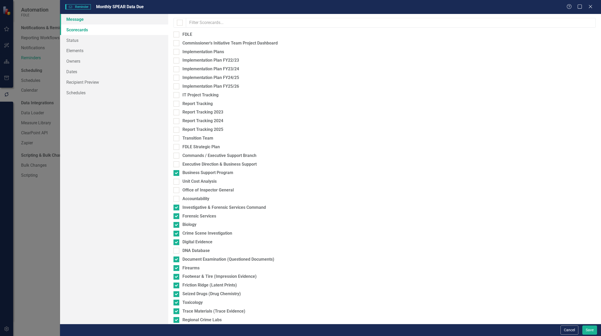
click at [77, 21] on link "Message" at bounding box center [114, 19] width 108 height 11
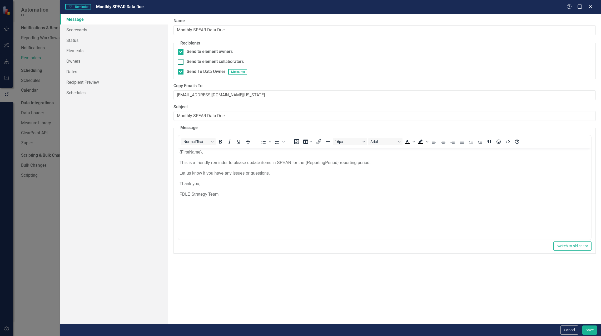
click at [182, 62] on div at bounding box center [181, 62] width 6 height 6
click at [181, 62] on input "Send to element collaborators" at bounding box center [179, 60] width 3 height 3
checkbox input "true"
click at [78, 61] on link "Owners" at bounding box center [114, 61] width 108 height 11
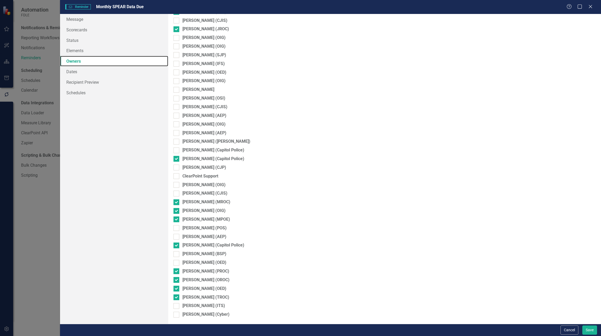
scroll to position [585, 0]
click at [175, 315] on input "[PERSON_NAME] (Cyber)" at bounding box center [174, 312] width 3 height 3
checkbox input "true"
click at [178, 236] on div at bounding box center [176, 236] width 6 height 6
click at [177, 236] on input "[PERSON_NAME] (AEP)" at bounding box center [174, 234] width 3 height 3
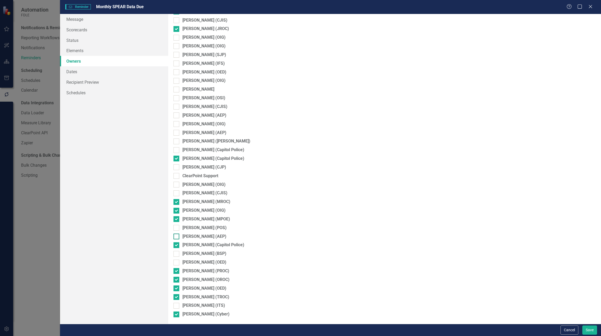
checkbox input "true"
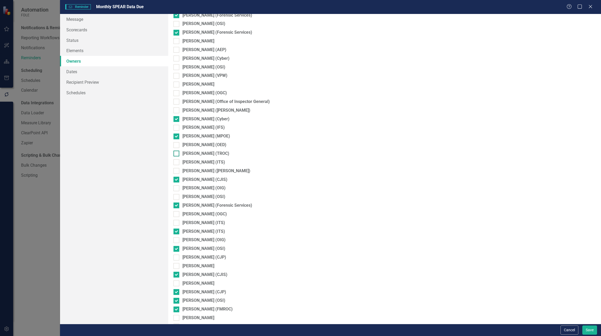
scroll to position [137, 0]
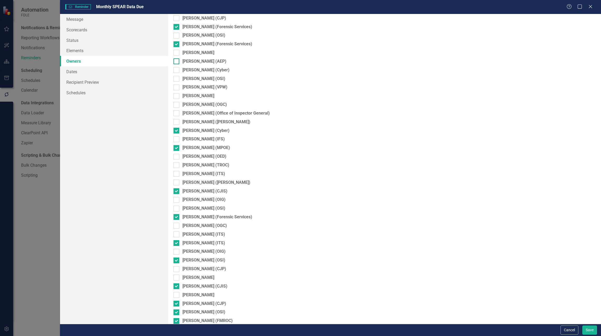
click at [178, 60] on div at bounding box center [176, 61] width 6 height 6
click at [177, 60] on input "[PERSON_NAME] (AEP)" at bounding box center [174, 59] width 3 height 3
checkbox input "true"
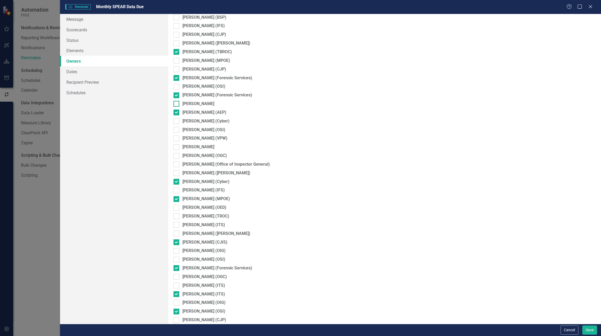
scroll to position [85, 0]
click at [177, 89] on div at bounding box center [176, 88] width 6 height 6
click at [177, 89] on input "[PERSON_NAME] (OSI)" at bounding box center [174, 86] width 3 height 3
checkbox input "true"
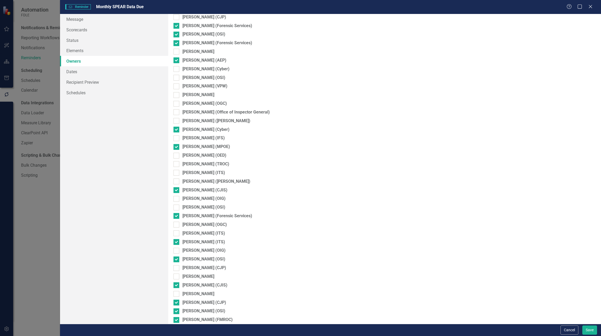
scroll to position [190, 0]
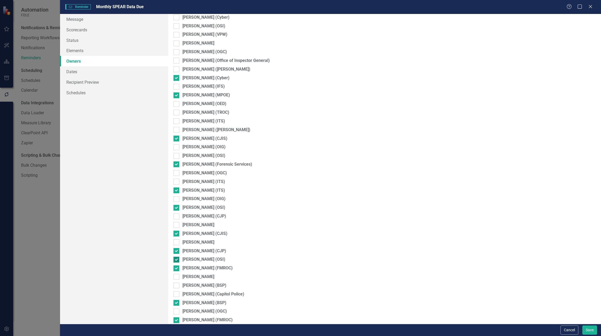
click at [176, 260] on div at bounding box center [176, 260] width 6 height 6
click at [176, 260] on input "[PERSON_NAME] (OSI)" at bounding box center [174, 258] width 3 height 3
checkbox input "false"
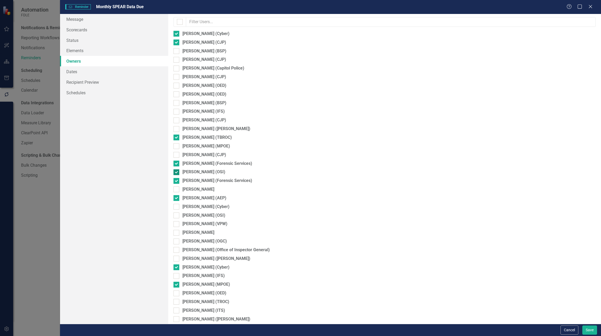
scroll to position [0, 0]
click at [177, 165] on div at bounding box center [176, 164] width 6 height 6
click at [177, 165] on input "[PERSON_NAME] (Forensic Services)" at bounding box center [174, 162] width 3 height 3
checkbox input "false"
click at [587, 331] on button "Save" at bounding box center [589, 329] width 15 height 9
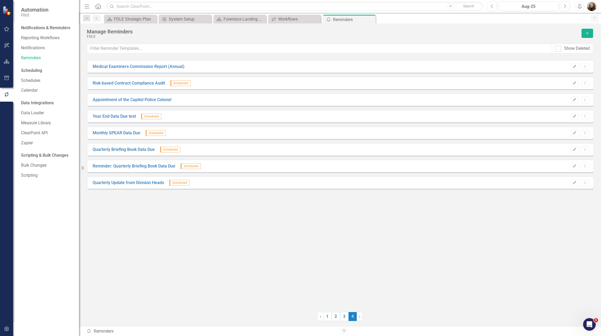
drag, startPoint x: 143, startPoint y: 281, endPoint x: 141, endPoint y: 281, distance: 2.7
click at [143, 281] on div "Medical Examiners Commission Report (Annual) Edit Dropdown Menu Risk-based Cont…" at bounding box center [340, 182] width 506 height 245
click at [338, 227] on div "Medical Examiners Commission Report (Annual) Edit Dropdown Menu Risk-based Cont…" at bounding box center [340, 182] width 506 height 245
click at [584, 323] on div "Open Intercom Messenger" at bounding box center [588, 323] width 17 height 17
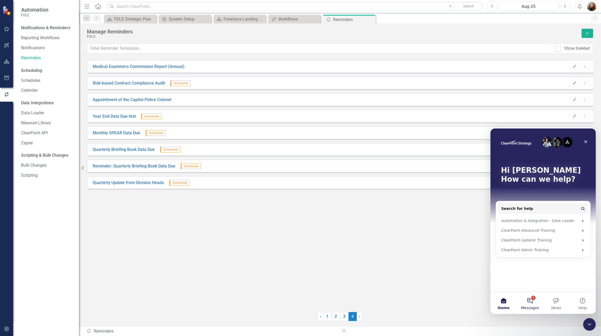
click at [528, 303] on button "5 Messages" at bounding box center [530, 303] width 26 height 21
click at [585, 143] on icon "Close" at bounding box center [586, 141] width 4 height 4
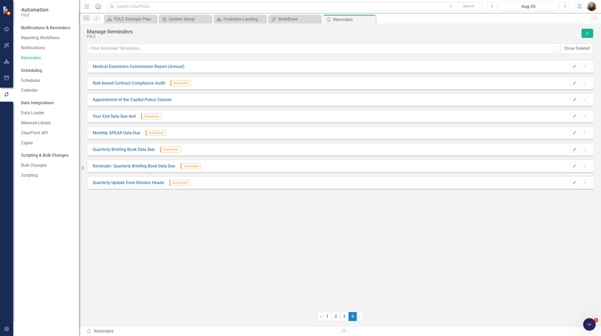
click at [493, 270] on div "Medical Examiners Commission Report (Annual) Edit Dropdown Menu Risk-based Cont…" at bounding box center [340, 182] width 506 height 245
click at [242, 245] on div "Medical Examiners Commission Report (Annual) Edit Dropdown Menu Risk-based Cont…" at bounding box center [340, 182] width 506 height 245
click at [437, 242] on div "Medical Examiners Commission Report (Annual) Edit Dropdown Menu Risk-based Cont…" at bounding box center [340, 182] width 506 height 245
click at [314, 248] on div "Medical Examiners Commission Report (Annual) Edit Dropdown Menu Risk-based Cont…" at bounding box center [340, 182] width 506 height 245
click at [415, 261] on div "Medical Examiners Commission Report (Annual) Edit Dropdown Menu Risk-based Cont…" at bounding box center [340, 182] width 506 height 245
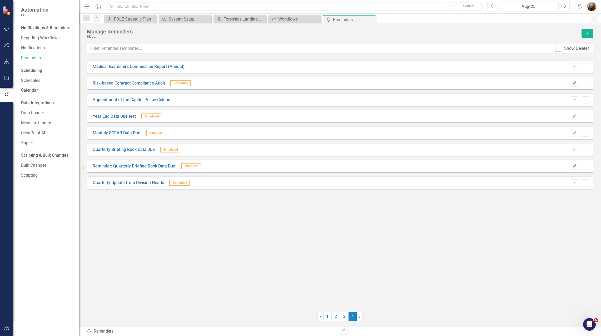
drag, startPoint x: 416, startPoint y: 235, endPoint x: 417, endPoint y: 231, distance: 3.8
click at [416, 235] on div "Medical Examiners Commission Report (Annual) Edit Dropdown Menu Risk-based Cont…" at bounding box center [340, 182] width 506 height 245
